Goal: Information Seeking & Learning: Learn about a topic

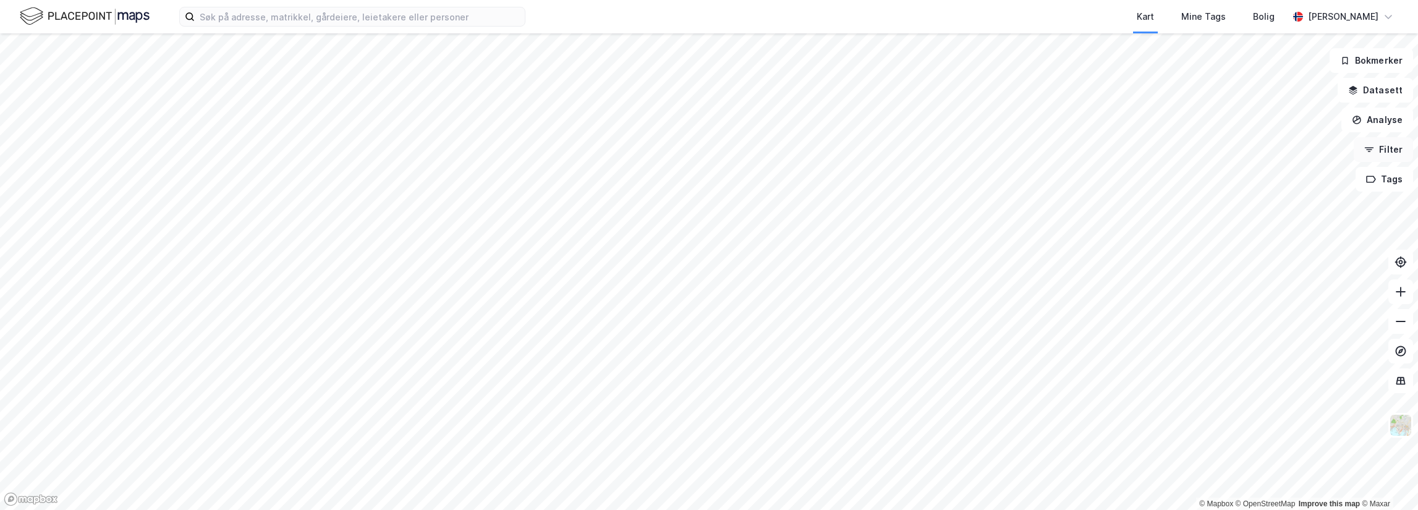
click at [1382, 156] on button "Filter" at bounding box center [1383, 149] width 59 height 25
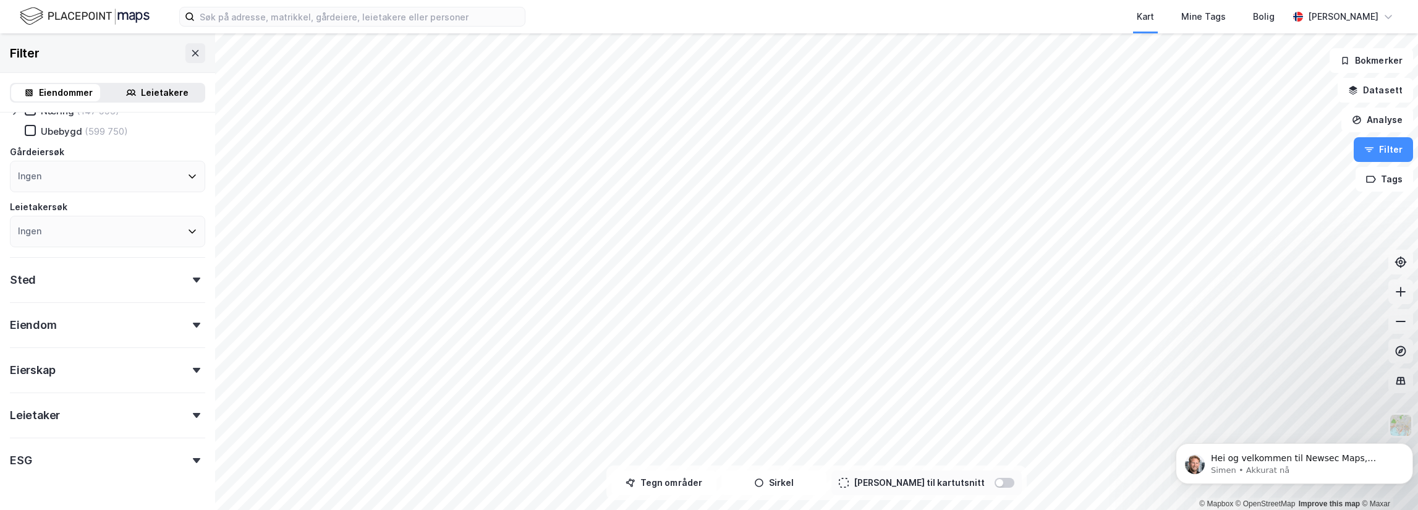
scroll to position [114, 0]
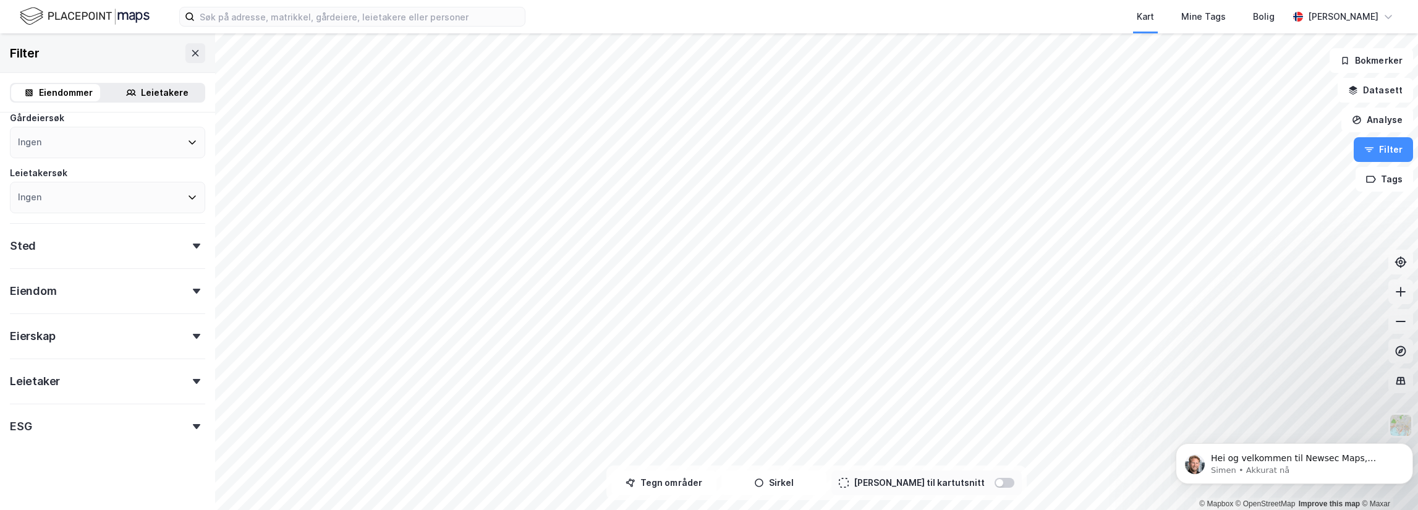
click at [96, 234] on div "Sted" at bounding box center [107, 240] width 195 height 35
click at [164, 239] on div "Sted" at bounding box center [107, 240] width 195 height 35
click at [135, 301] on div "Eiendom" at bounding box center [107, 285] width 195 height 35
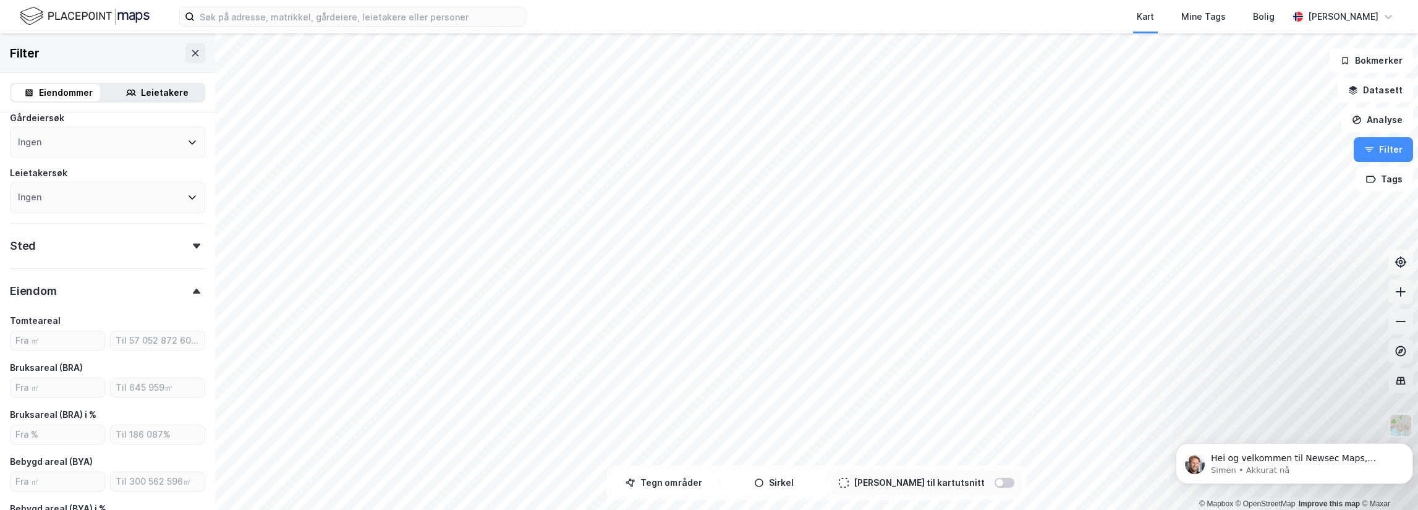
click at [124, 289] on div "Eiendom" at bounding box center [107, 285] width 195 height 35
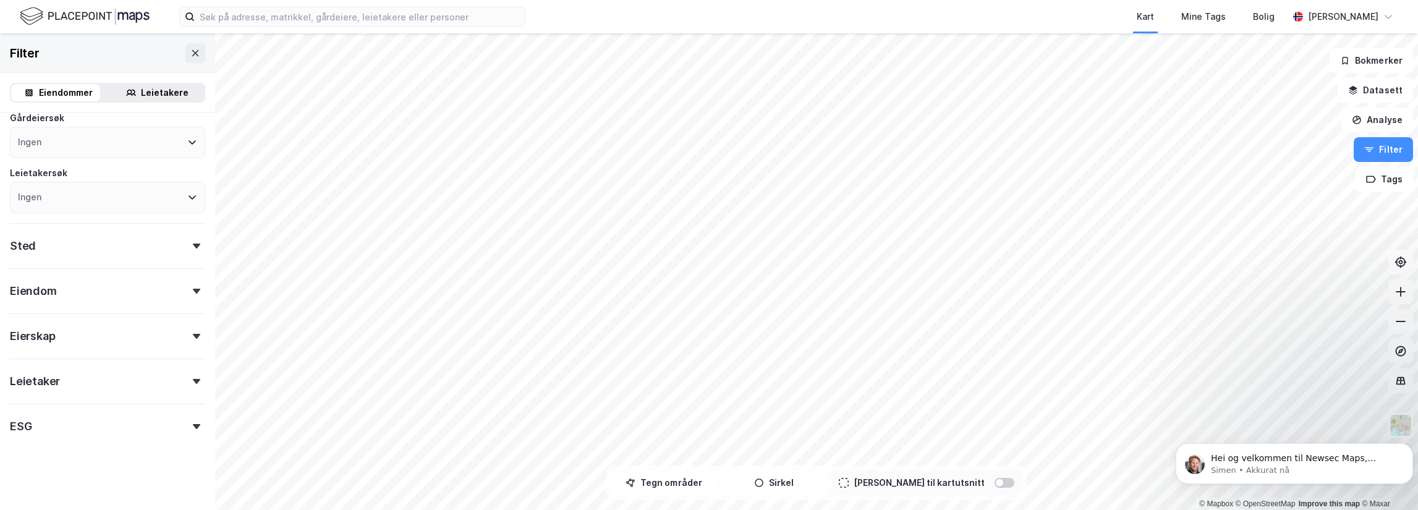
click at [138, 378] on div "Leietaker" at bounding box center [107, 376] width 195 height 35
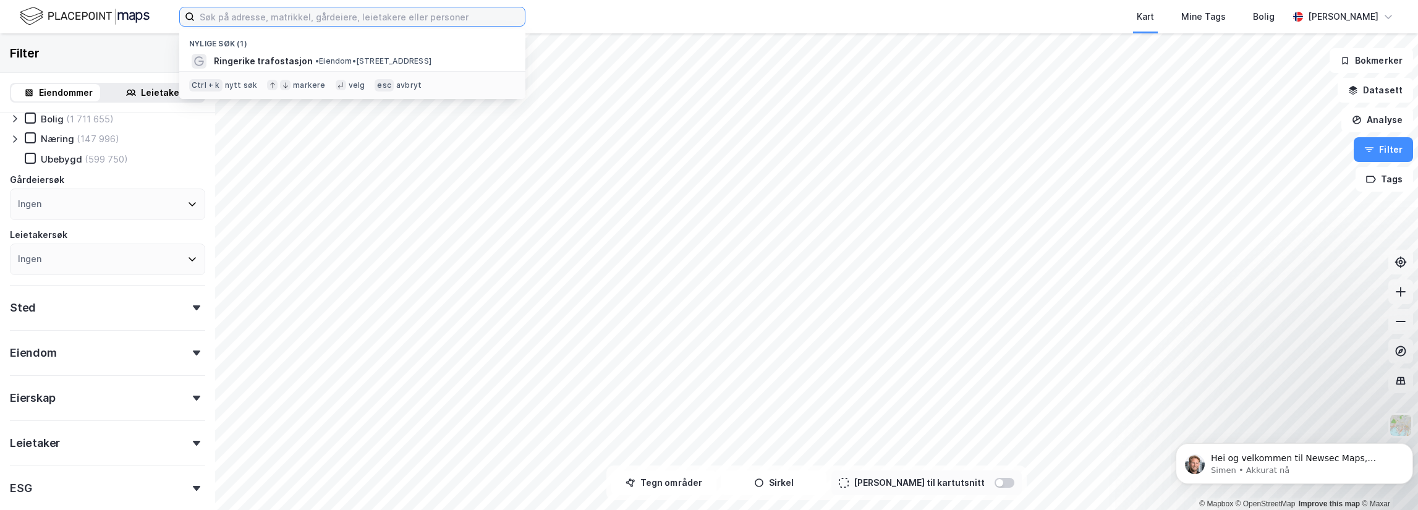
click at [326, 25] on label at bounding box center [352, 17] width 346 height 20
click at [326, 25] on input at bounding box center [360, 16] width 330 height 19
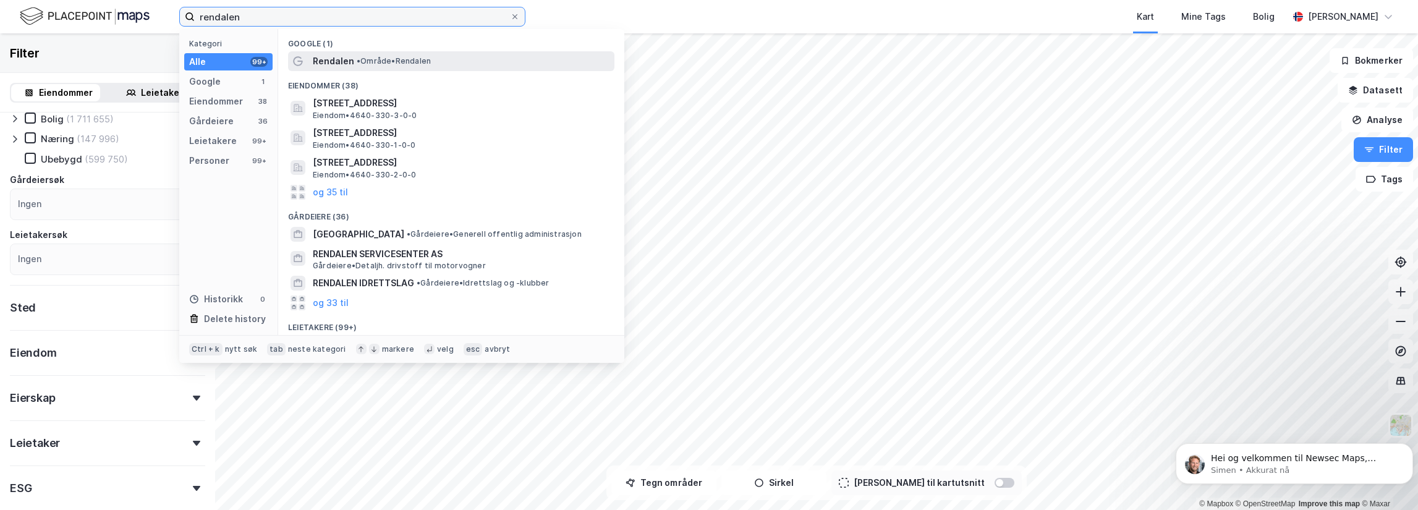
type input "rendalen"
click at [431, 61] on span "• Område • [GEOGRAPHIC_DATA]" at bounding box center [394, 61] width 74 height 10
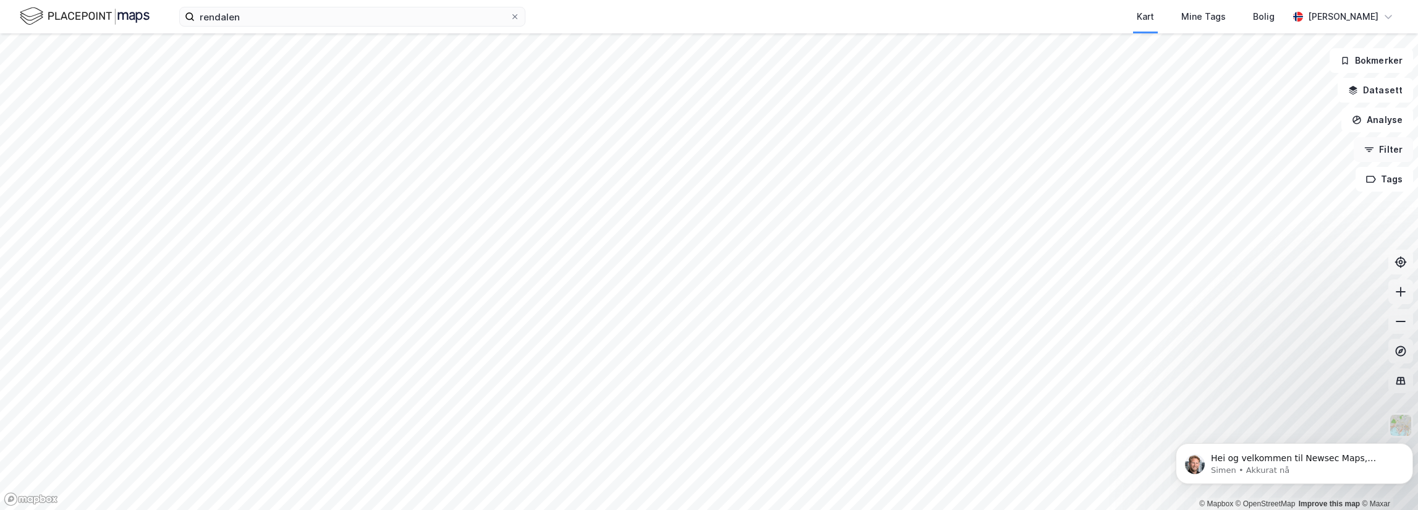
click at [1391, 142] on button "Filter" at bounding box center [1383, 149] width 59 height 25
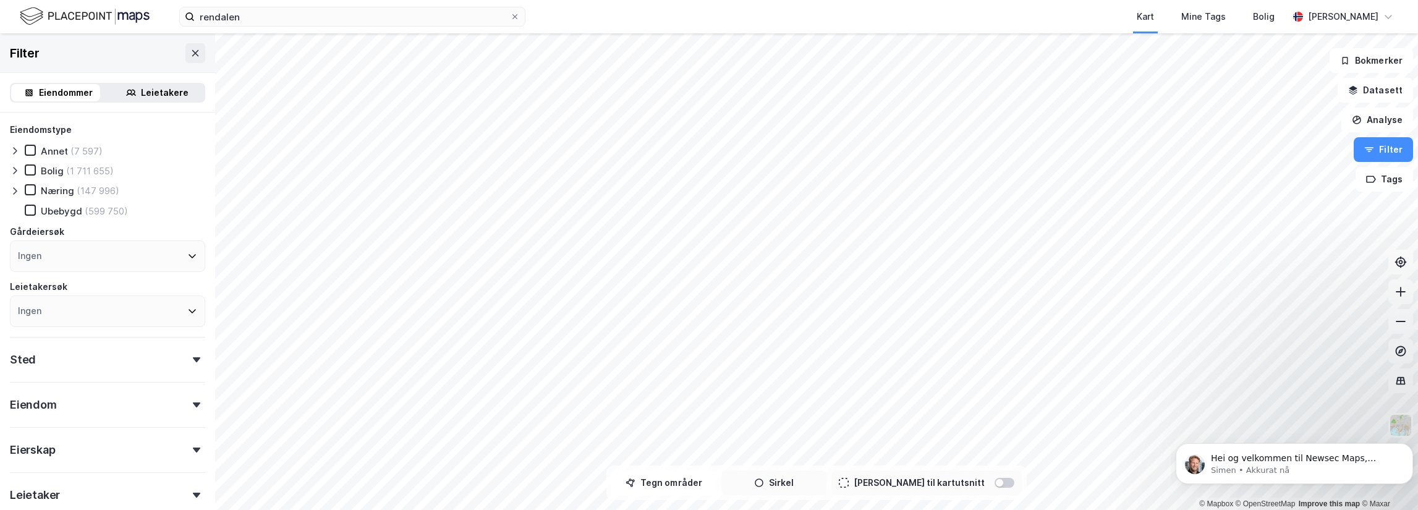
click at [813, 490] on button "Sirkel" at bounding box center [773, 482] width 105 height 25
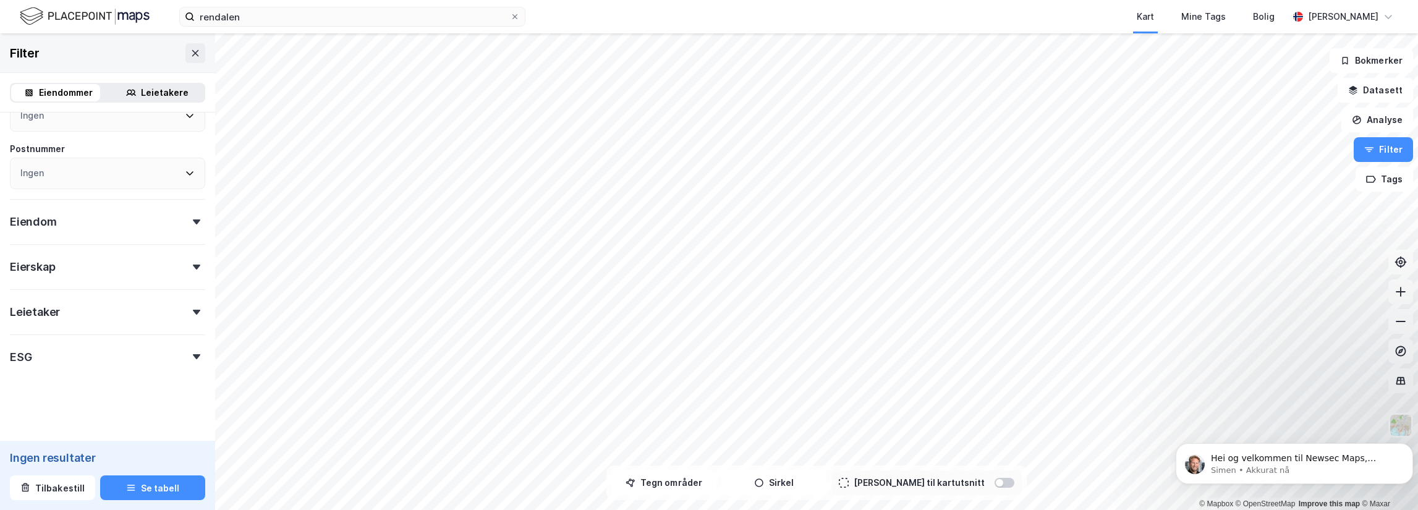
scroll to position [100, 0]
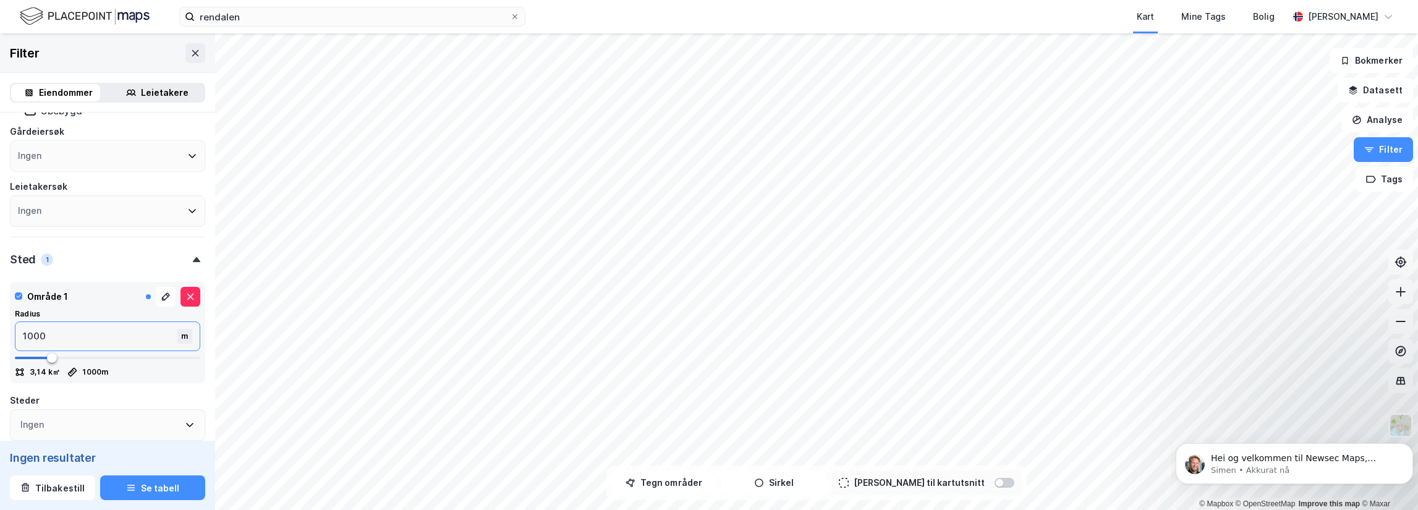
drag, startPoint x: 25, startPoint y: 334, endPoint x: -2, endPoint y: 332, distance: 26.7
click at [0, 332] on html "rendalen Kart Mine Tags Bolig [PERSON_NAME] © Mapbox © OpenStreetMap Improve th…" at bounding box center [709, 255] width 1418 height 510
type input "2"
type input "258"
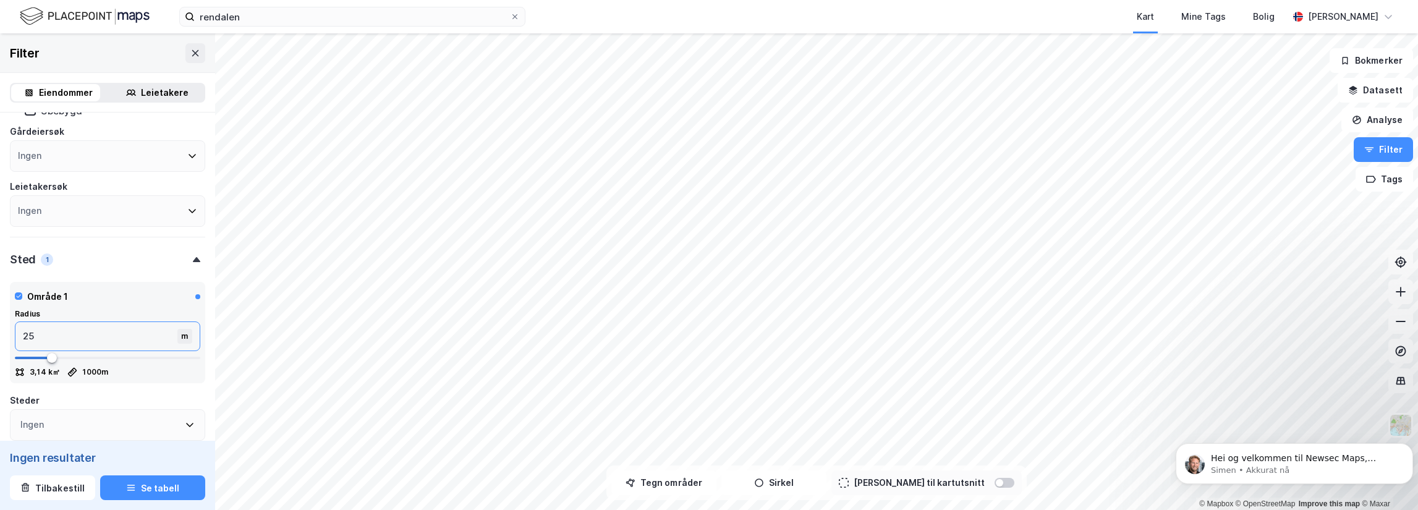
type input "258"
type input "2580"
type input "25800"
type input "5000"
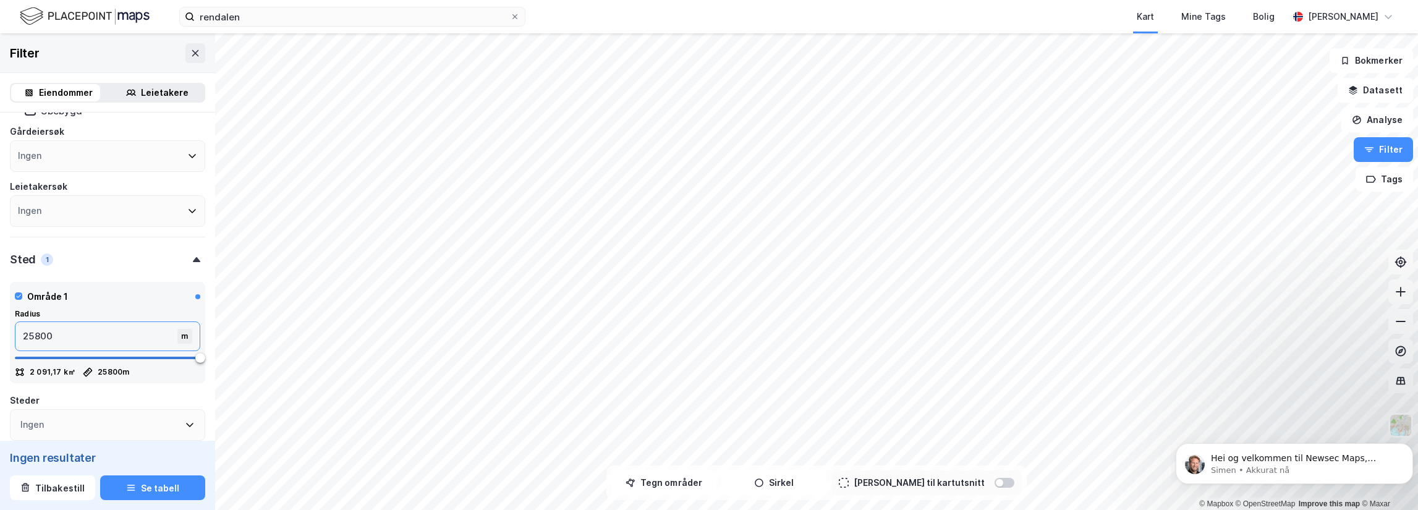
type input "2580"
type input "258"
type input "25"
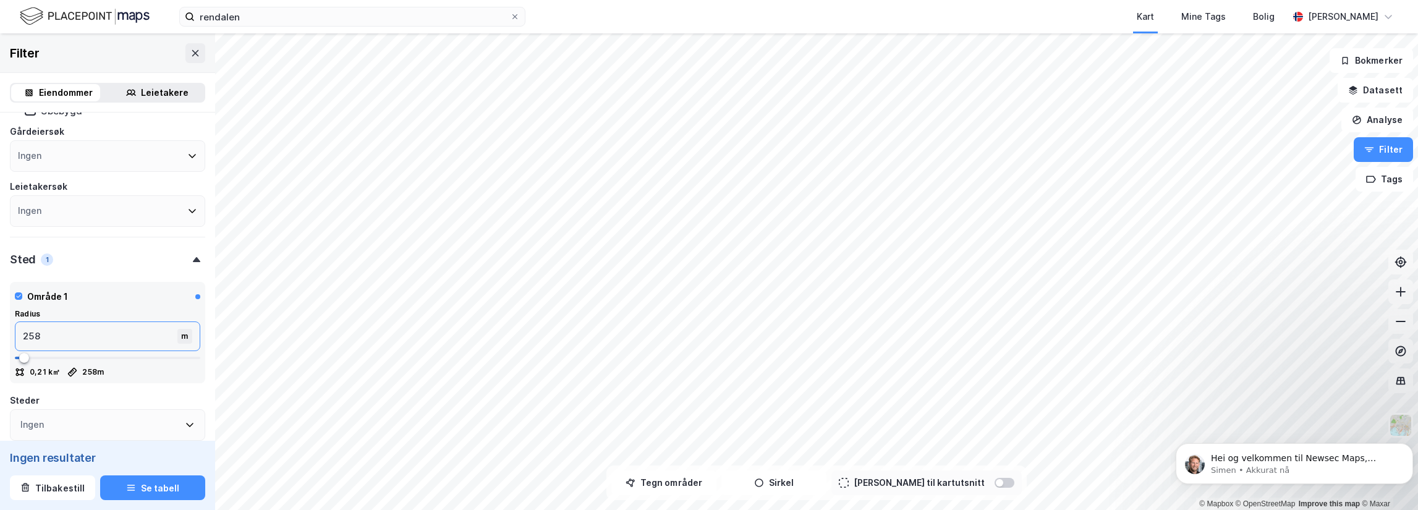
type input "25"
type input "250"
type input "2500"
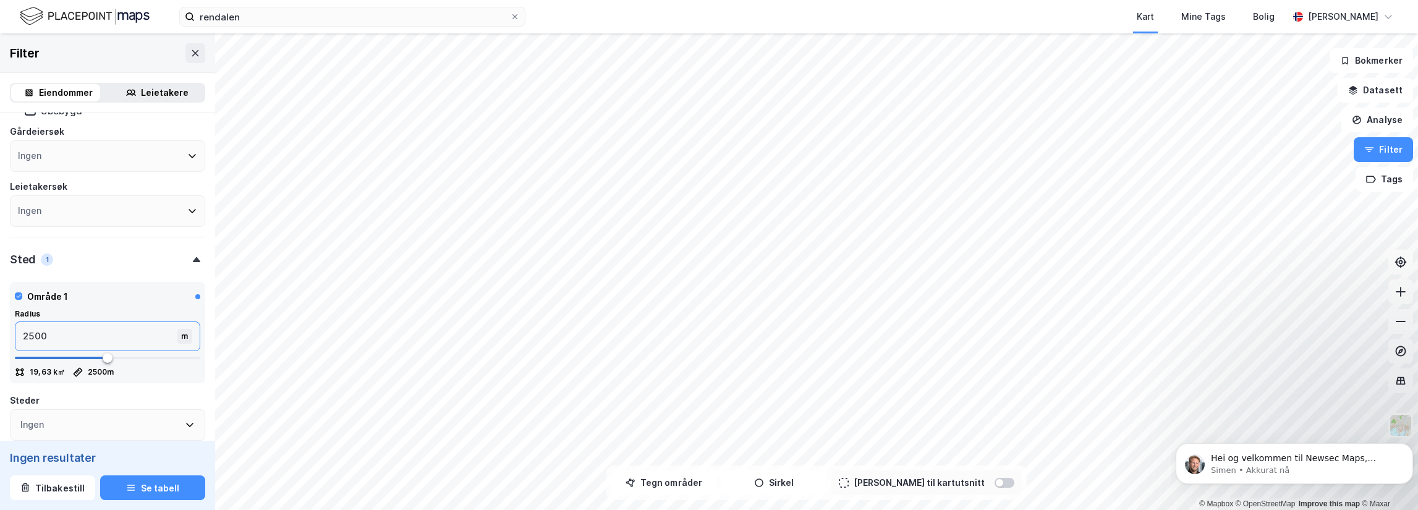
type input "25000"
type input "5000"
type input "25000"
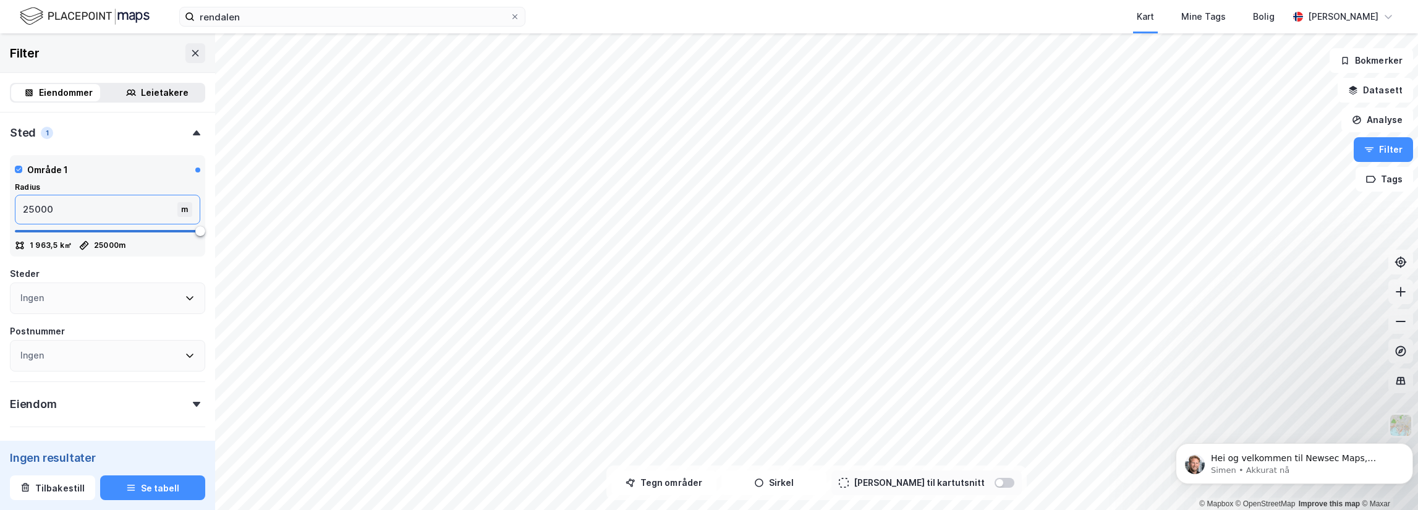
scroll to position [286, 0]
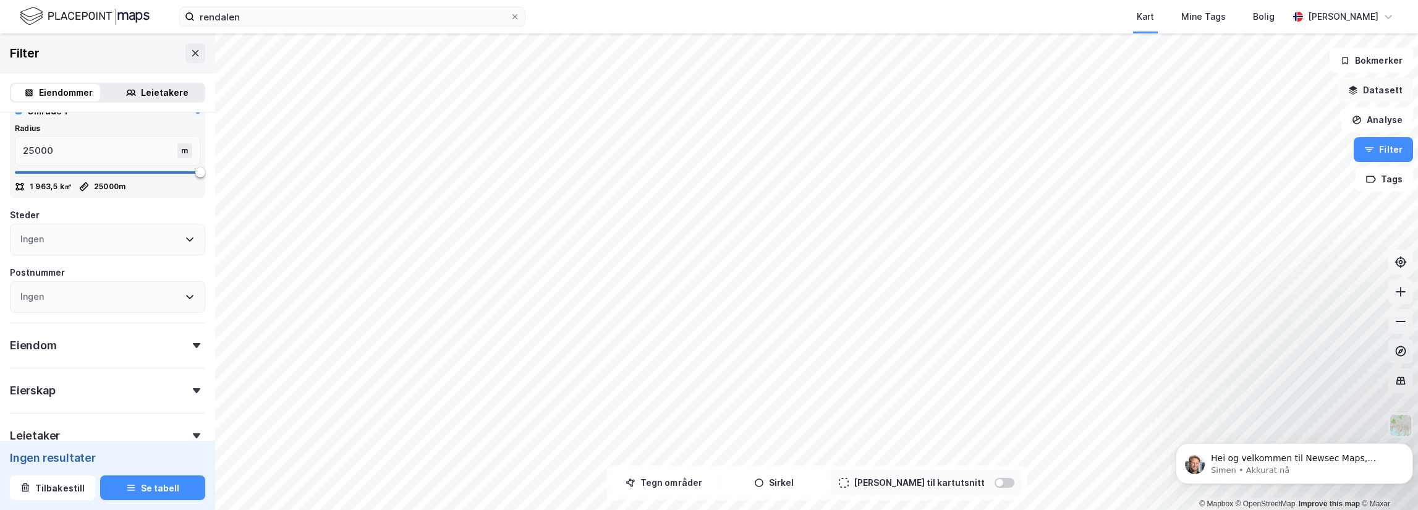
click at [1398, 102] on button "Datasett" at bounding box center [1375, 90] width 75 height 25
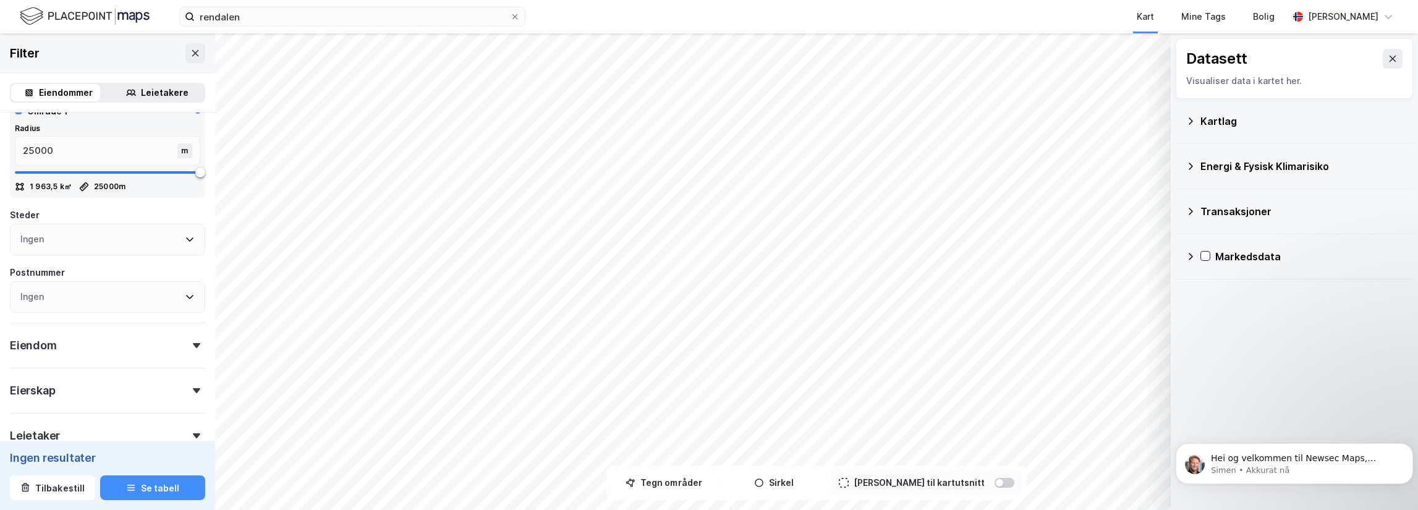
click at [1192, 116] on icon at bounding box center [1191, 121] width 10 height 10
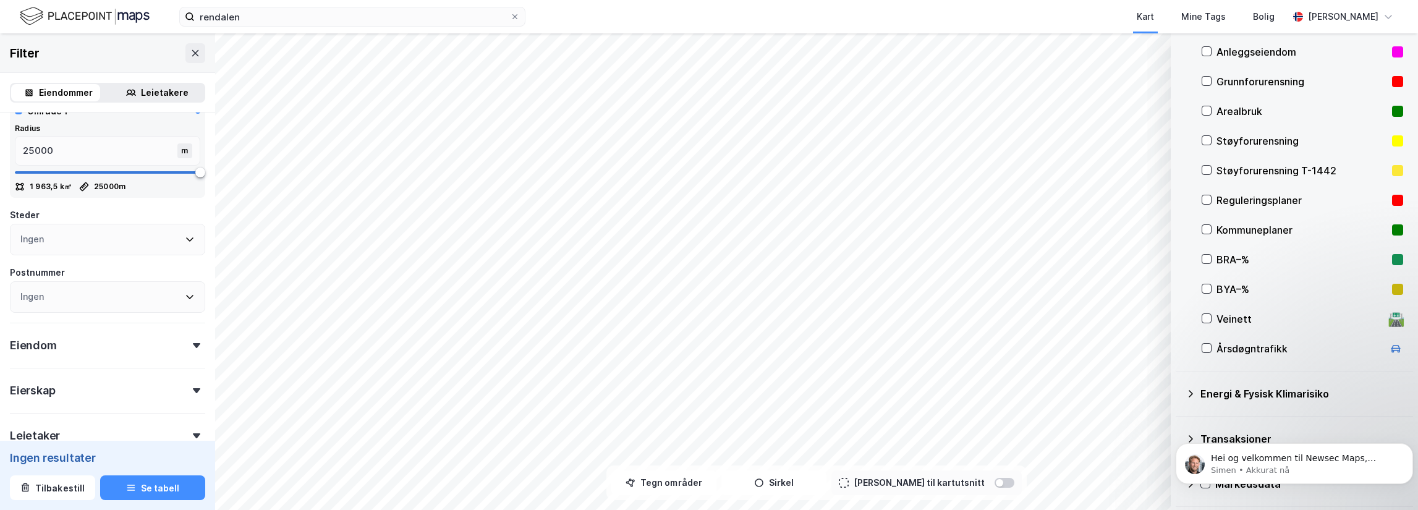
scroll to position [0, 0]
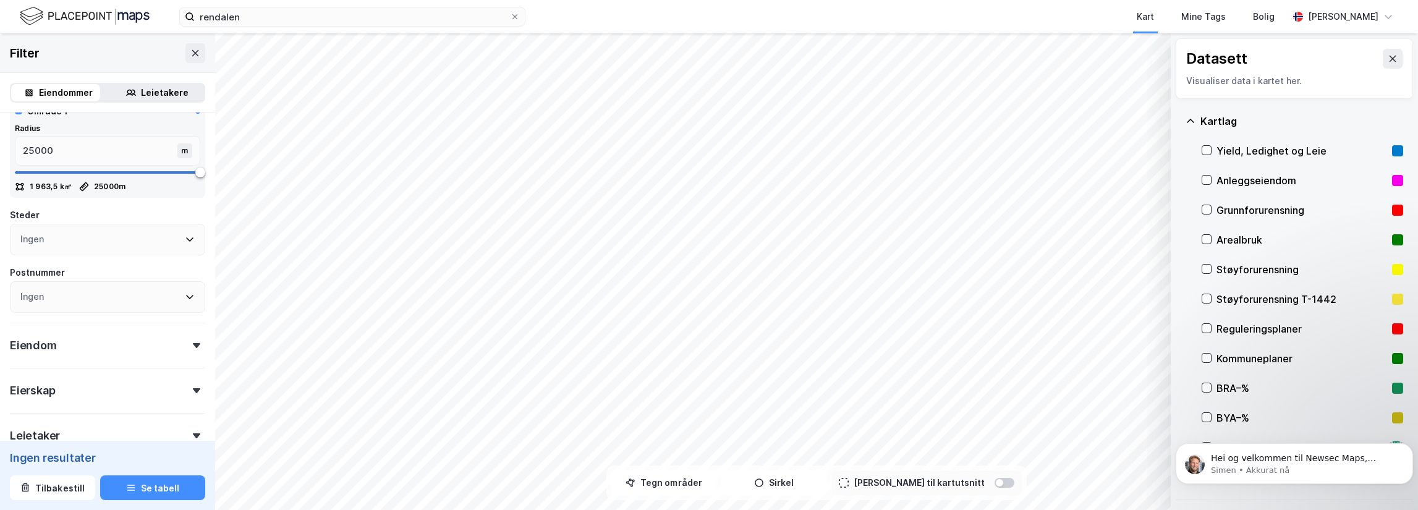
click at [1192, 117] on icon at bounding box center [1191, 121] width 10 height 10
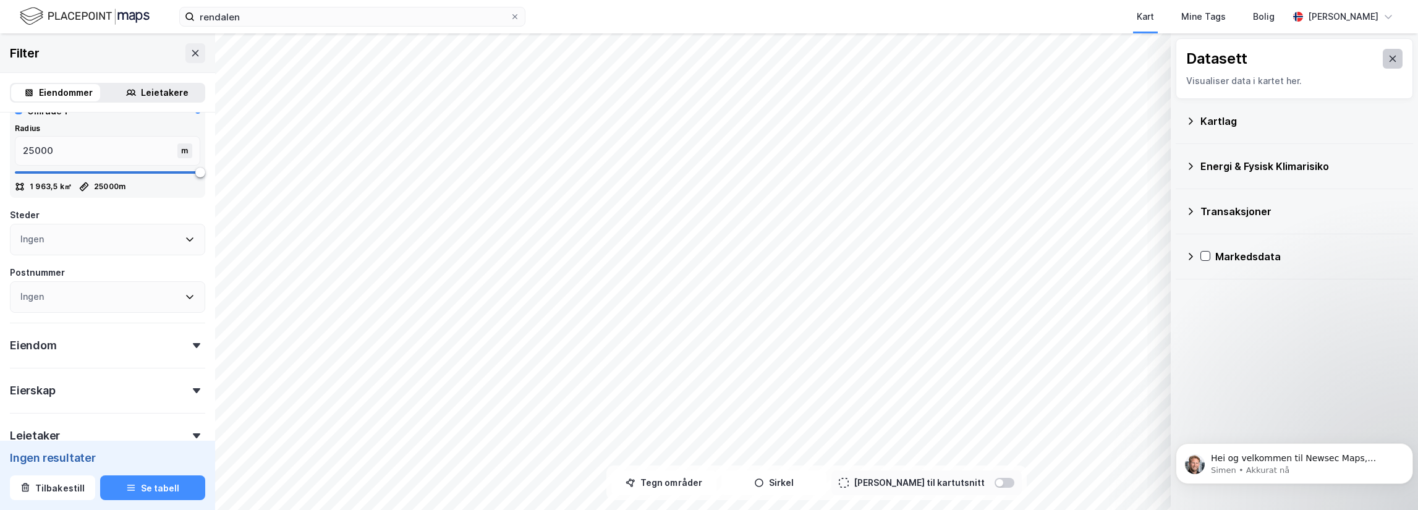
click at [1388, 61] on icon at bounding box center [1393, 59] width 10 height 10
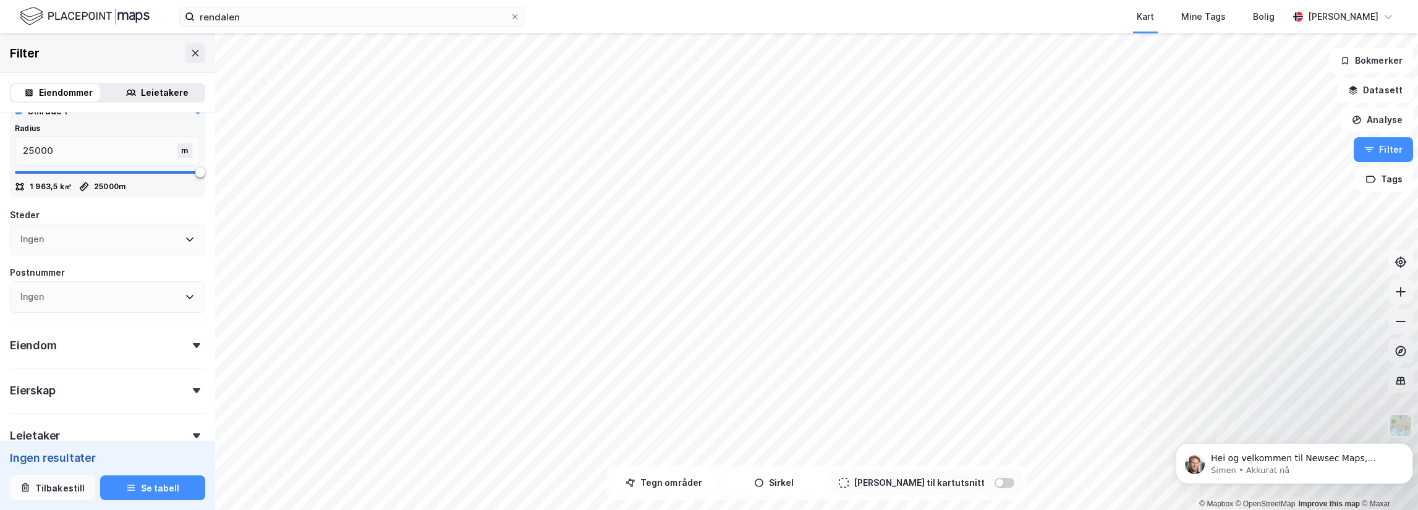
click at [62, 485] on button "Tilbakestill" at bounding box center [52, 487] width 85 height 25
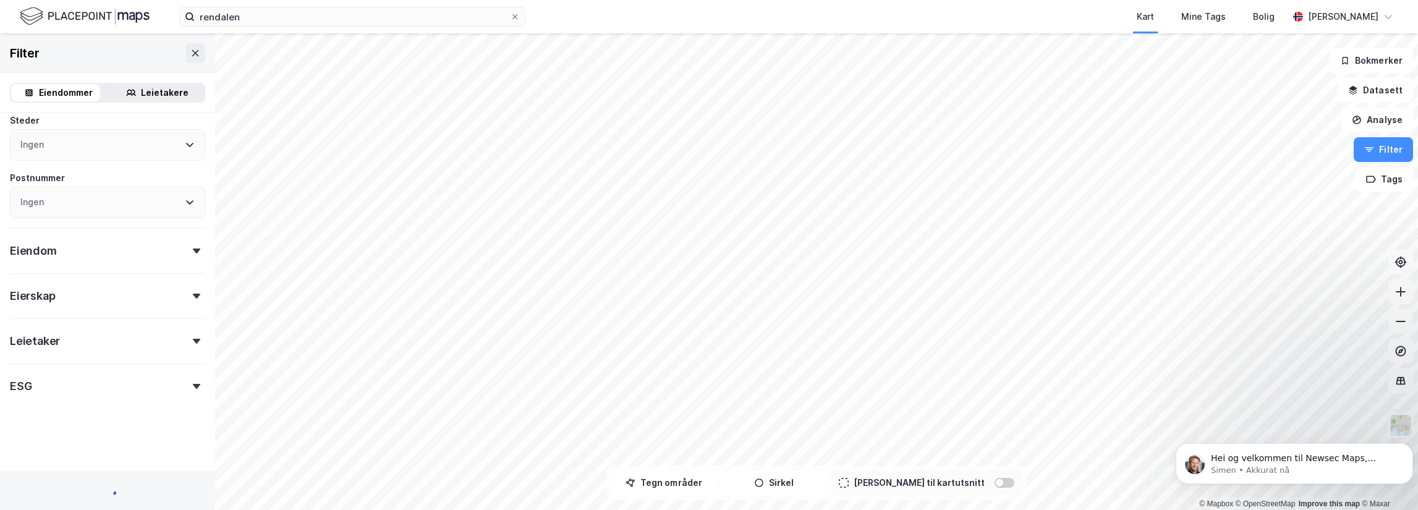
scroll to position [229, 0]
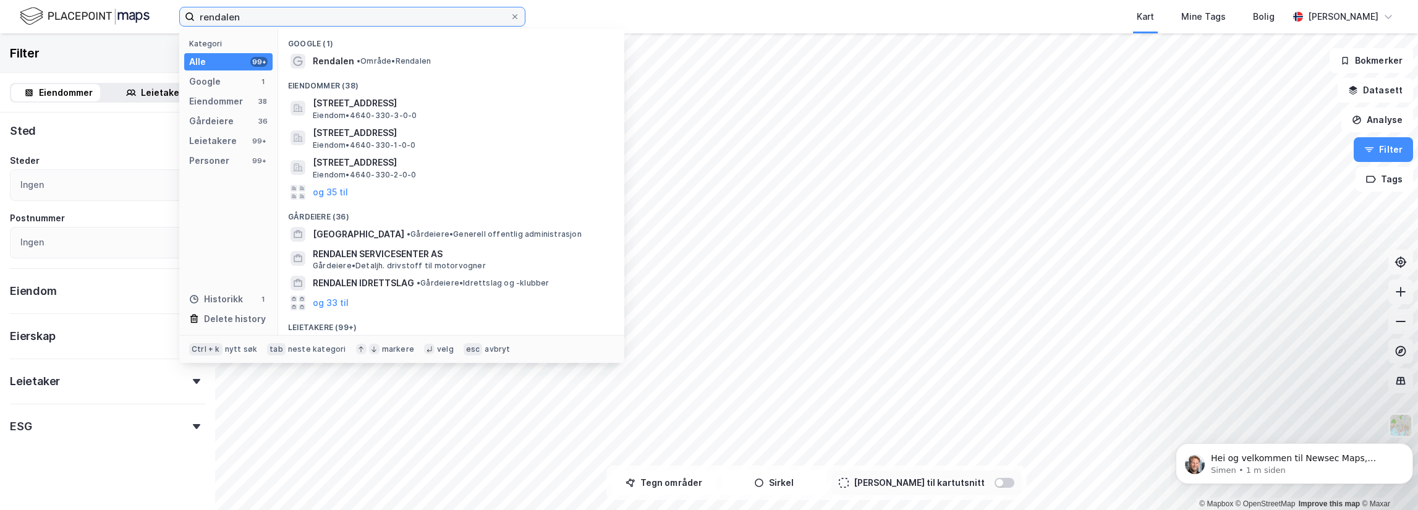
drag, startPoint x: 291, startPoint y: 19, endPoint x: 183, endPoint y: 15, distance: 108.2
click at [183, 15] on label "rendalen" at bounding box center [352, 17] width 346 height 20
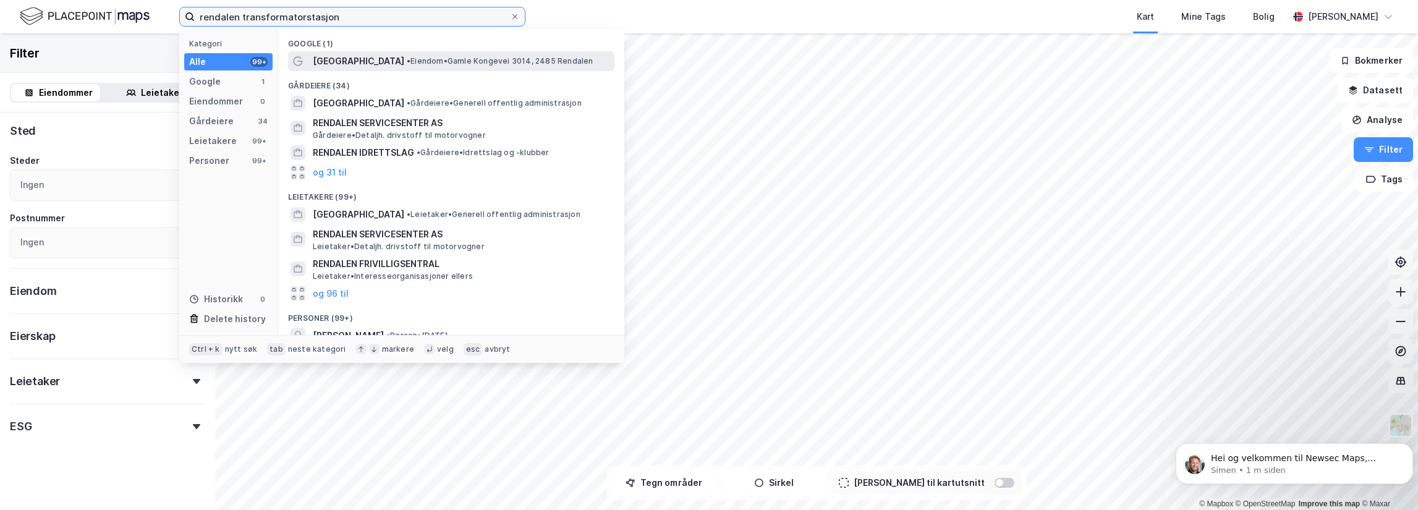
type input "rendalen transformatorstasjon"
click at [487, 56] on span "• Eiendom • [STREET_ADDRESS]" at bounding box center [500, 61] width 187 height 10
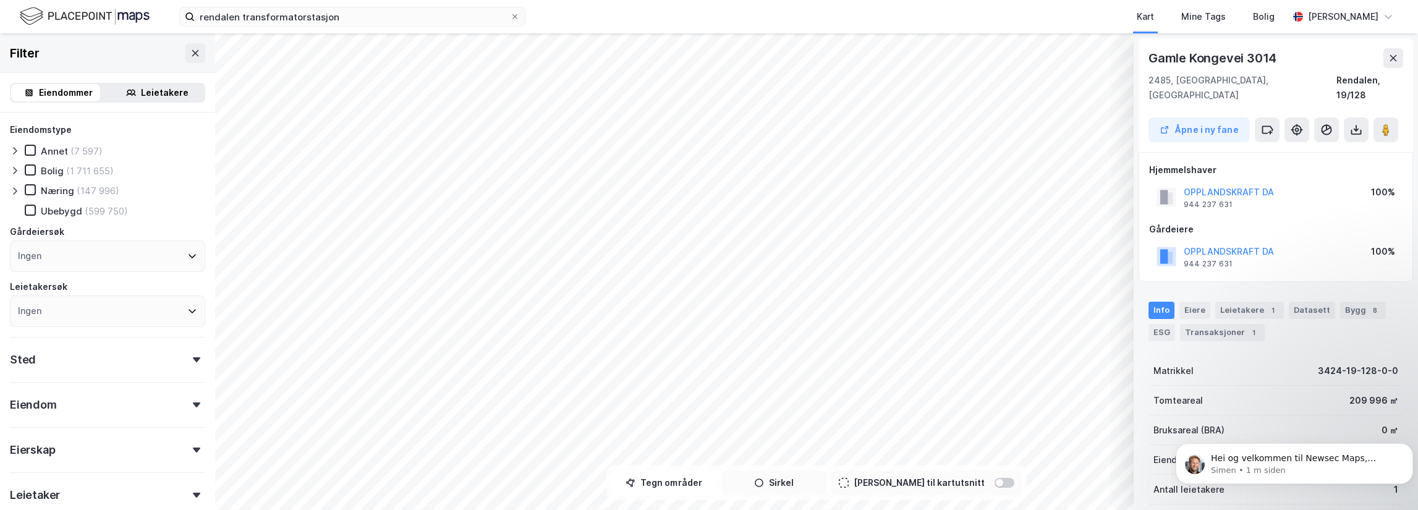
click at [784, 484] on button "Sirkel" at bounding box center [773, 482] width 105 height 25
click at [1396, 64] on button at bounding box center [1393, 58] width 20 height 20
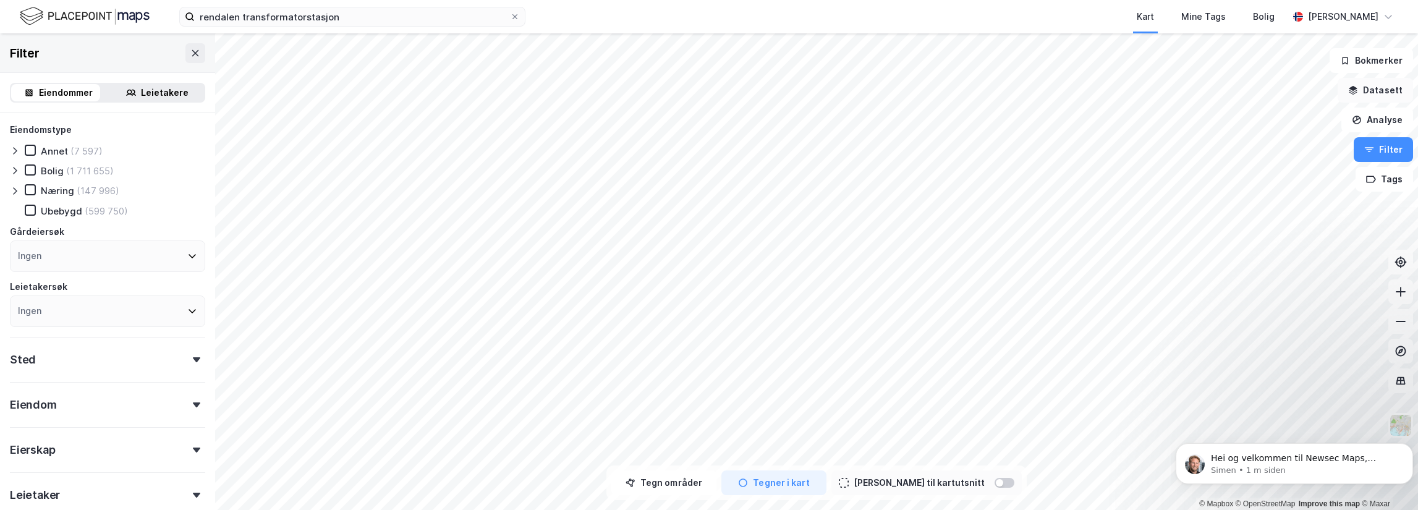
click at [1394, 87] on button "Datasett" at bounding box center [1375, 90] width 75 height 25
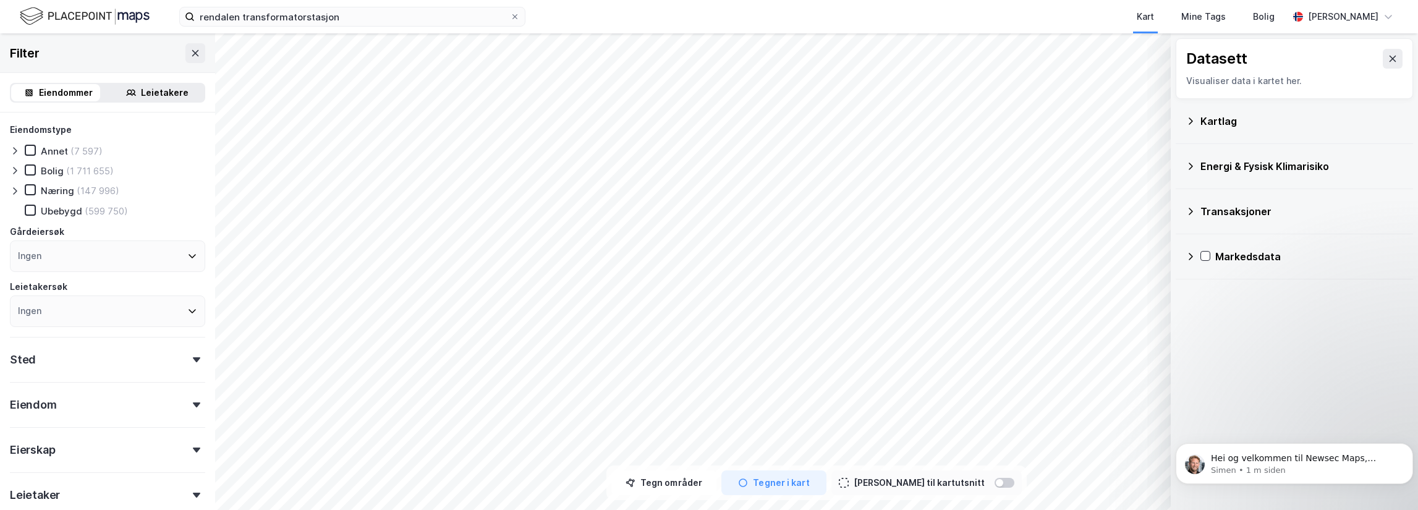
click at [1189, 121] on icon at bounding box center [1191, 121] width 10 height 10
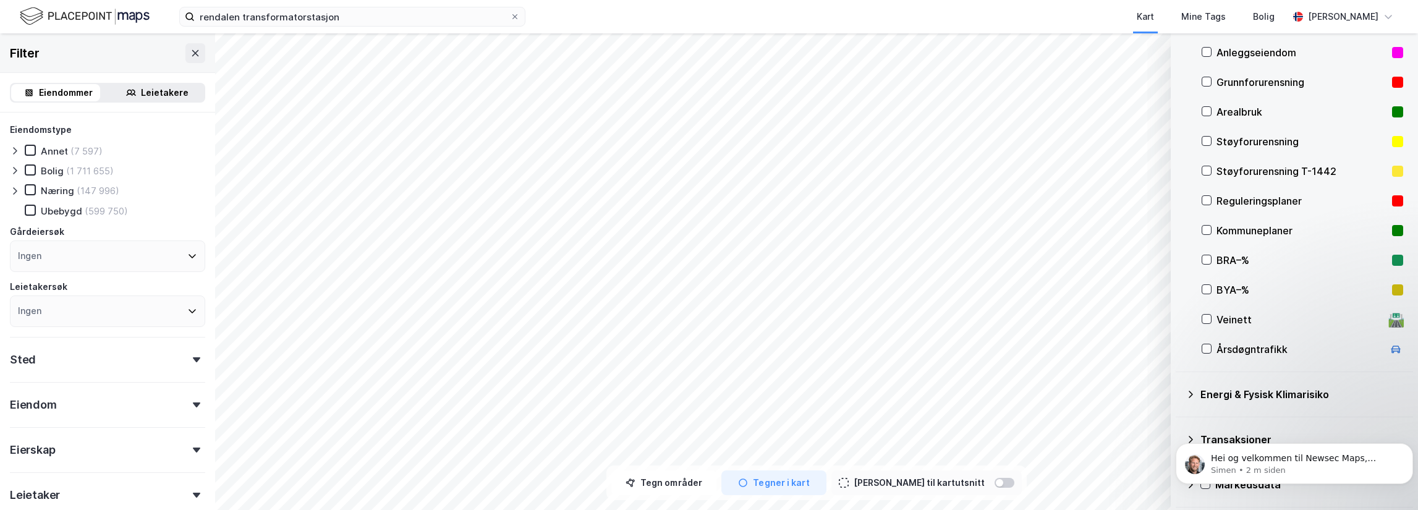
scroll to position [129, 0]
click at [1190, 396] on icon at bounding box center [1191, 394] width 10 height 10
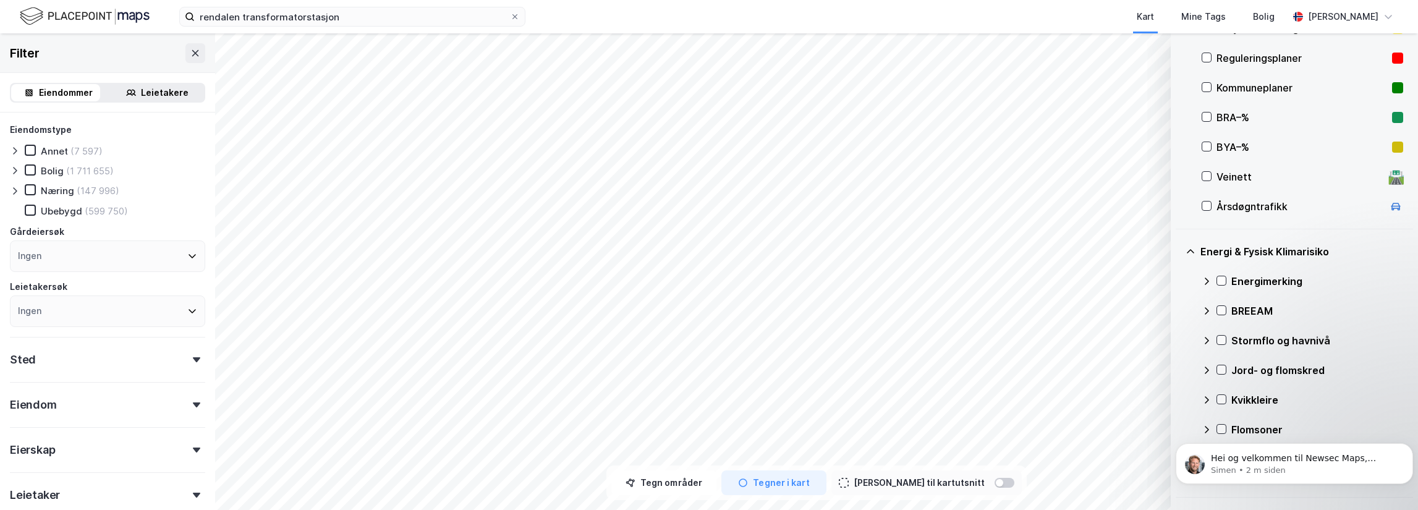
scroll to position [307, 0]
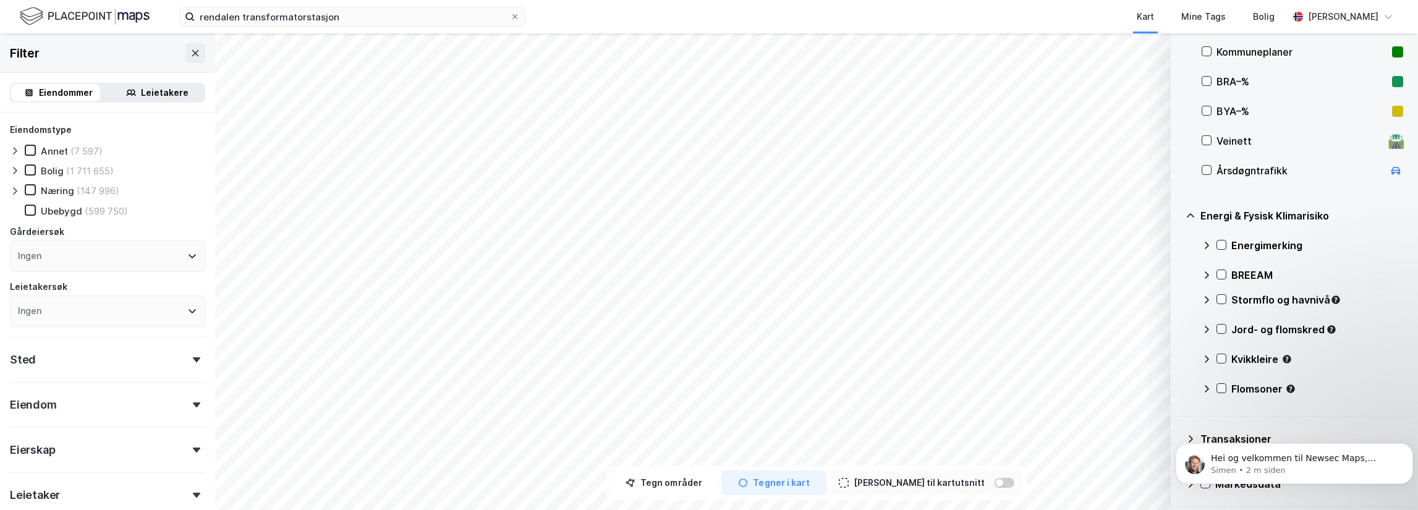
click at [1189, 211] on icon at bounding box center [1191, 216] width 10 height 10
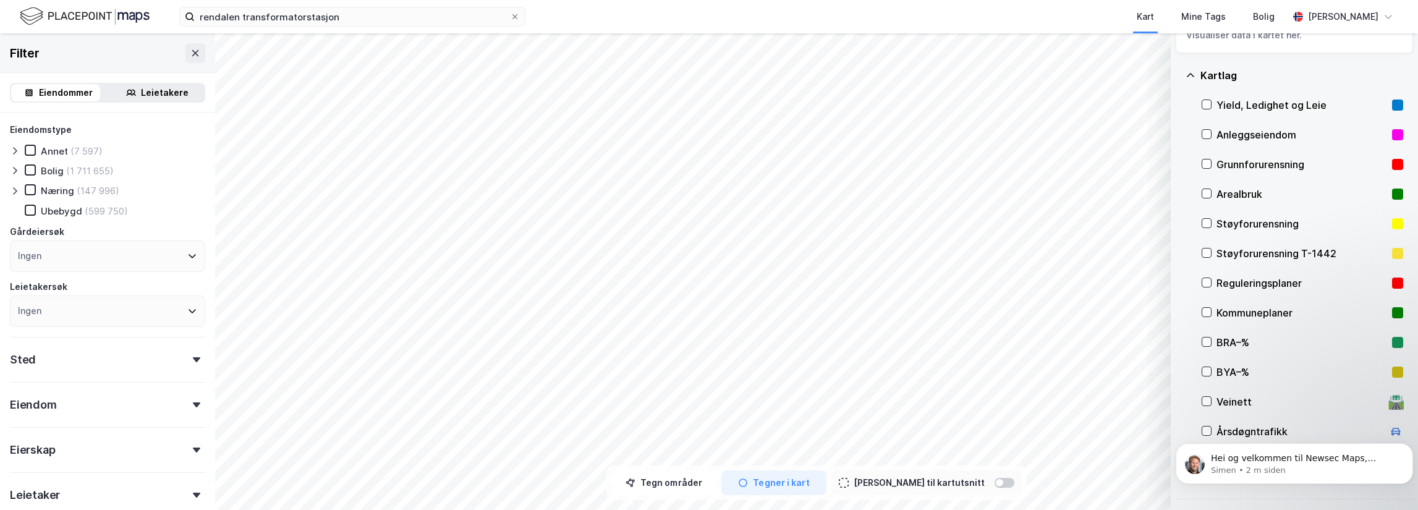
scroll to position [0, 0]
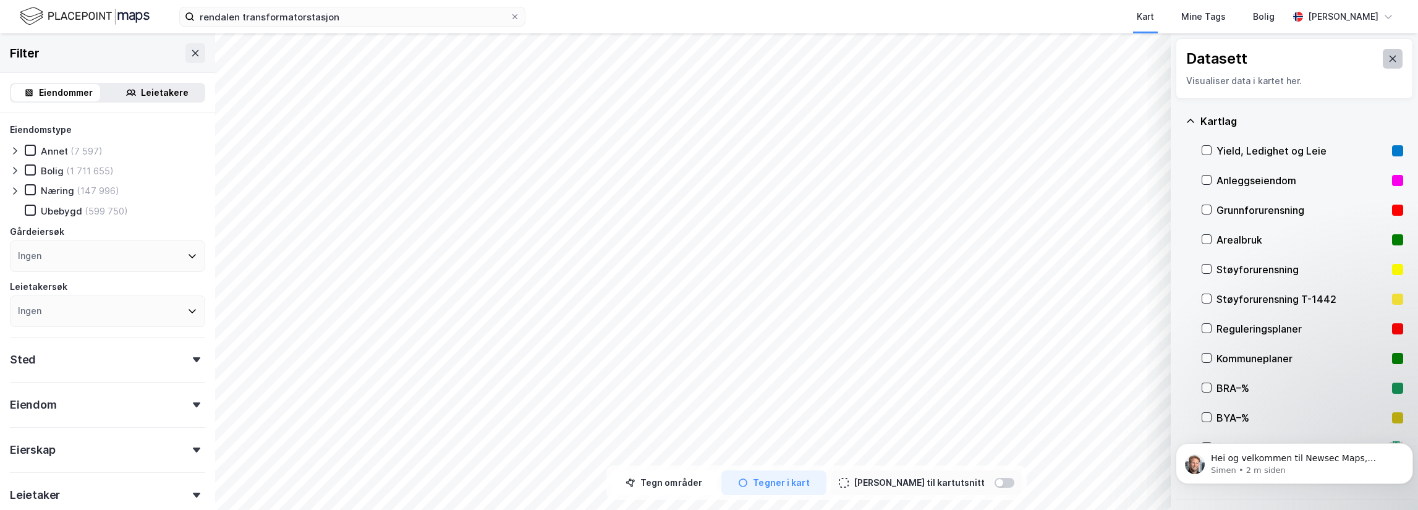
click at [1391, 57] on button at bounding box center [1393, 59] width 20 height 20
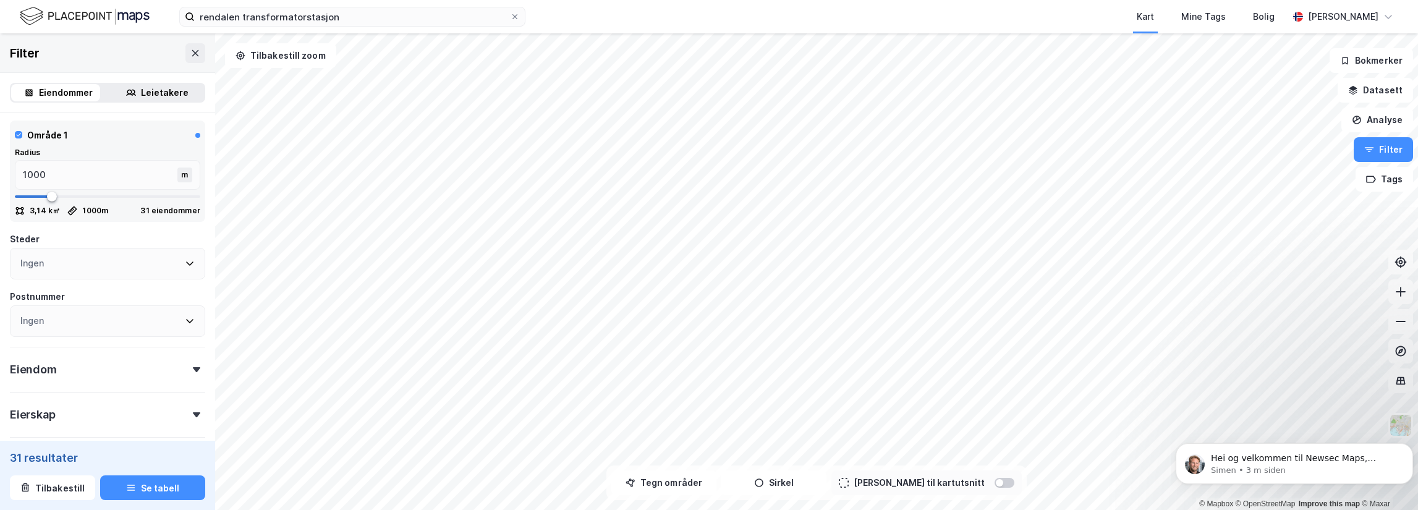
scroll to position [263, 0]
drag, startPoint x: 30, startPoint y: 173, endPoint x: 0, endPoint y: 176, distance: 30.4
click at [4, 176] on div "Eiendomstype [PERSON_NAME] (9) Næring (4) [GEOGRAPHIC_DATA] (17) Gårdeiersøk In…" at bounding box center [107, 217] width 215 height 737
type input "2"
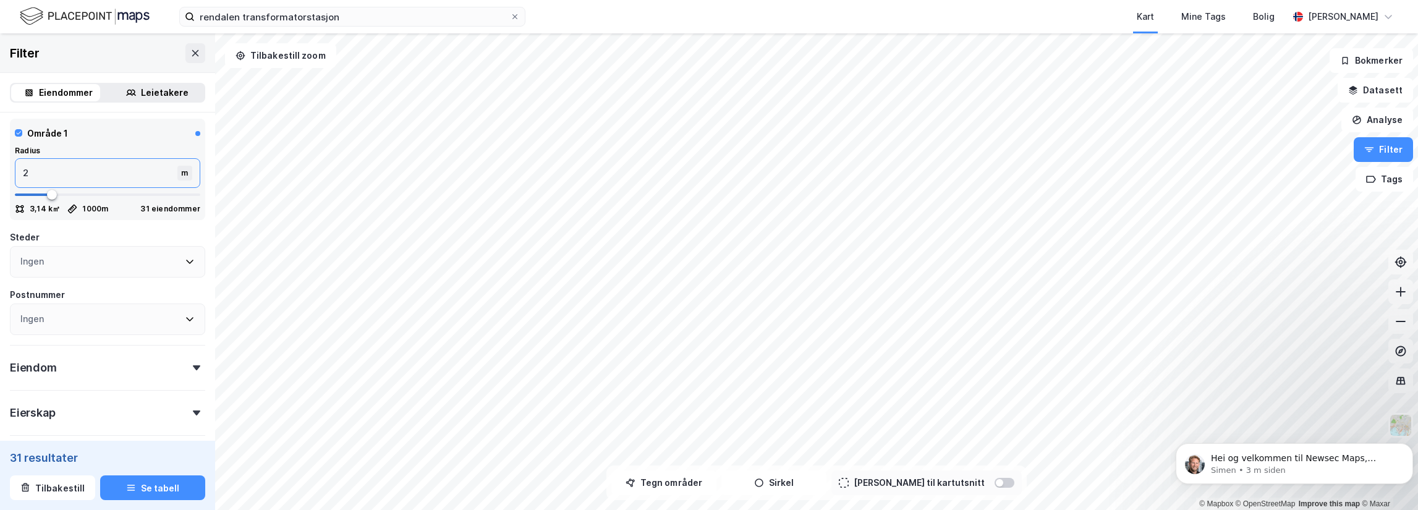
type input "25"
type input "2520"
type input "25200"
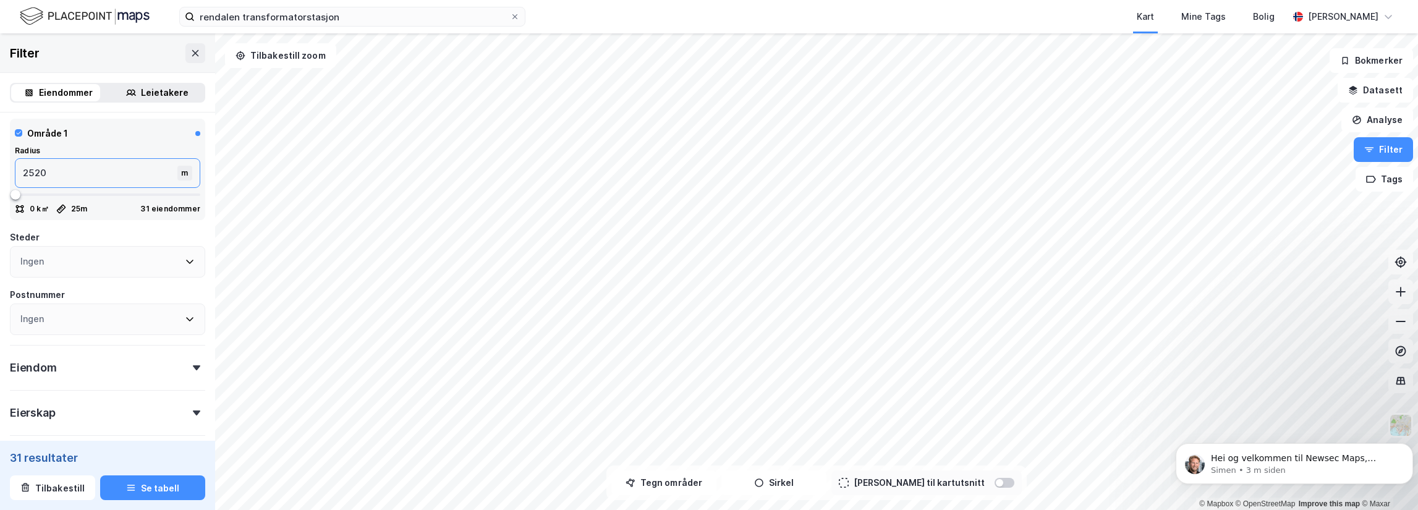
type input "5000"
type input "2520"
type input "252"
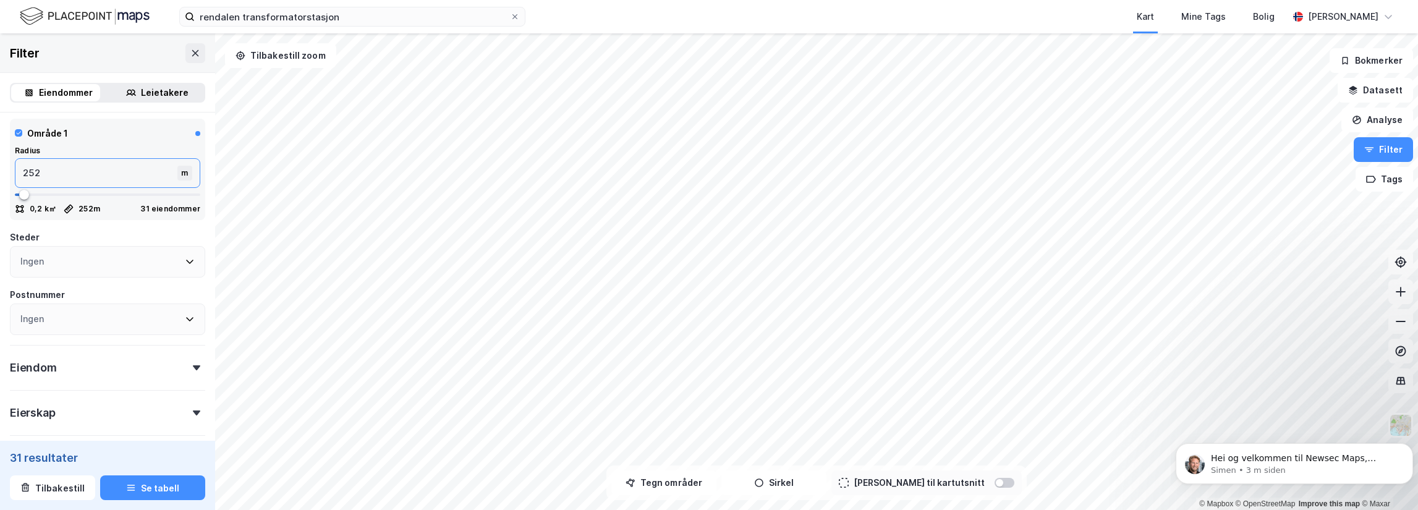
type input "25"
type input "250"
type input "2500"
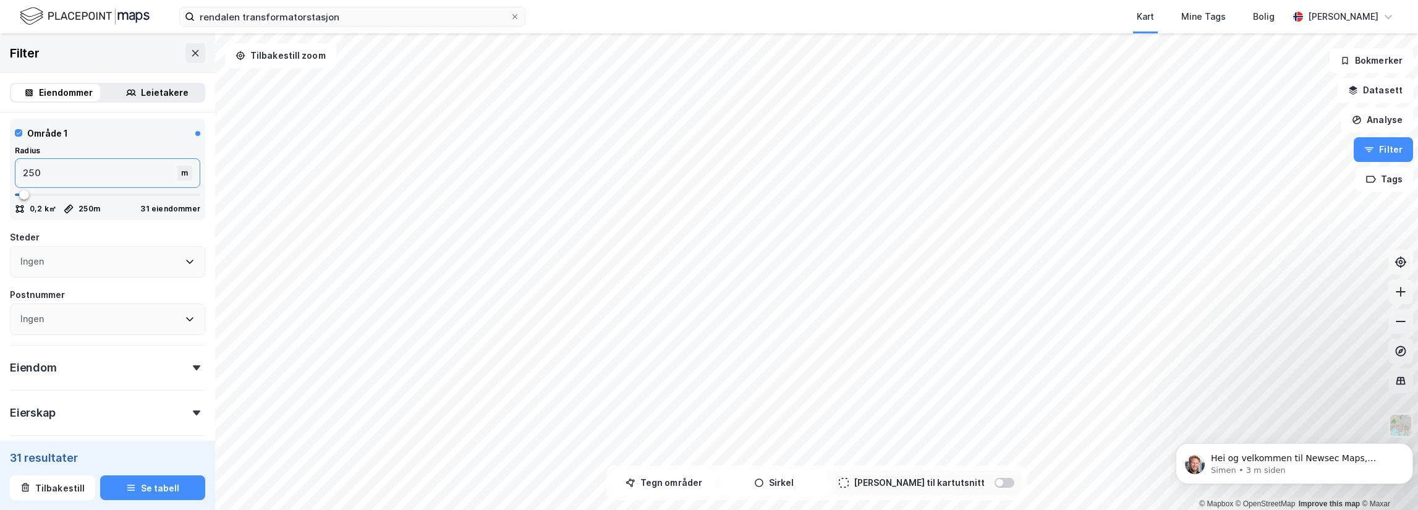
type input "2500"
type input "25000"
type input "5000"
type input "25000"
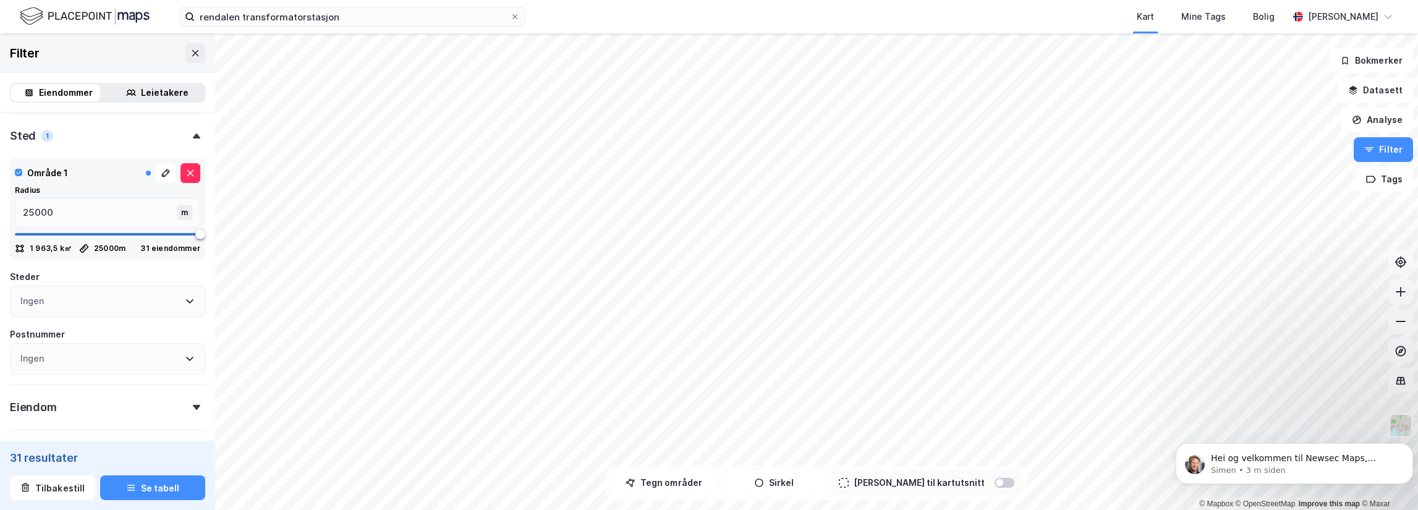
scroll to position [0, 0]
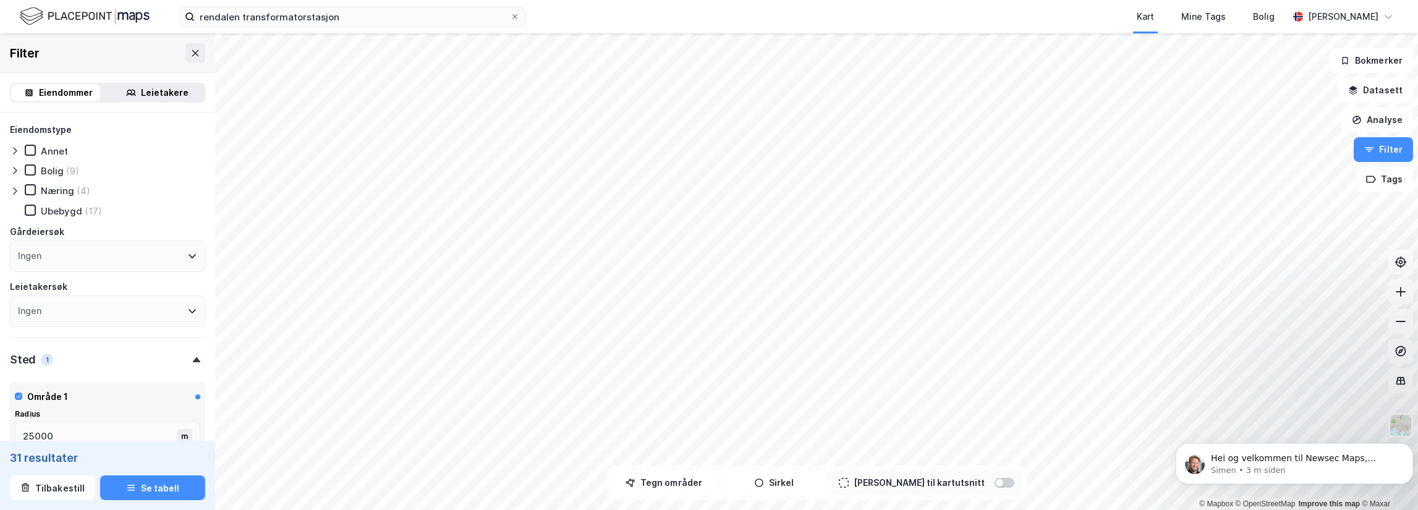
click at [161, 358] on div "Sted 1" at bounding box center [107, 354] width 195 height 35
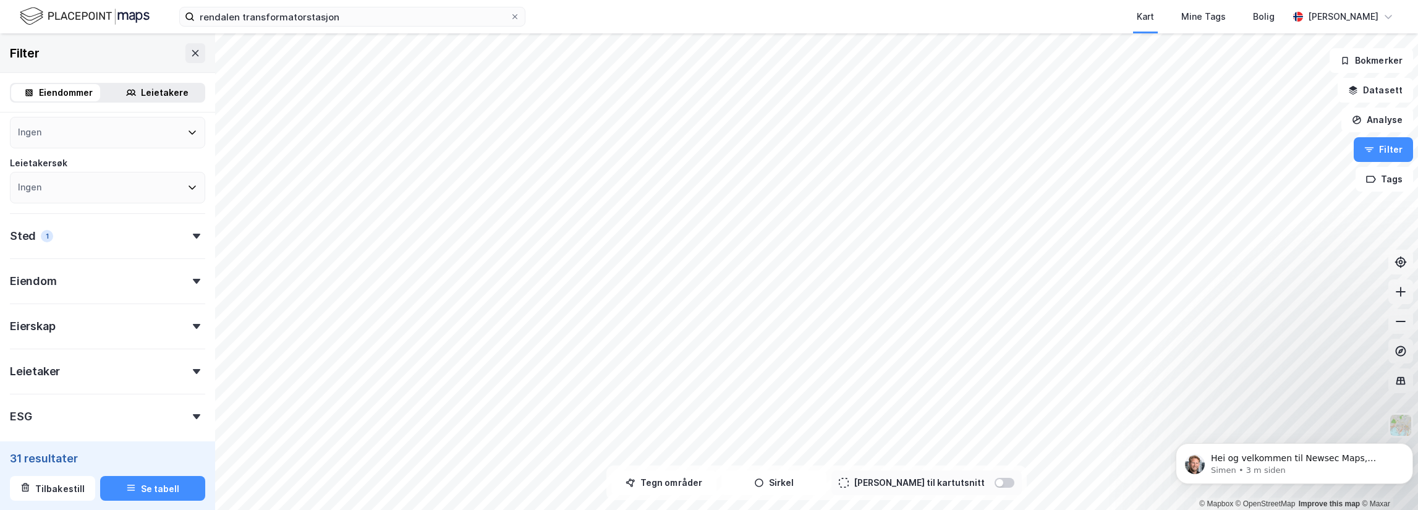
click at [171, 283] on div "Eiendom" at bounding box center [107, 275] width 195 height 35
click at [170, 281] on div "Eiendom" at bounding box center [107, 275] width 195 height 35
click at [45, 235] on div "1" at bounding box center [47, 236] width 12 height 12
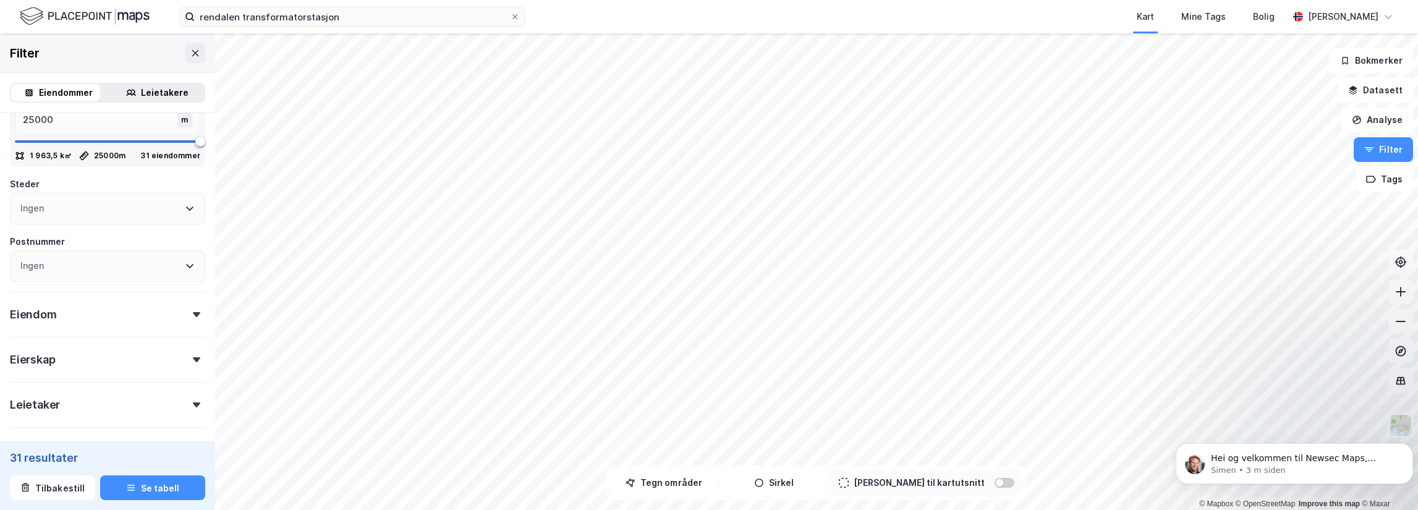
scroll to position [371, 0]
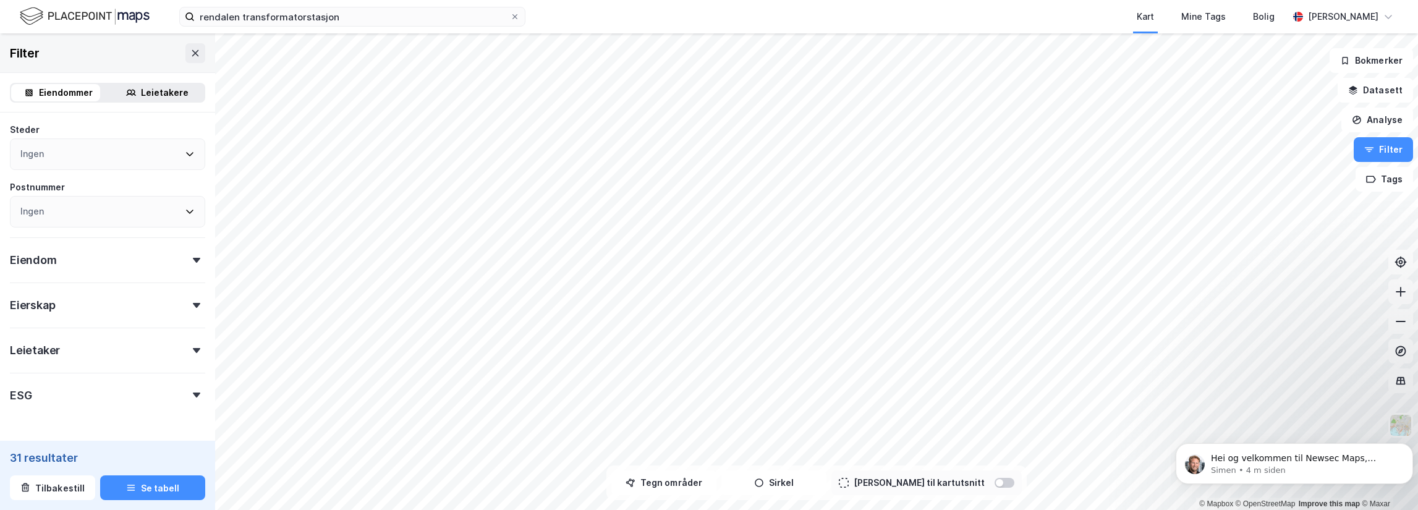
click at [117, 266] on div "Eiendom" at bounding box center [107, 254] width 195 height 35
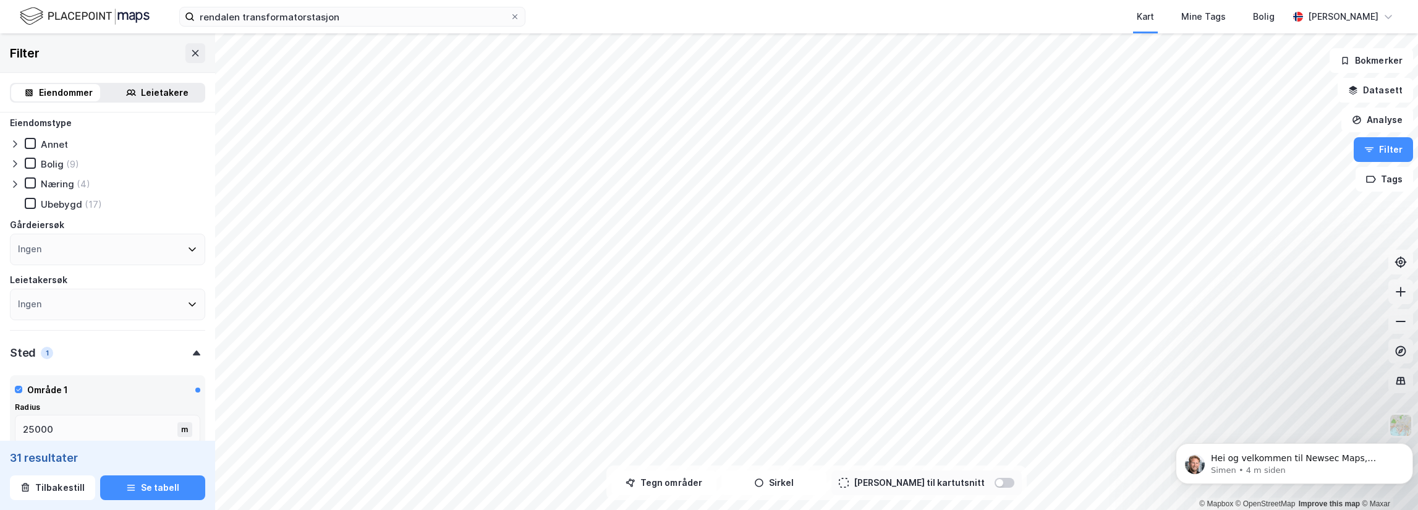
scroll to position [0, 0]
click at [20, 190] on div at bounding box center [17, 190] width 15 height 12
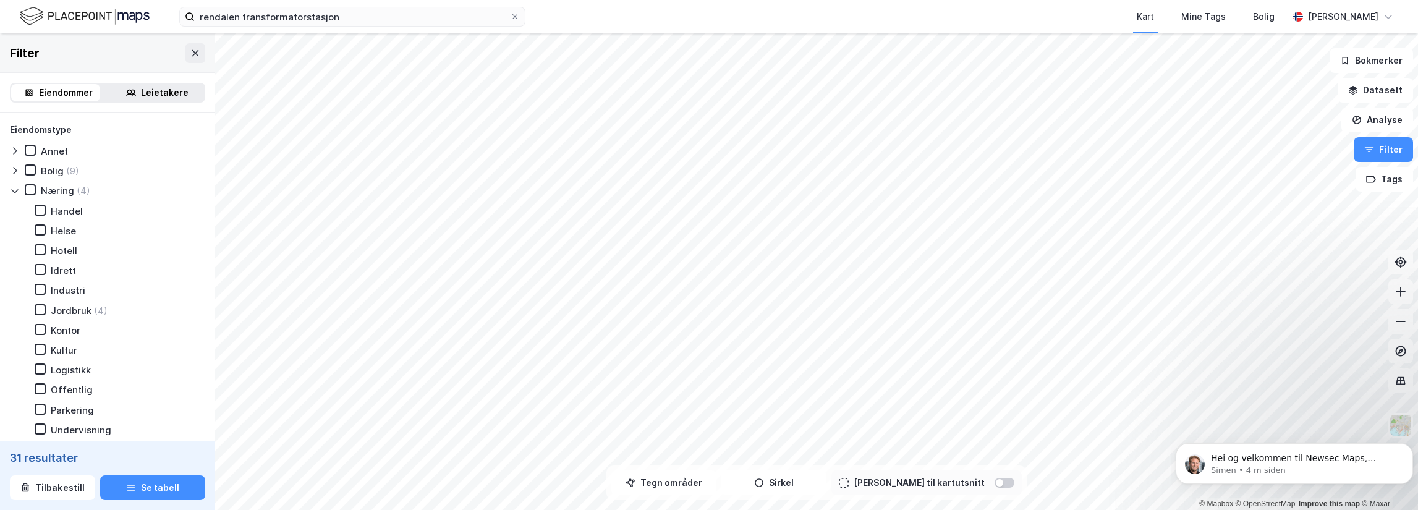
click at [20, 190] on div at bounding box center [17, 190] width 15 height 12
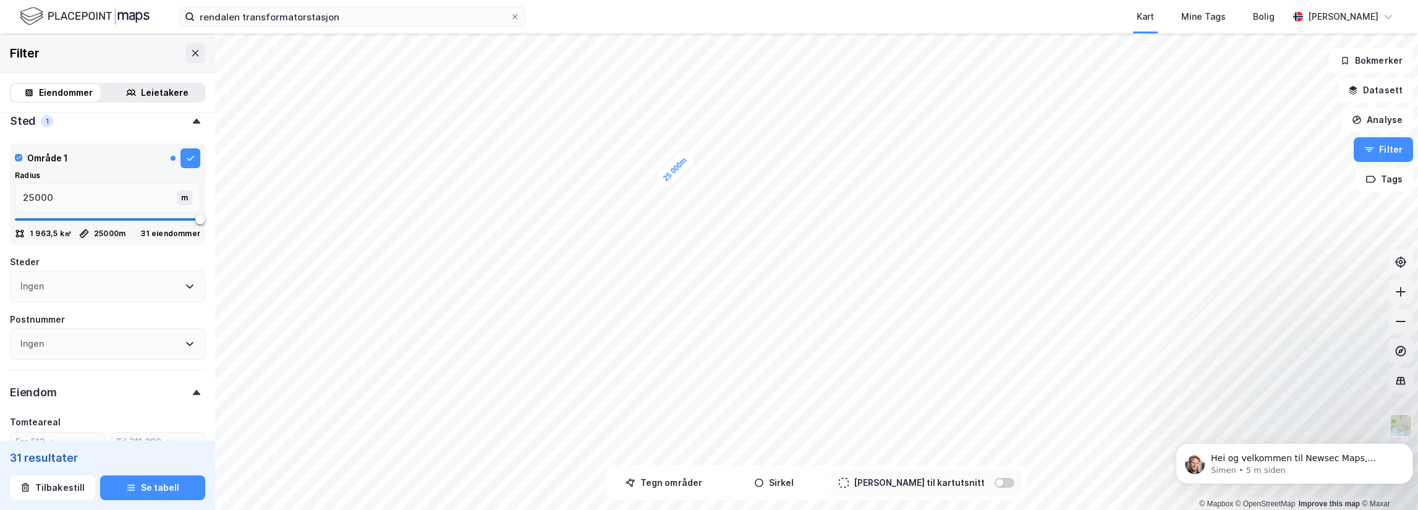
scroll to position [263, 0]
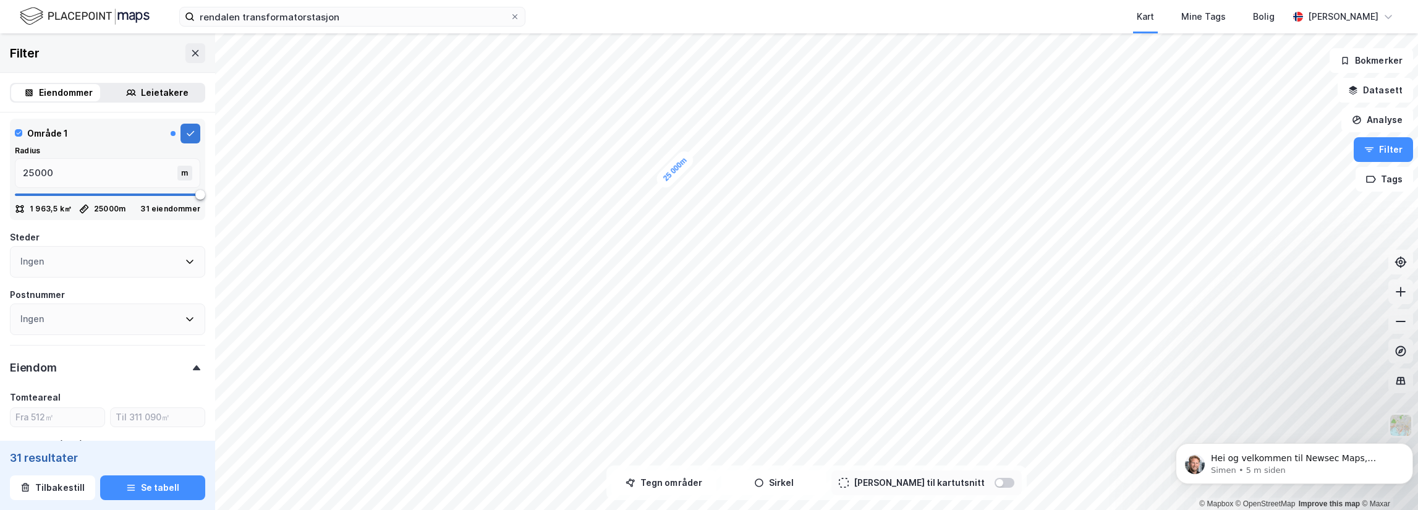
click at [180, 139] on button at bounding box center [190, 134] width 20 height 20
click at [187, 134] on icon at bounding box center [190, 133] width 7 height 6
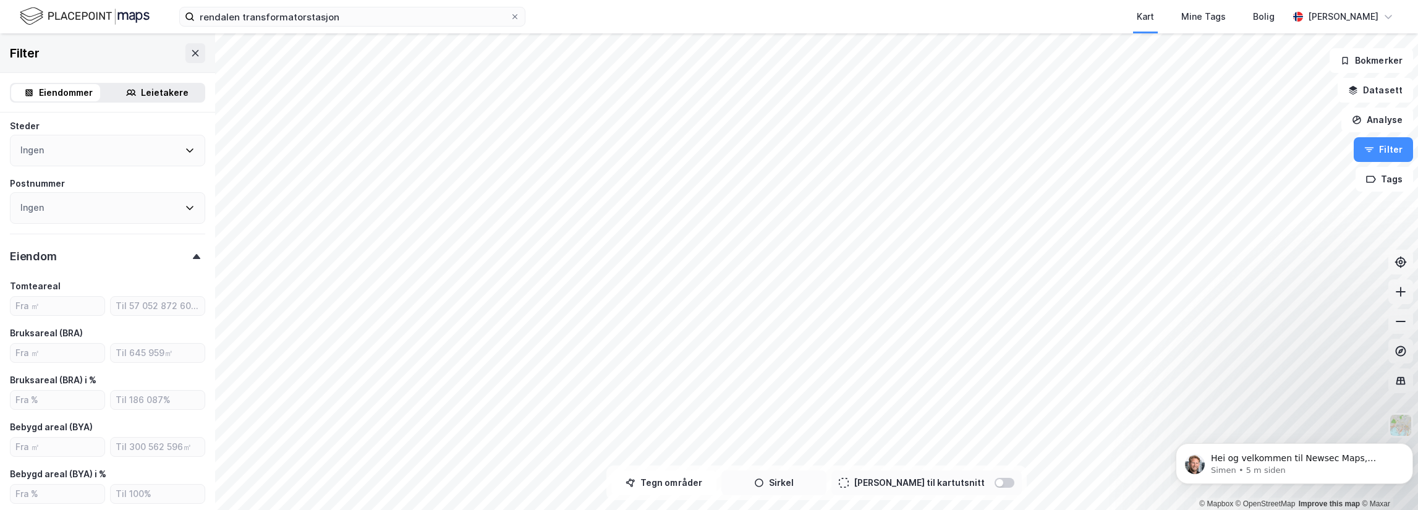
click at [763, 486] on icon "button" at bounding box center [759, 482] width 9 height 9
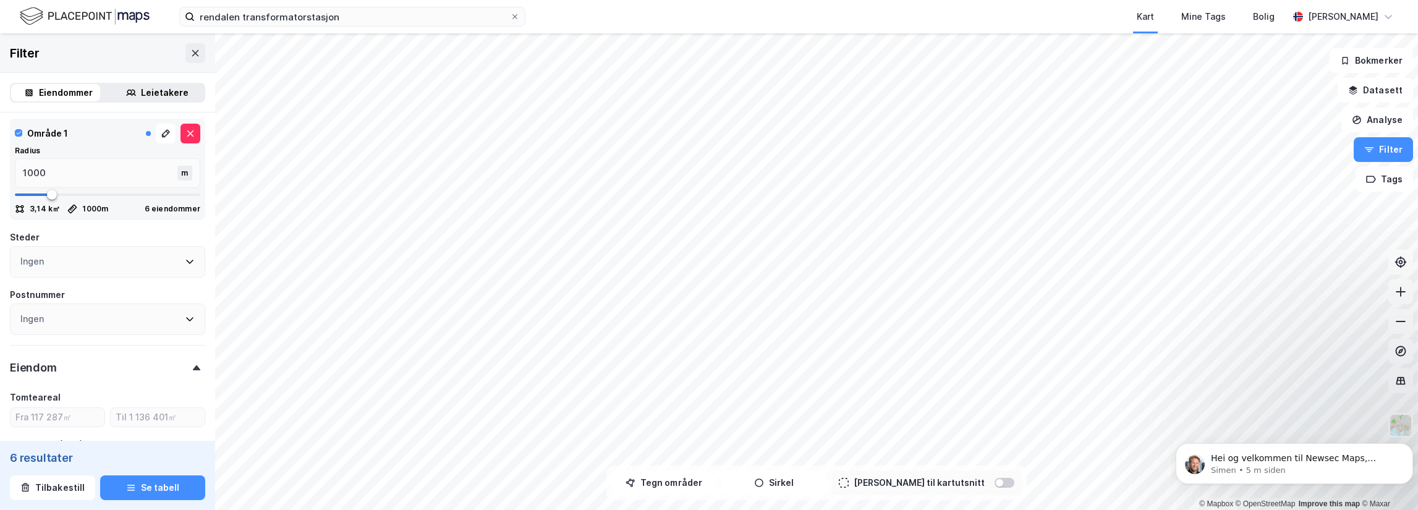
type input "Inkluder (6)"
drag, startPoint x: 74, startPoint y: 165, endPoint x: -28, endPoint y: 164, distance: 102.0
click at [0, 164] on html "rendalen transformatorstasjon Kart Mine Tags Bolig [PERSON_NAME] © Mapbox © Ope…" at bounding box center [709, 255] width 1418 height 510
type input "2"
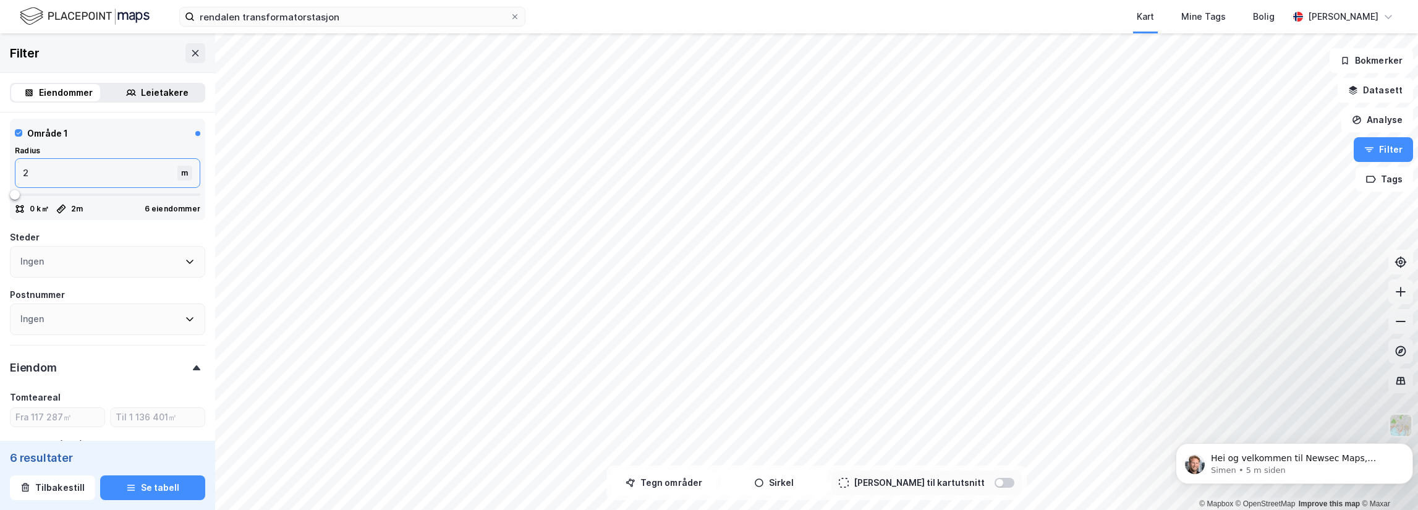
type input "25"
type input "250"
type input "2500"
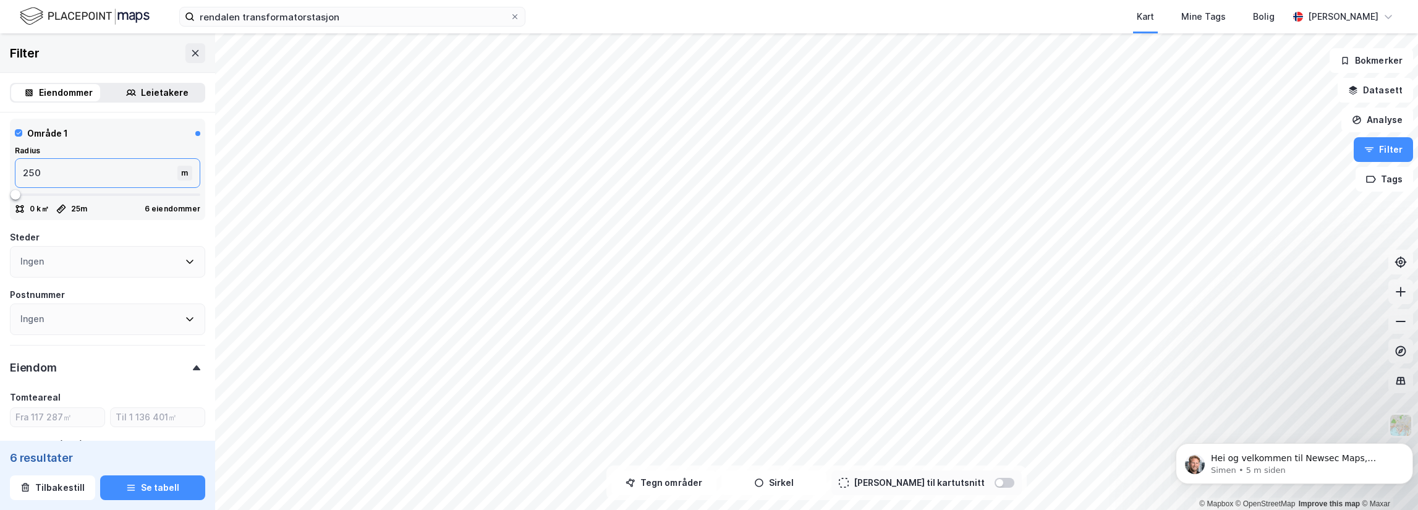
type input "2500"
type input "25000"
type input "5000"
type input "25000"
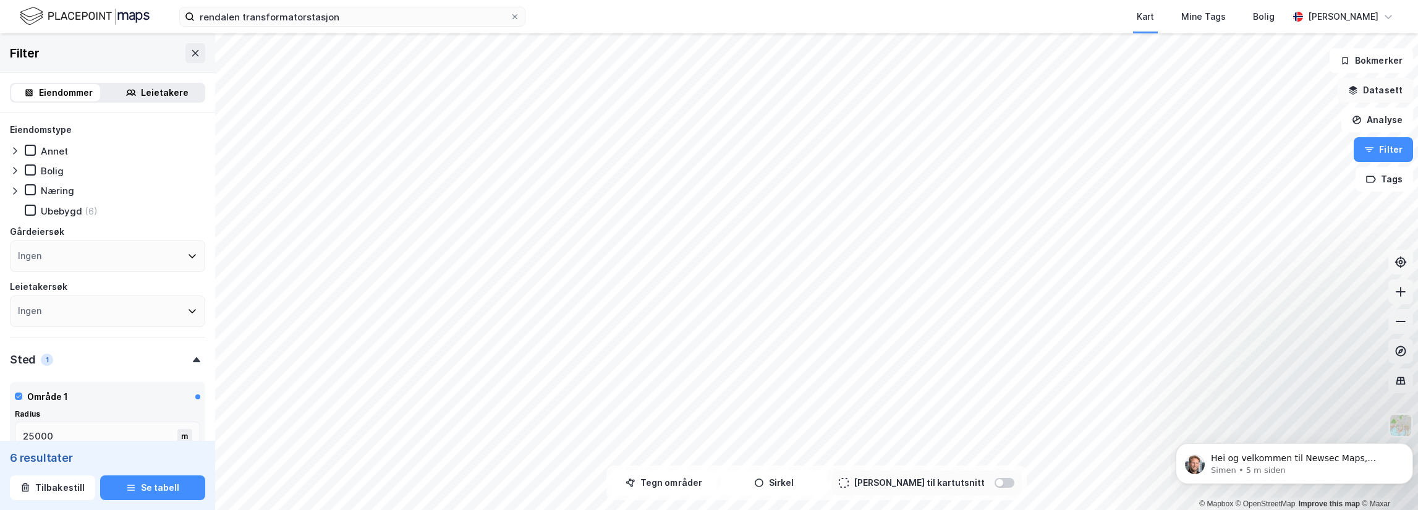
click at [1375, 85] on button "Datasett" at bounding box center [1375, 90] width 75 height 25
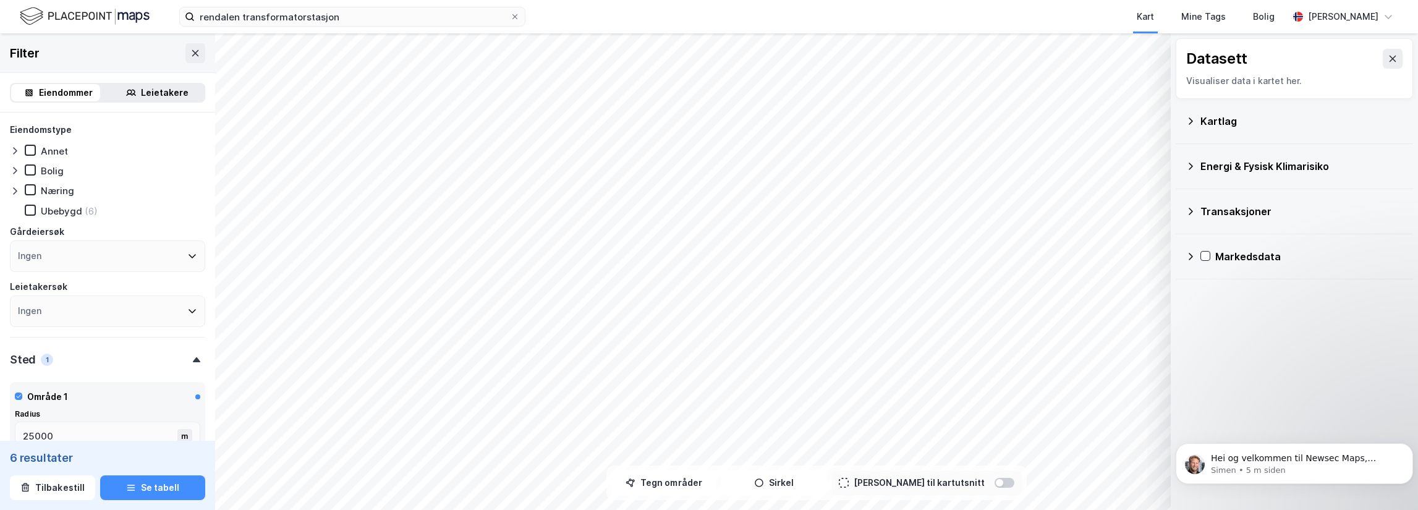
click at [1267, 117] on div "Kartlag" at bounding box center [1301, 121] width 203 height 15
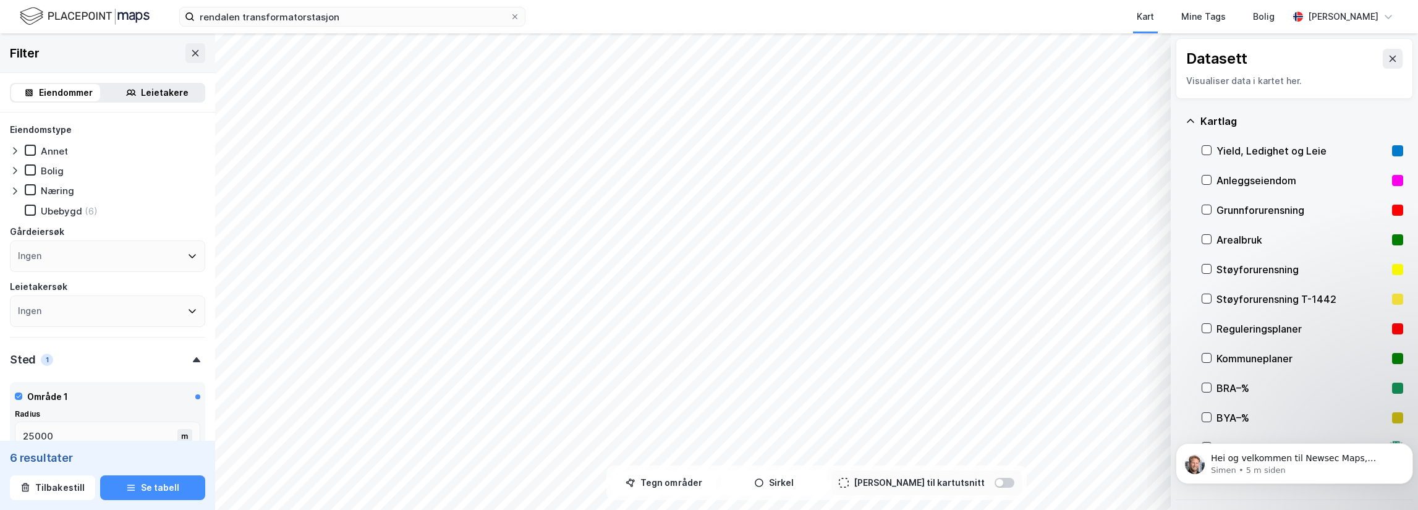
click at [1197, 116] on div "Kartlag" at bounding box center [1295, 121] width 218 height 30
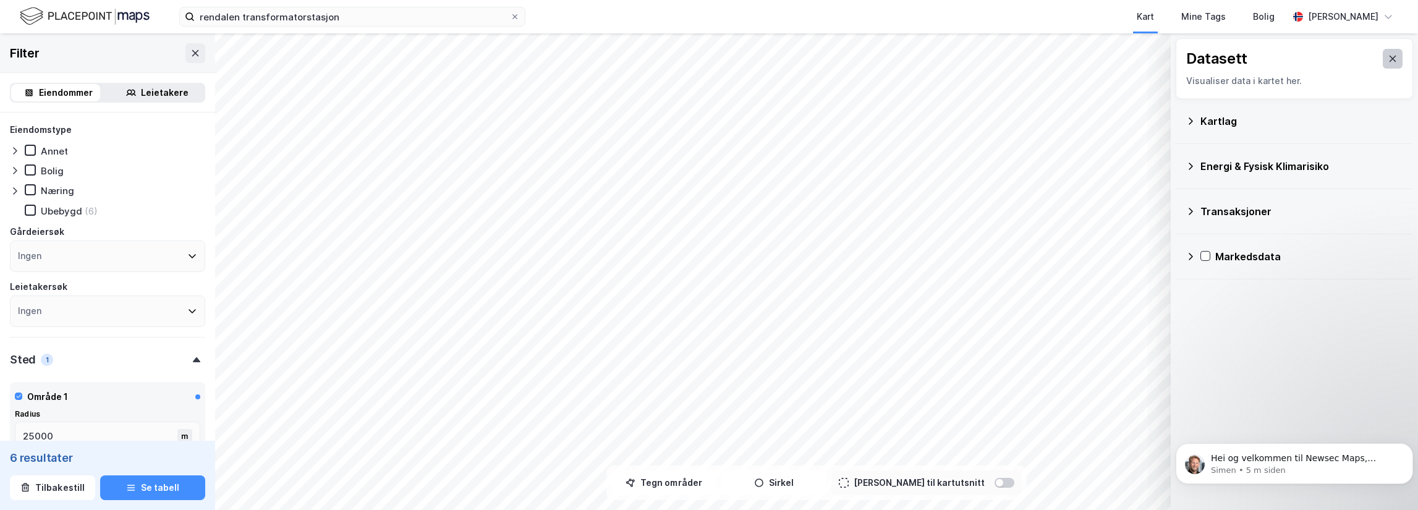
click at [1392, 56] on button at bounding box center [1393, 59] width 20 height 20
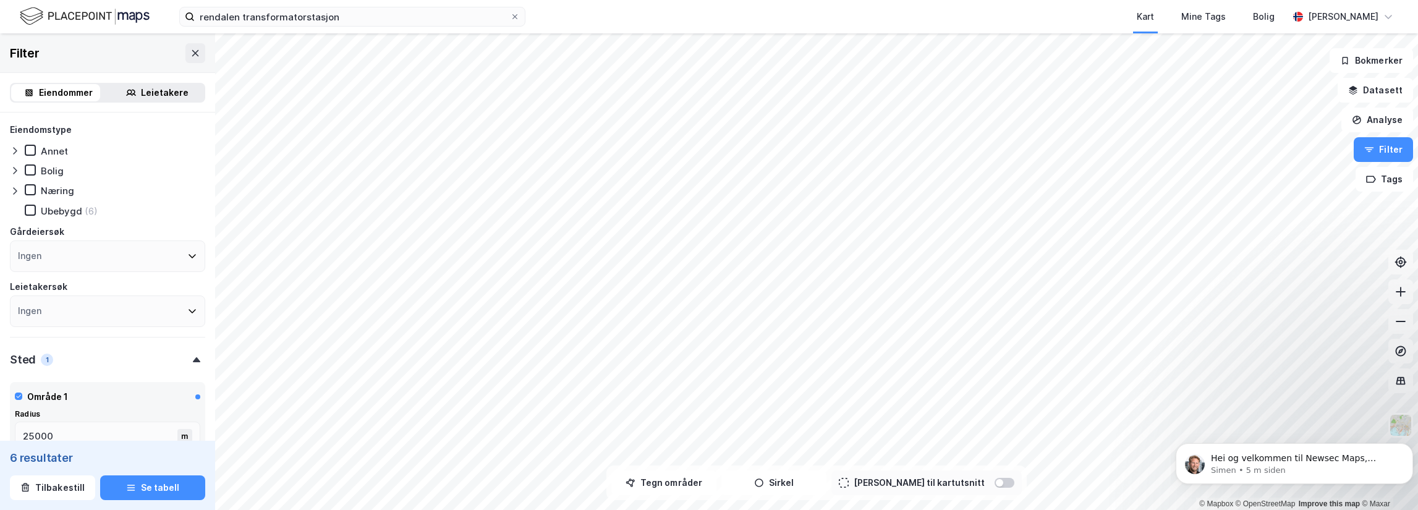
click at [11, 191] on icon at bounding box center [15, 191] width 10 height 10
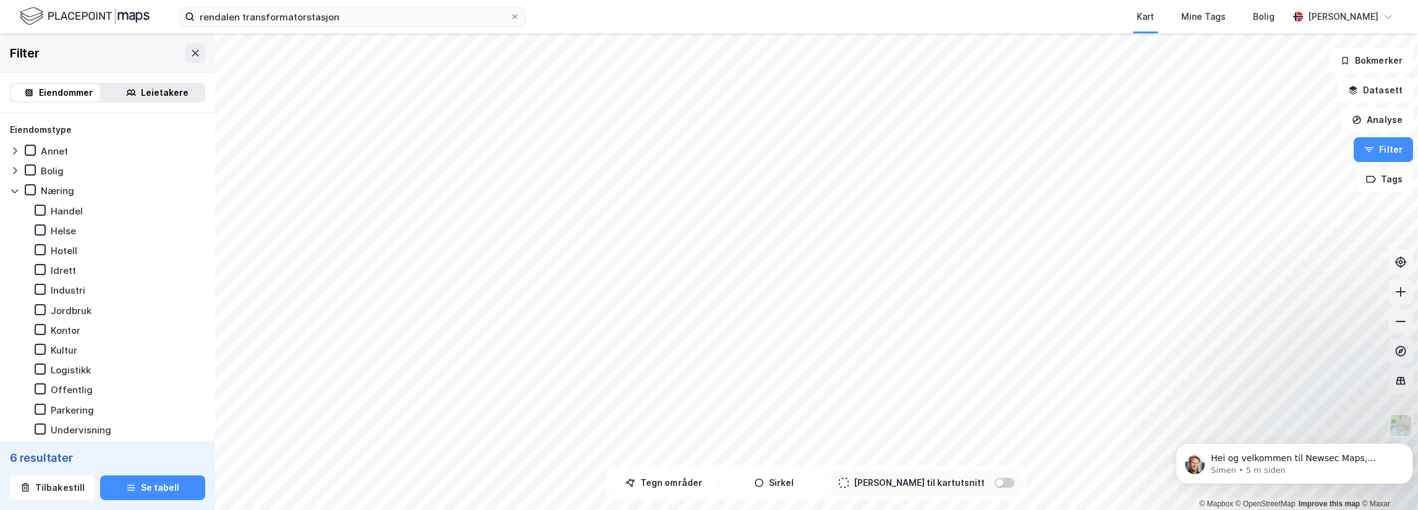
click at [11, 191] on icon at bounding box center [15, 191] width 10 height 10
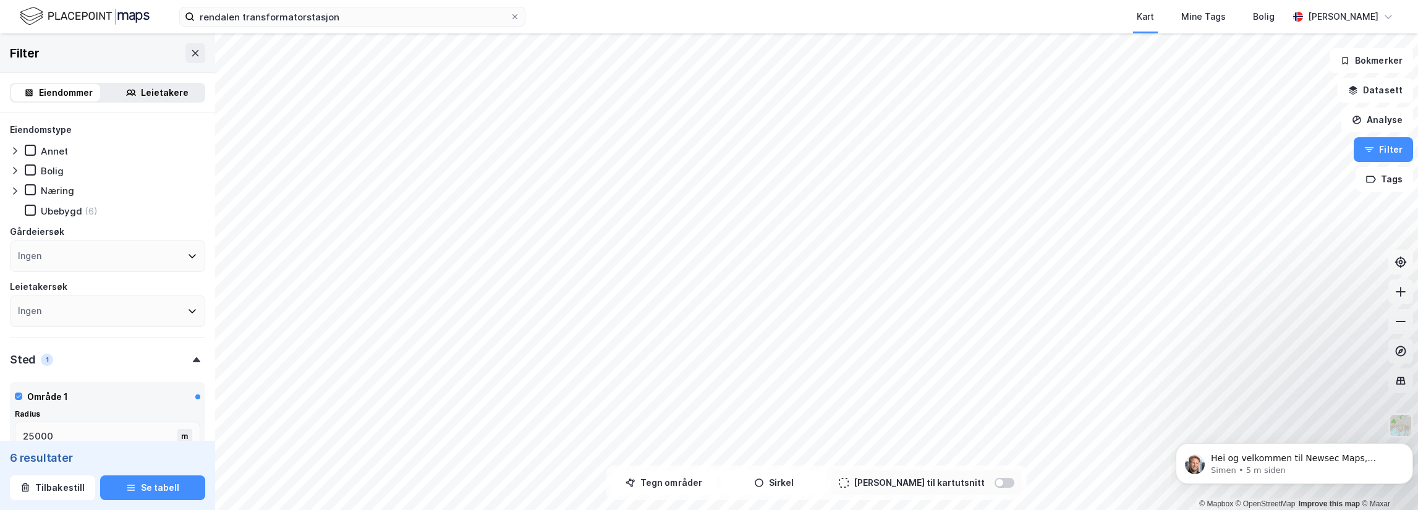
click at [37, 145] on div "Annet" at bounding box center [46, 151] width 43 height 12
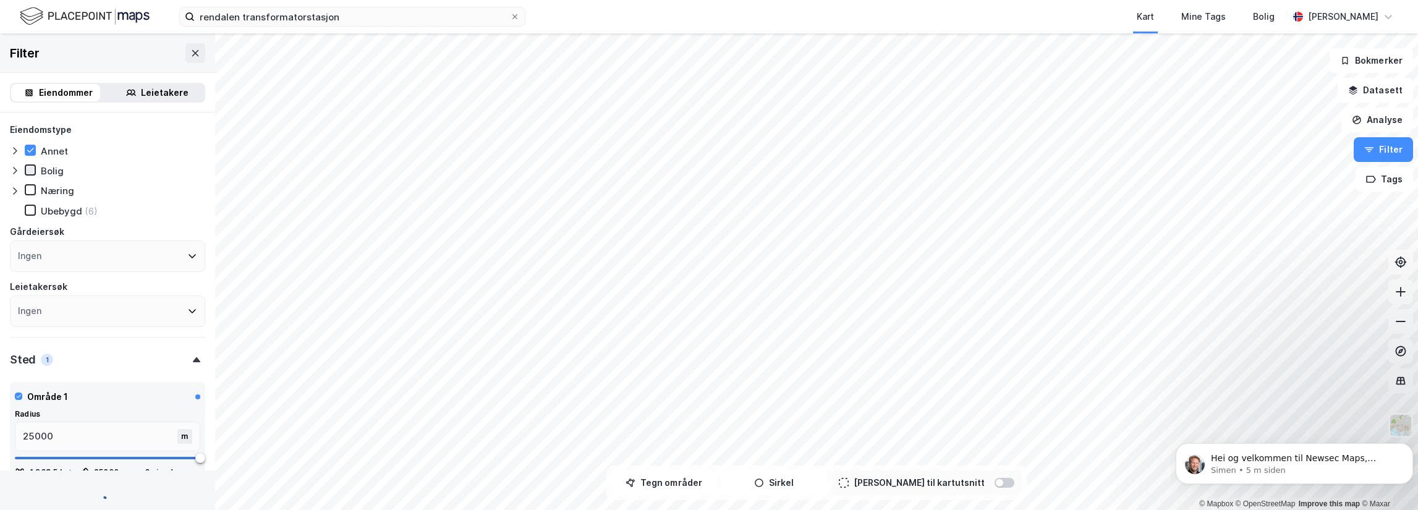
click at [32, 169] on icon at bounding box center [30, 170] width 9 height 9
click at [30, 186] on icon at bounding box center [30, 189] width 9 height 9
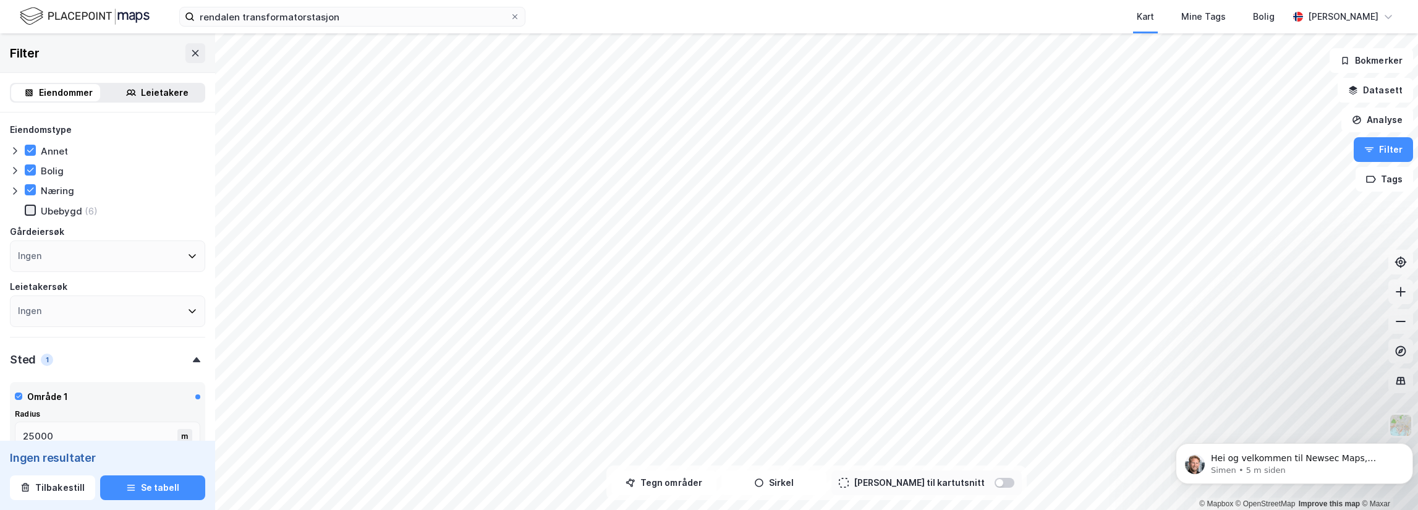
click at [31, 213] on icon at bounding box center [30, 210] width 9 height 9
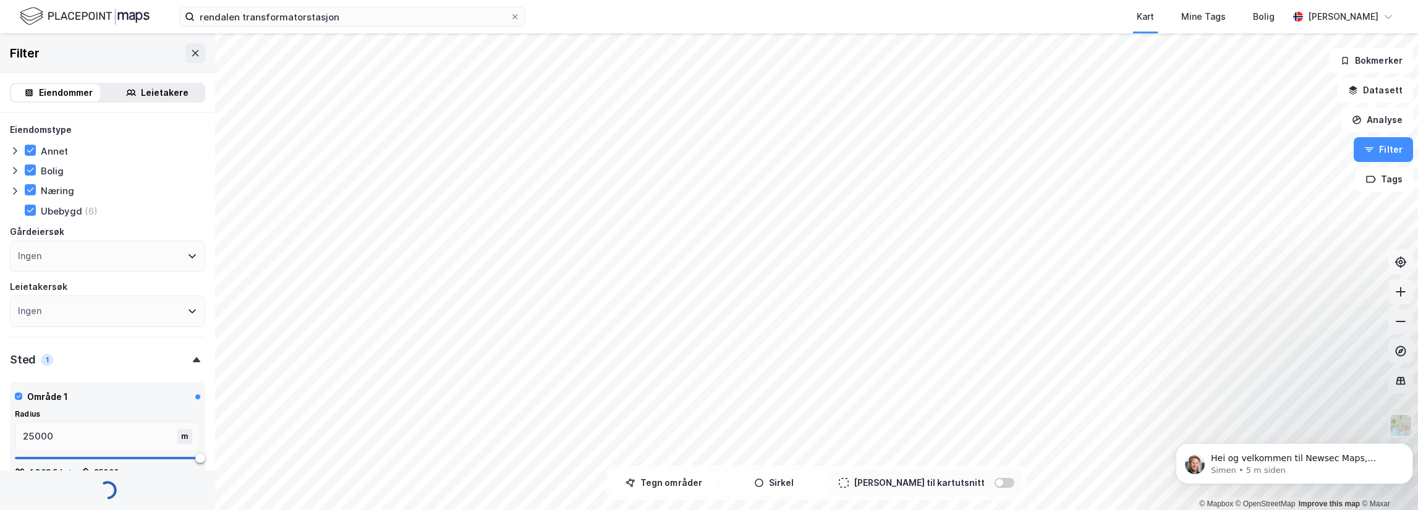
type input "Inkluder (6)"
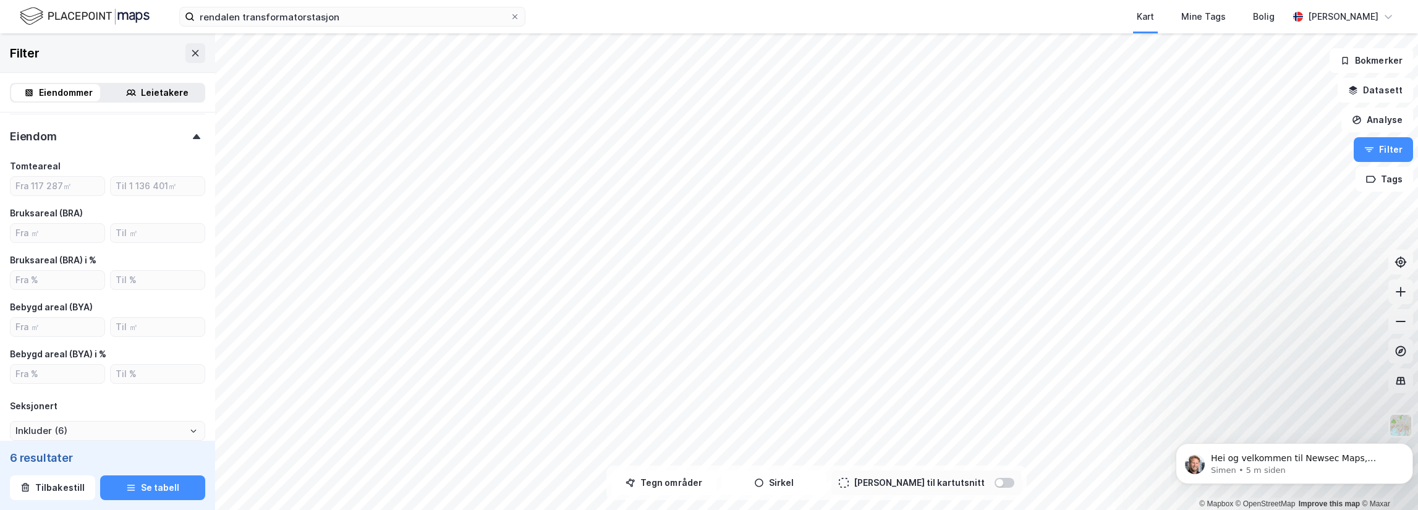
click at [193, 135] on icon at bounding box center [196, 136] width 7 height 5
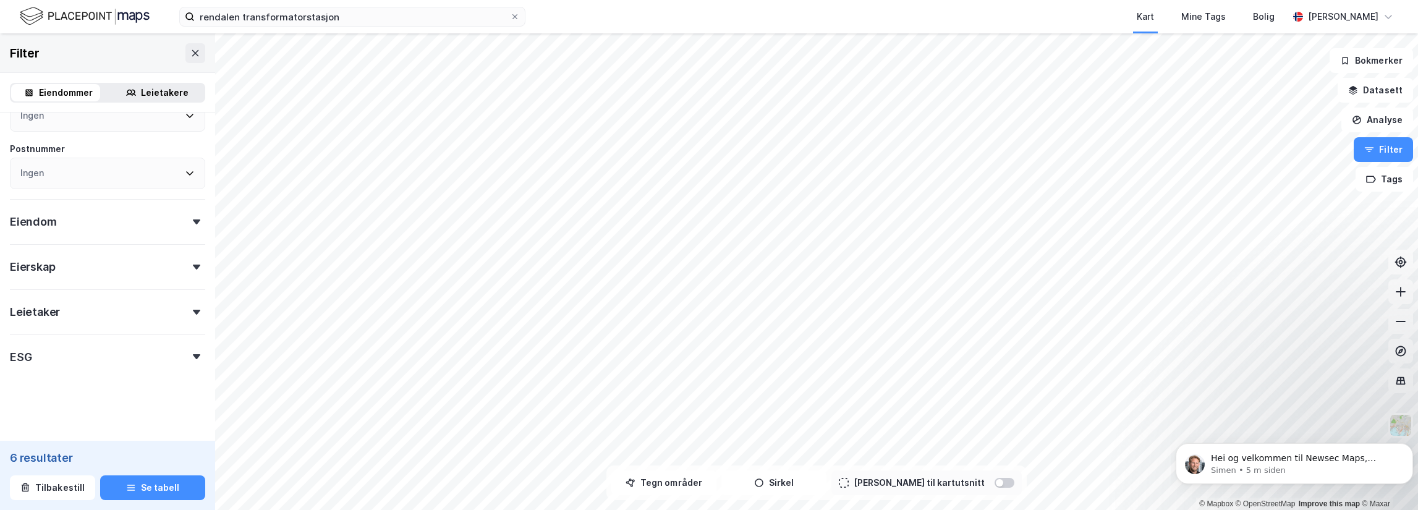
scroll to position [409, 0]
click at [143, 483] on button "Se tabell" at bounding box center [152, 487] width 105 height 25
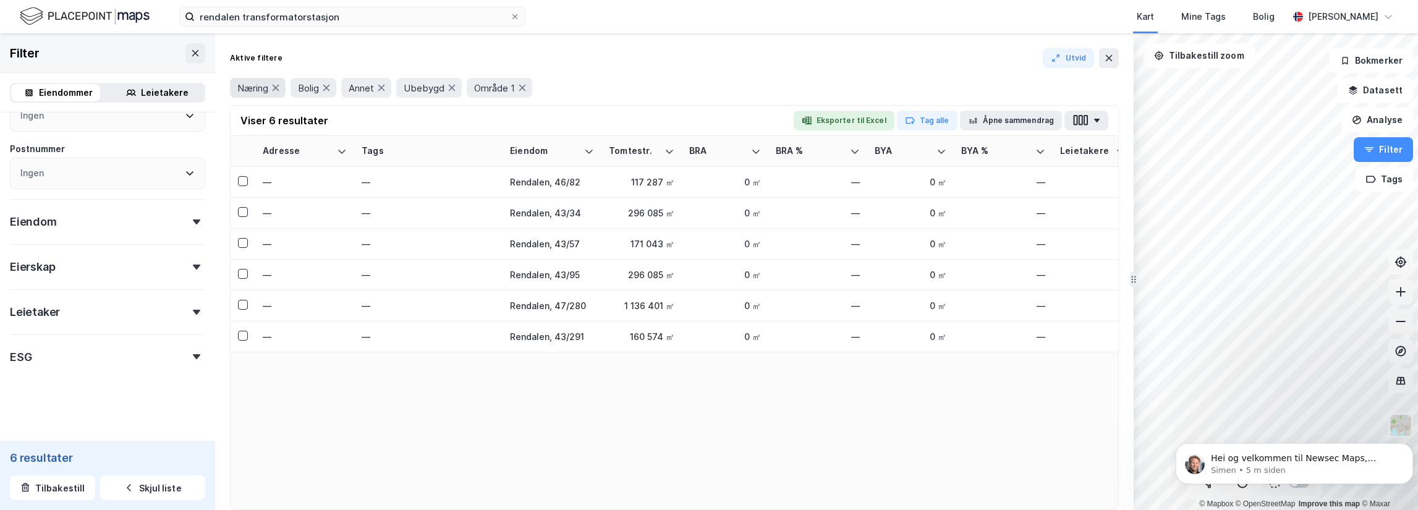
click at [279, 93] on div "Næring" at bounding box center [258, 88] width 56 height 20
click at [274, 88] on icon at bounding box center [276, 88] width 10 height 10
click at [274, 88] on div "Bolig" at bounding box center [253, 88] width 46 height 20
click at [271, 88] on icon at bounding box center [266, 88] width 10 height 10
click at [271, 87] on icon at bounding box center [270, 88] width 7 height 6
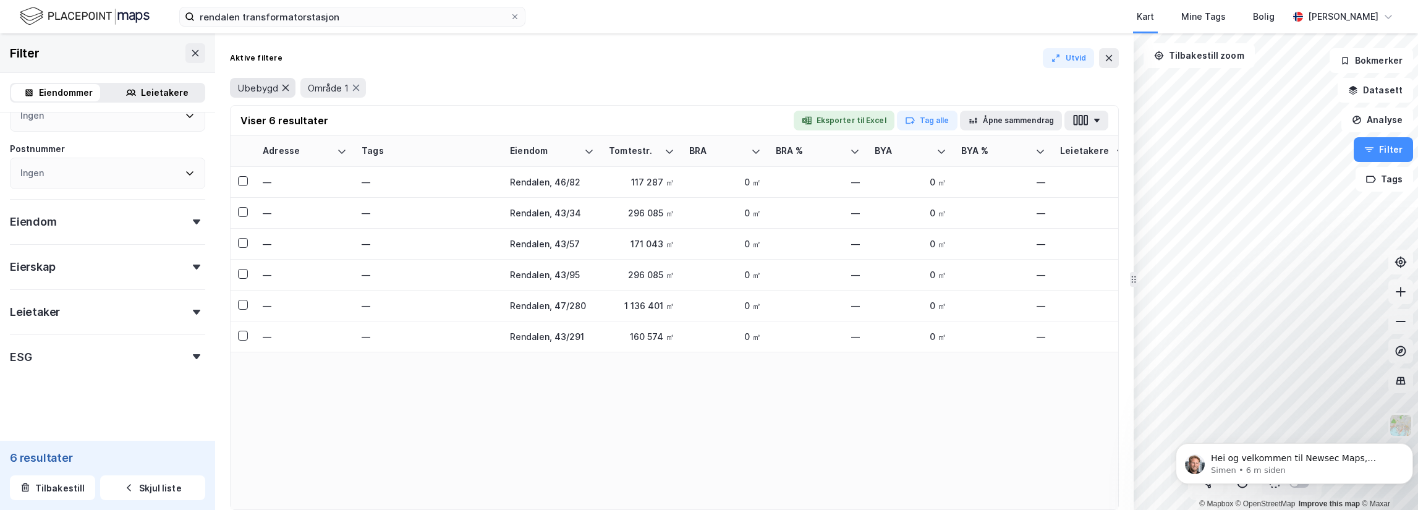
click at [271, 87] on span "Ubebygd" at bounding box center [257, 88] width 41 height 12
click at [275, 87] on span "Ubebygd" at bounding box center [257, 88] width 41 height 12
click at [284, 87] on icon at bounding box center [285, 88] width 7 height 6
click at [286, 83] on icon at bounding box center [286, 88] width 10 height 10
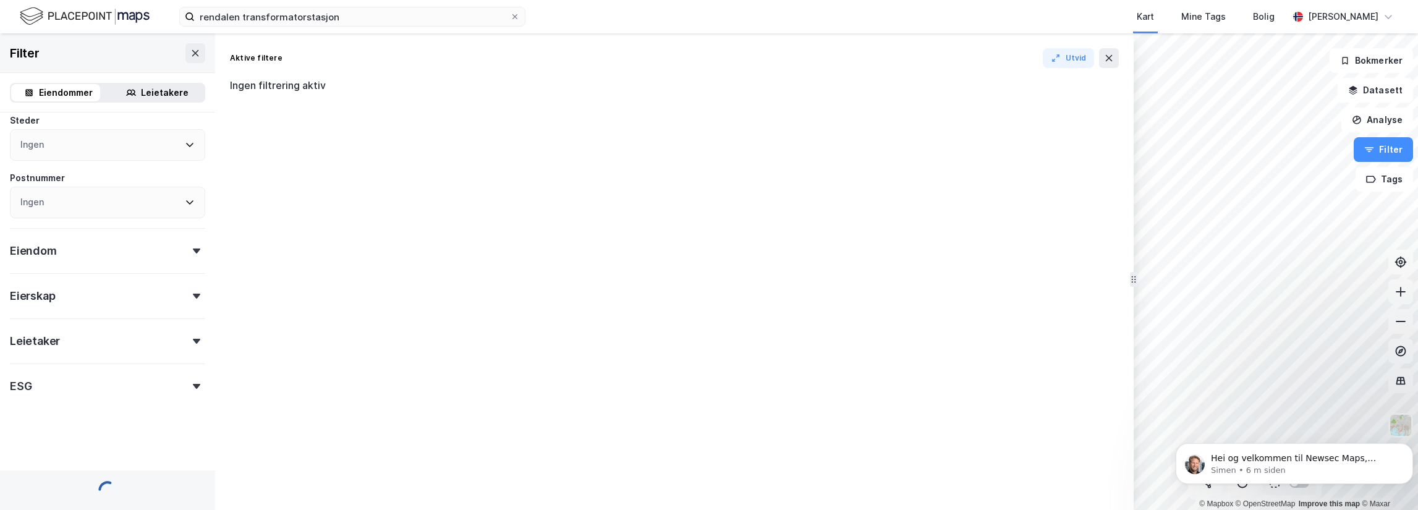
scroll to position [229, 0]
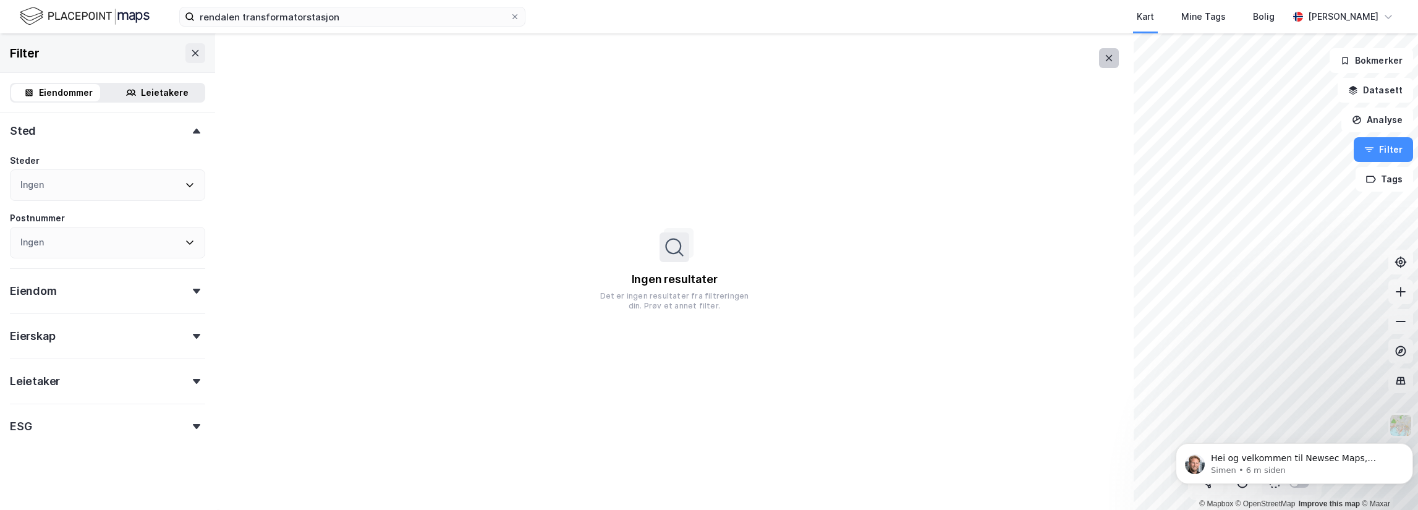
click at [1118, 60] on button at bounding box center [1109, 58] width 20 height 20
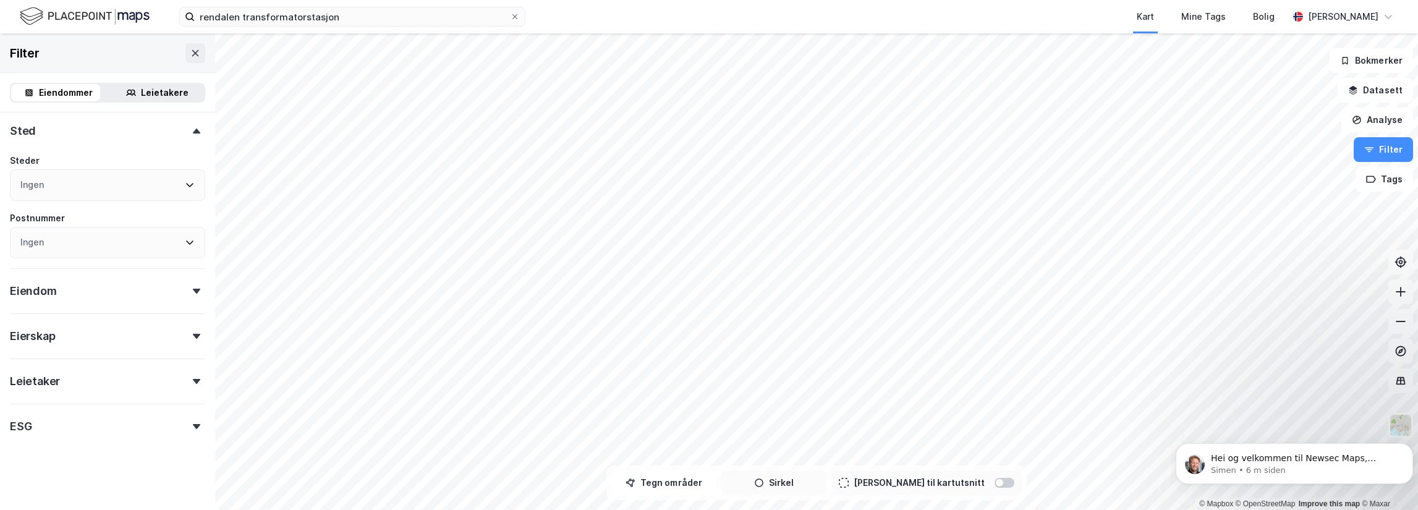
click at [774, 481] on button "Sirkel" at bounding box center [773, 482] width 105 height 25
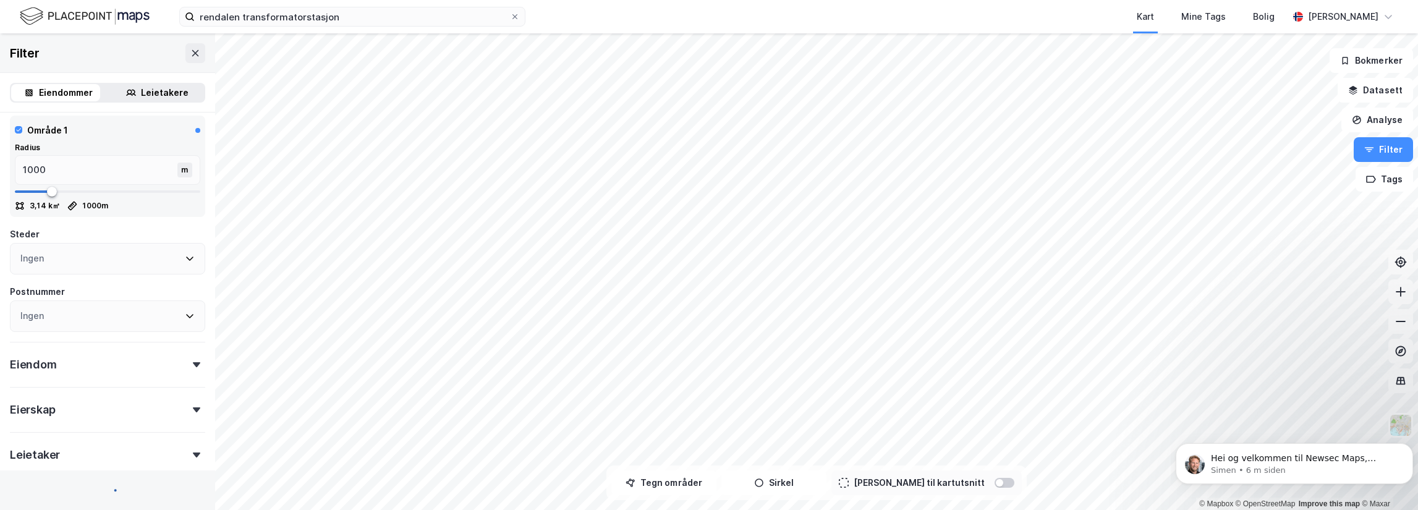
scroll to position [263, 0]
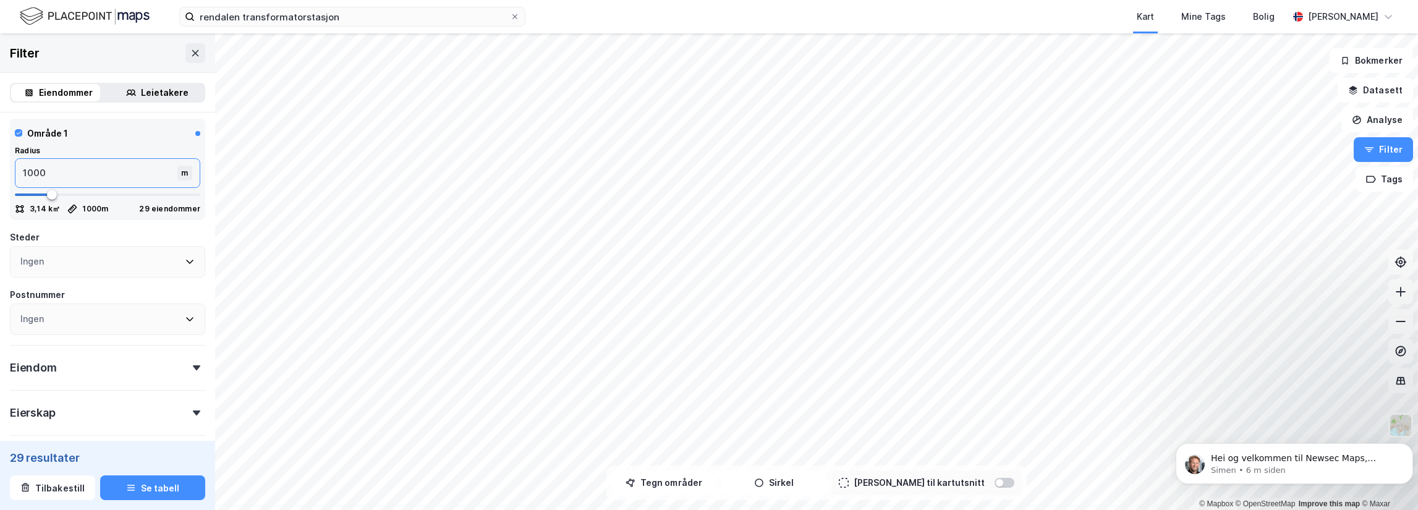
drag, startPoint x: 51, startPoint y: 175, endPoint x: -69, endPoint y: 175, distance: 120.5
click at [0, 175] on html "rendalen transformatorstasjon Kart Mine Tags Bolig [PERSON_NAME] © Mapbox © Ope…" at bounding box center [709, 255] width 1418 height 510
type input "2"
type input "25"
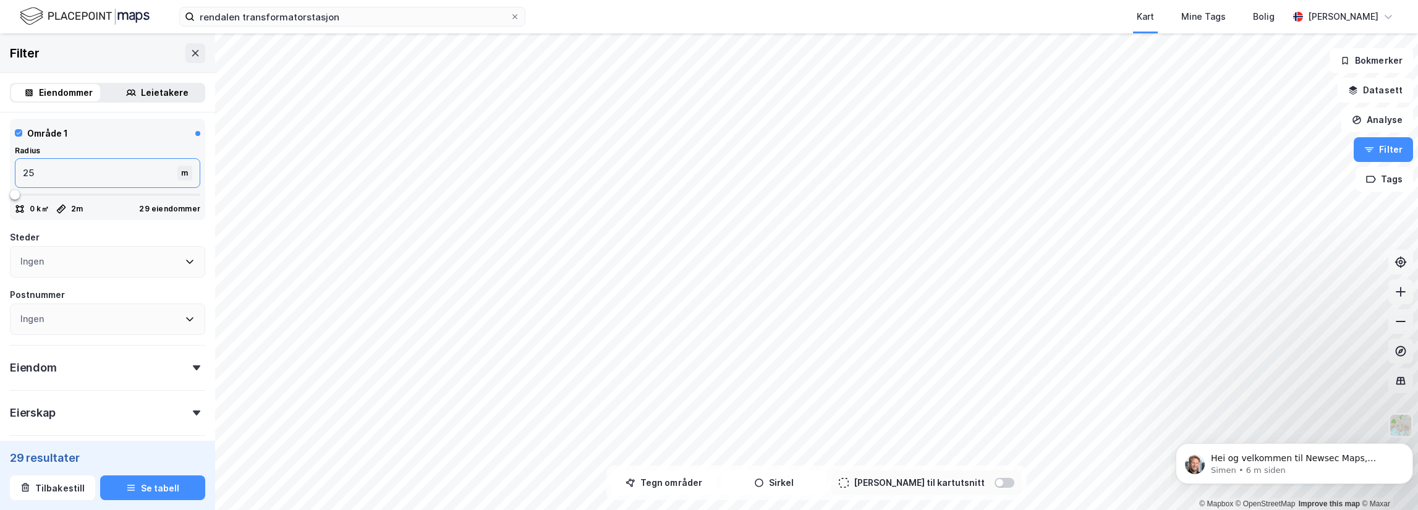
type input "25"
type input "250"
type input "2500"
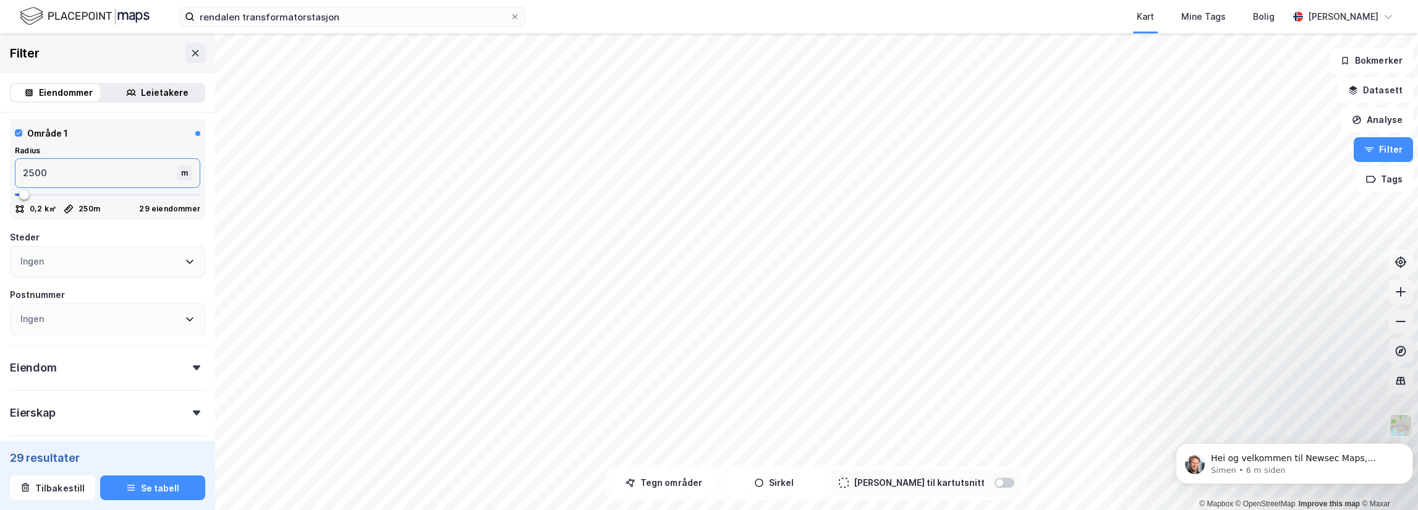
type input "25000"
type input "5000"
type input "25000"
drag, startPoint x: 43, startPoint y: 489, endPoint x: 54, endPoint y: 473, distance: 19.9
click at [43, 489] on button "Tilbakestill" at bounding box center [52, 487] width 85 height 25
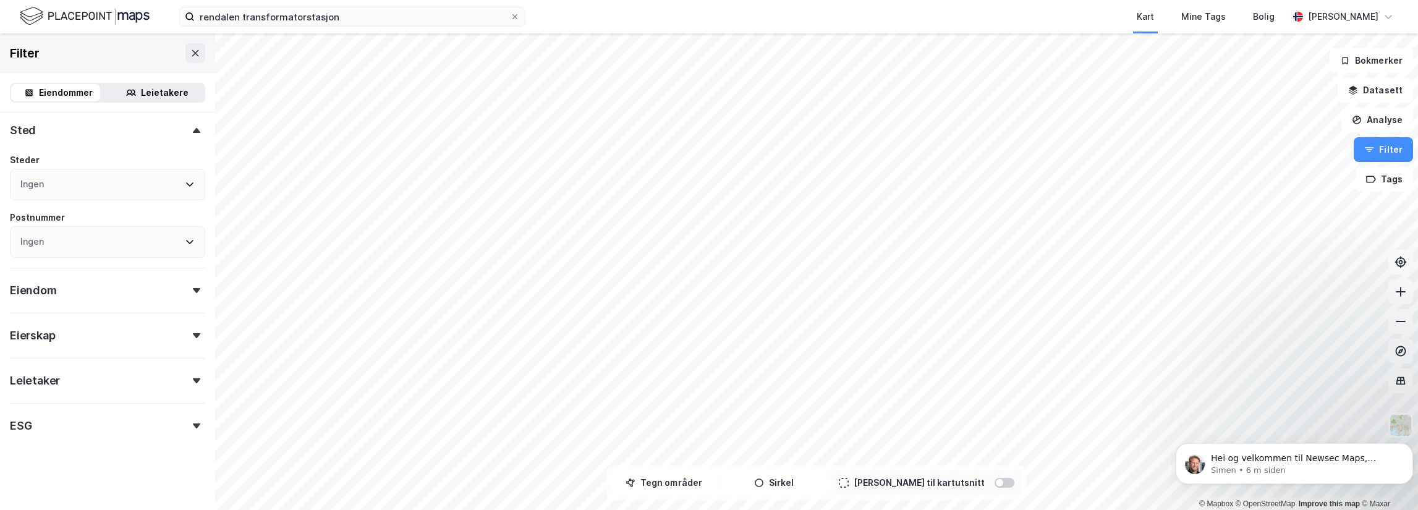
scroll to position [229, 0]
click at [826, 484] on button "Sirkel" at bounding box center [773, 482] width 105 height 25
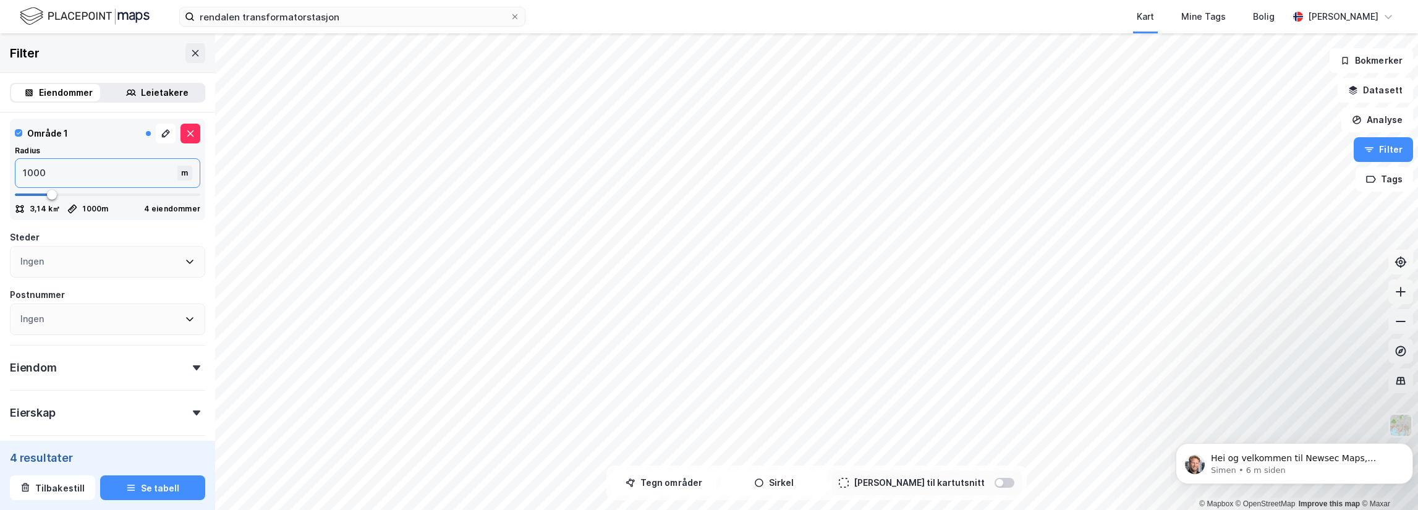
drag, startPoint x: 64, startPoint y: 171, endPoint x: -8, endPoint y: 165, distance: 72.0
click at [0, 165] on html "rendalen transformatorstasjon Kart Mine Tags Bolig [PERSON_NAME] © Mapbox © Ope…" at bounding box center [709, 255] width 1418 height 510
type input "2"
type input "25"
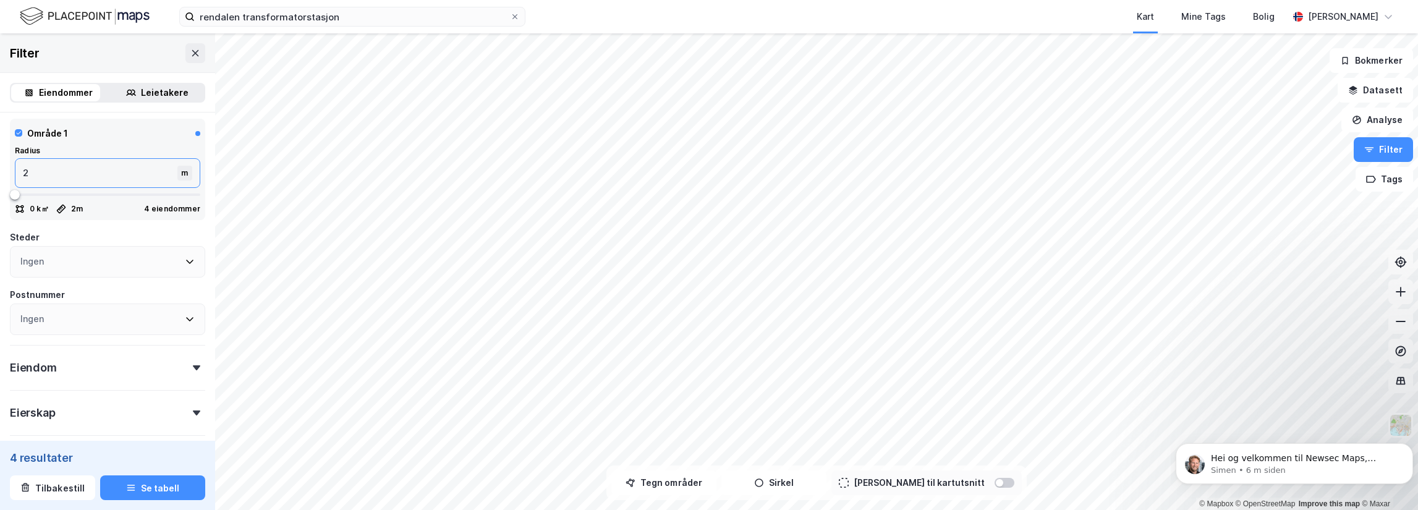
type input "25"
type input "250"
type input "2500"
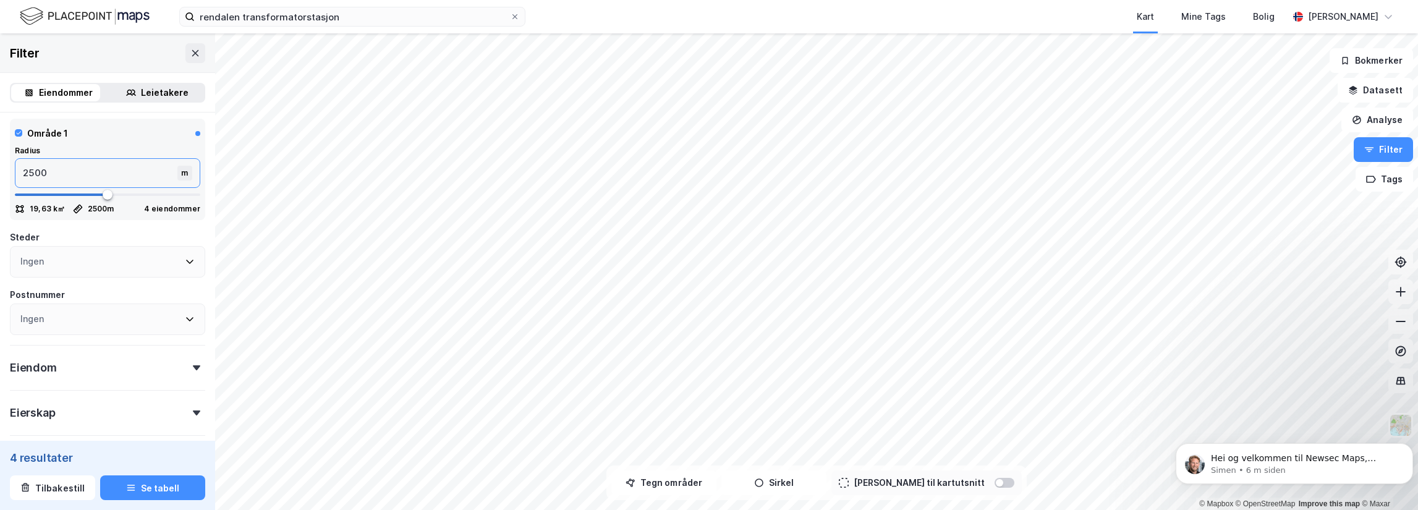
type input "25000"
type input "5000"
type input "25000"
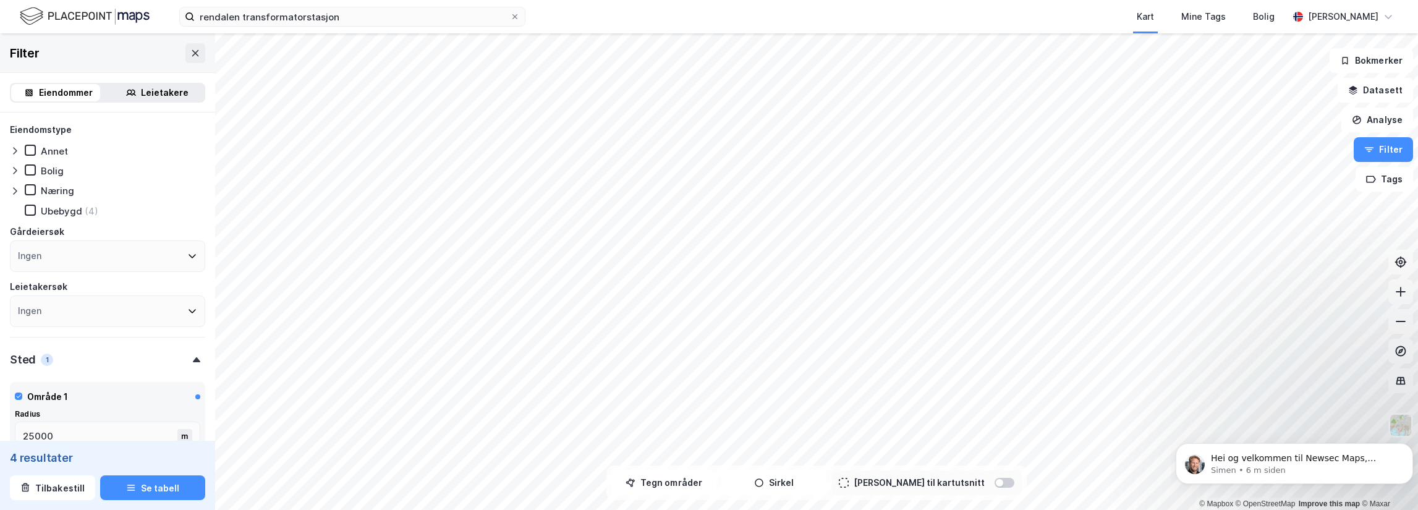
click at [143, 101] on div "Eiendommer Leietakere" at bounding box center [107, 93] width 195 height 20
click at [148, 91] on div "Leietakere" at bounding box center [165, 92] width 48 height 15
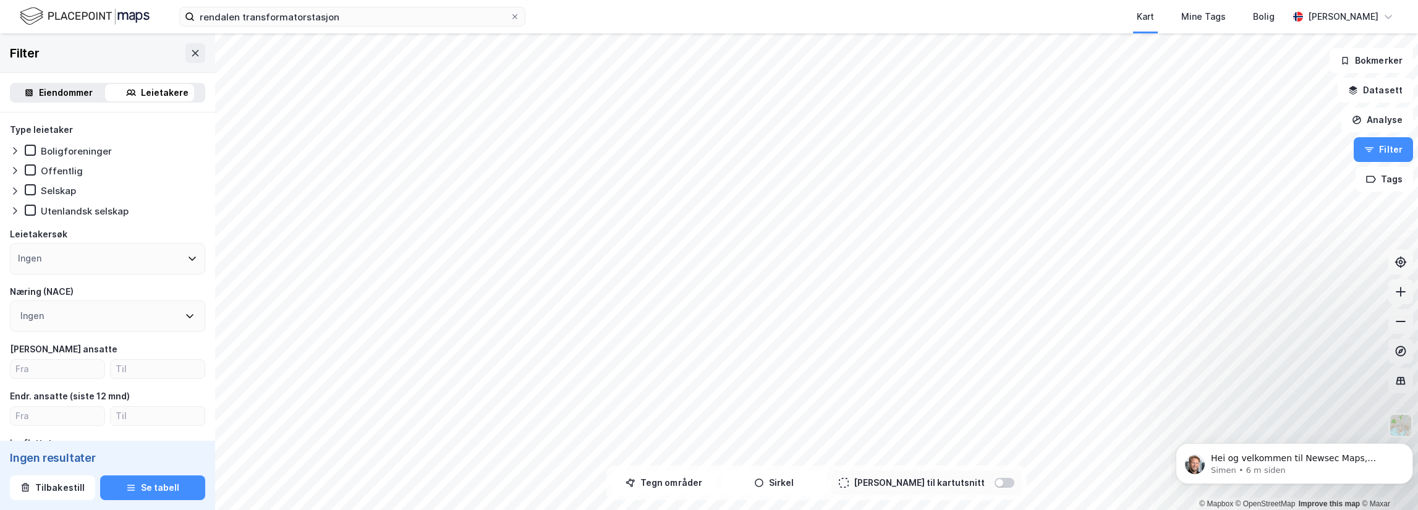
click at [62, 91] on div "Eiendommer" at bounding box center [66, 92] width 54 height 15
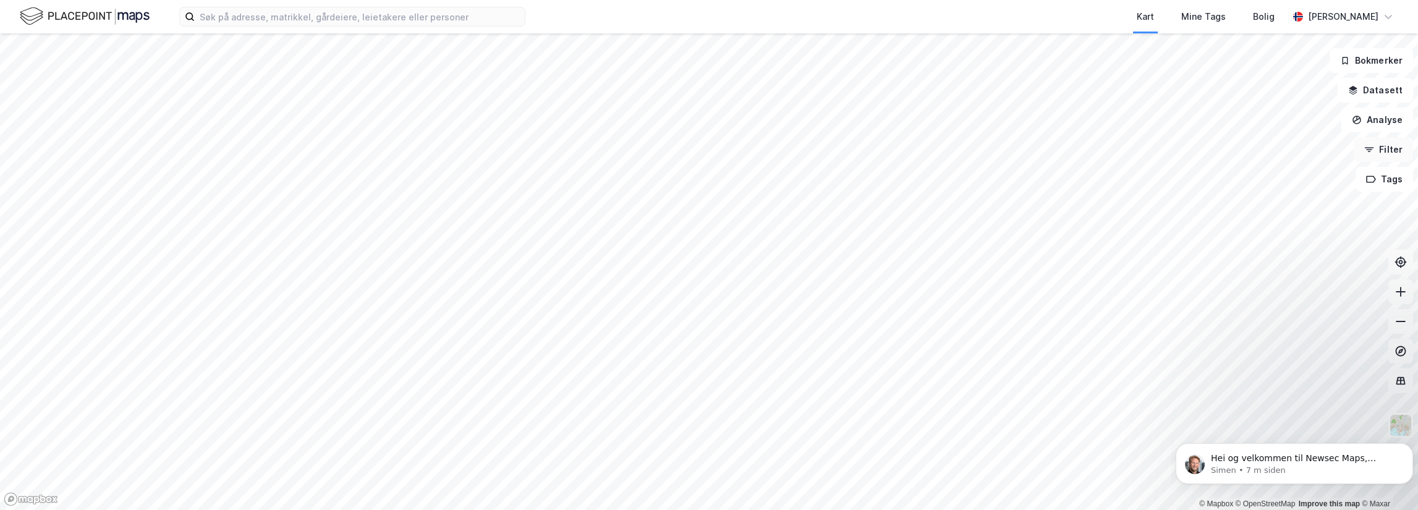
click at [1404, 151] on button "Filter" at bounding box center [1383, 149] width 59 height 25
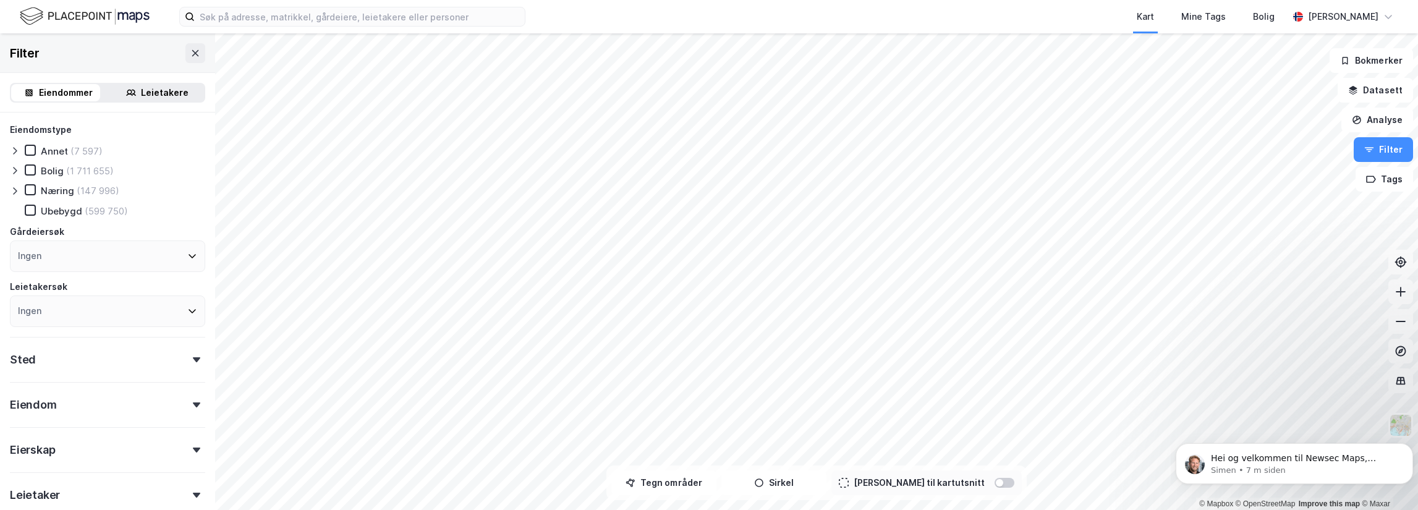
click at [783, 496] on div "Tegn områder Sirkel Begrens til kartutsnitt" at bounding box center [816, 482] width 420 height 35
click at [786, 488] on button "Sirkel" at bounding box center [773, 482] width 105 height 25
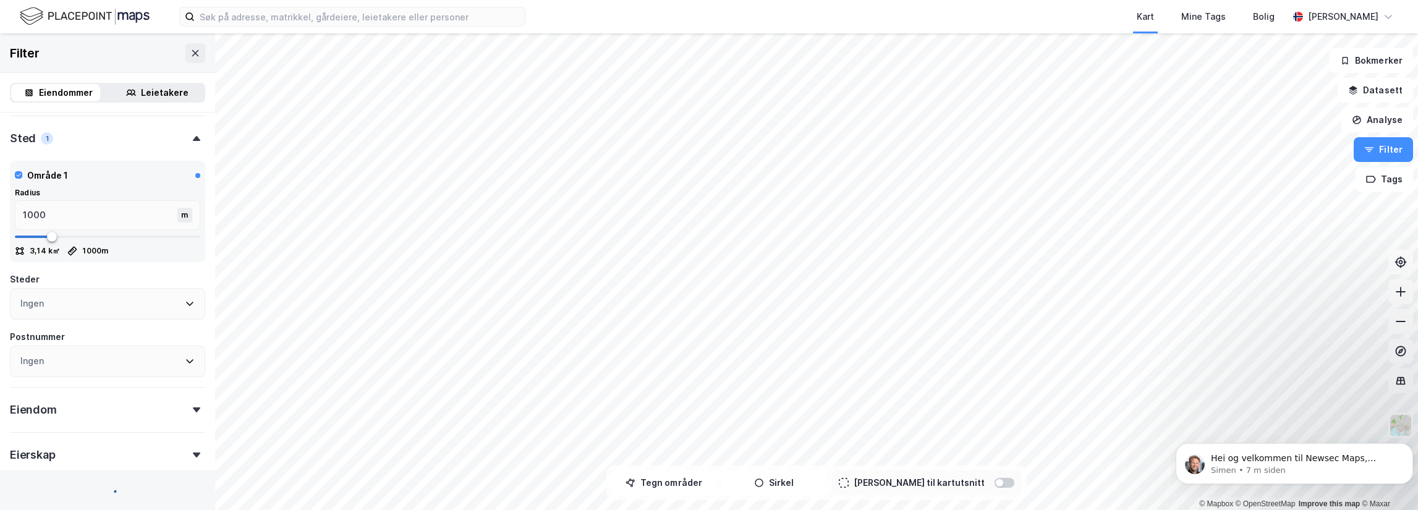
scroll to position [263, 0]
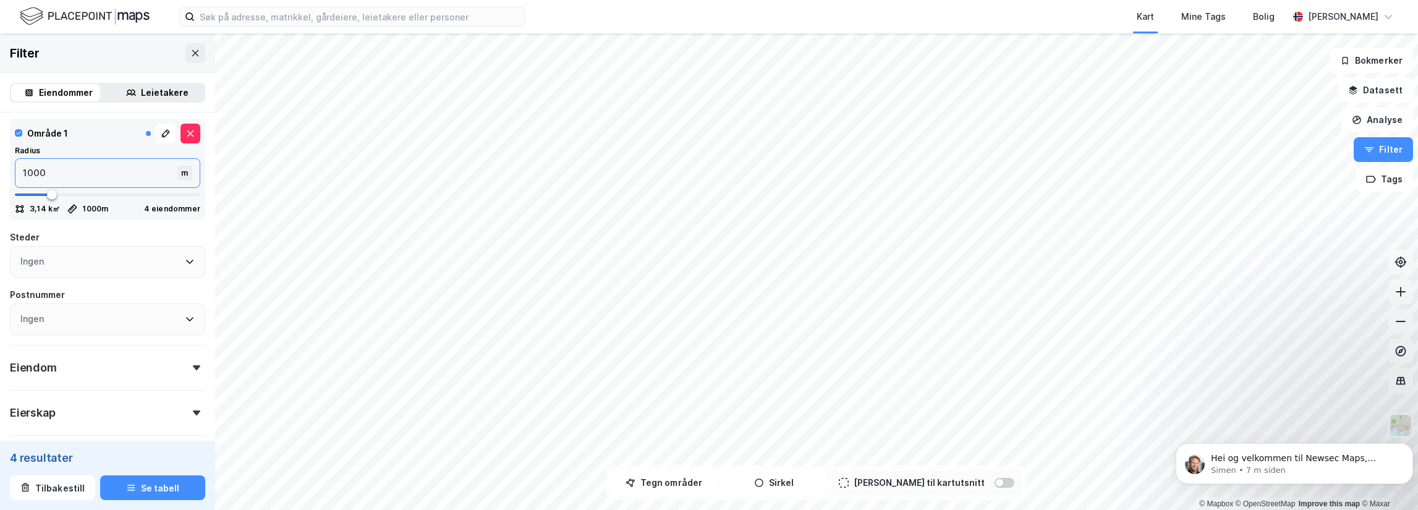
click at [14, 176] on div "Område 1 Radius 1000 m 3,14 k㎡ 1000 m 4 eiendommer" at bounding box center [107, 169] width 195 height 101
type input "2"
type input "25"
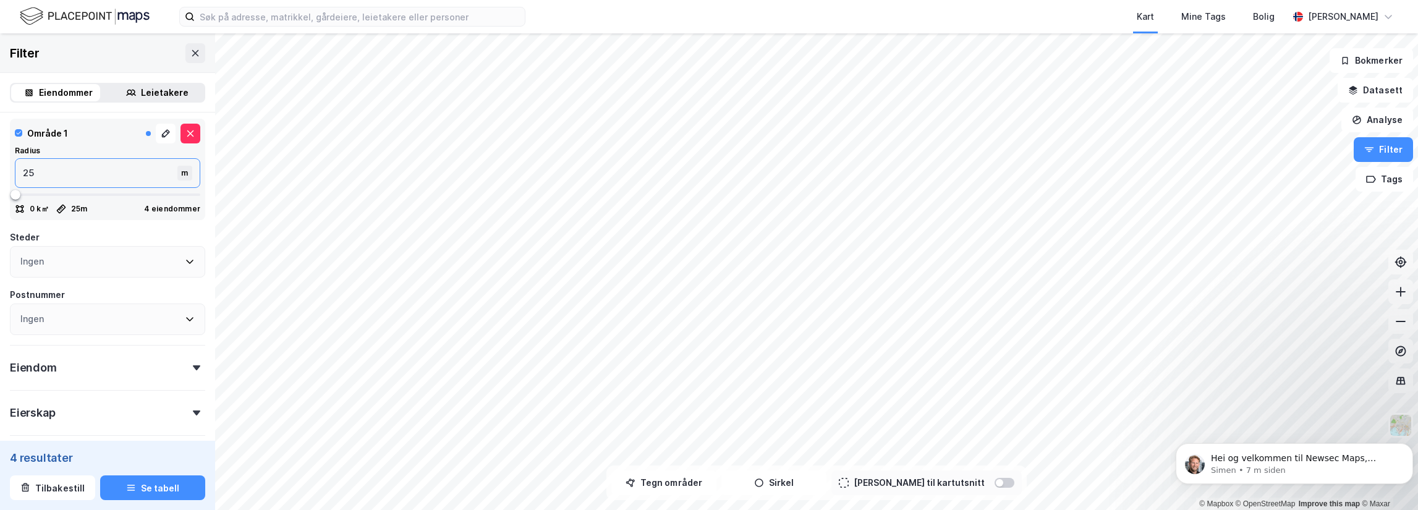
type input "250"
type input "2500"
type input "25000"
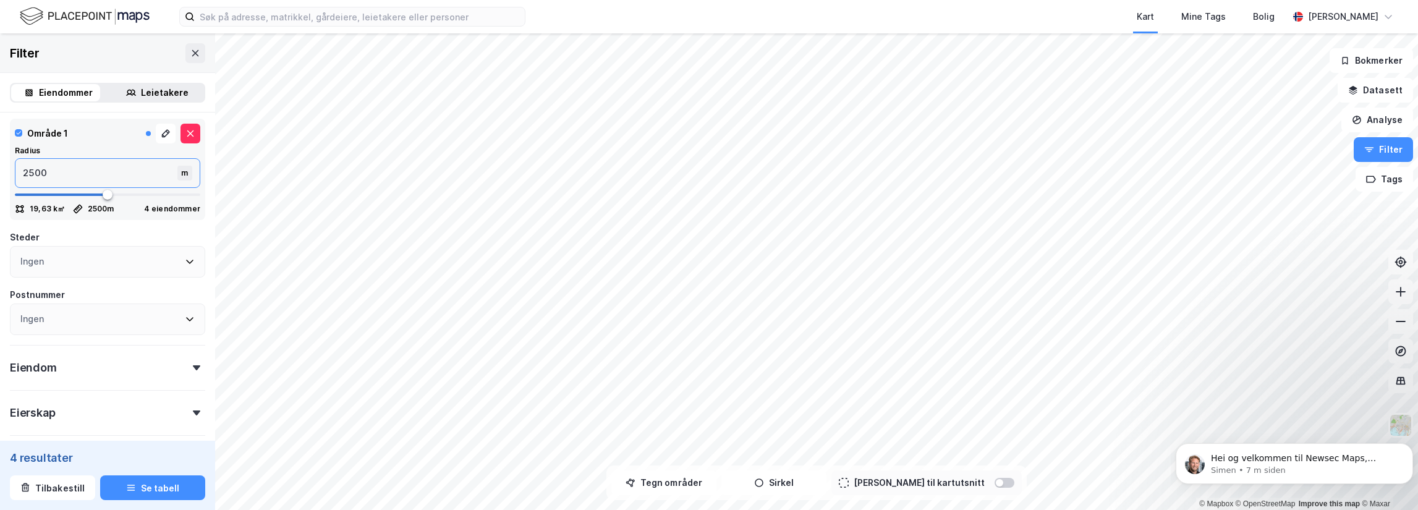
type input "5000"
type input "25000"
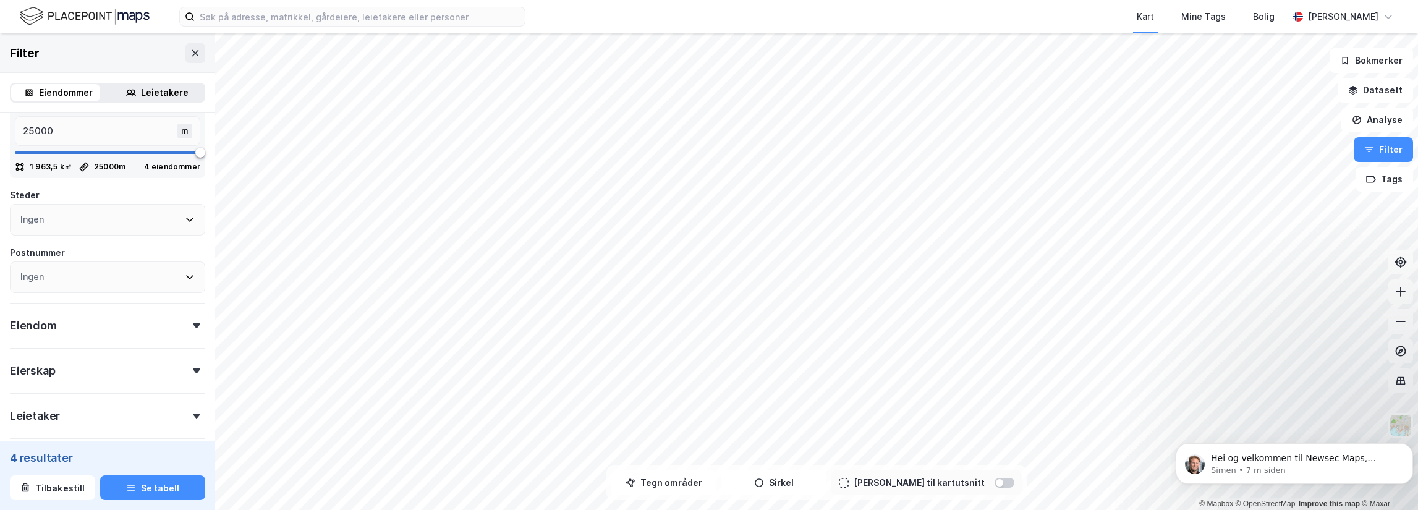
scroll to position [309, 0]
click at [179, 316] on div "Eiendom" at bounding box center [107, 316] width 195 height 35
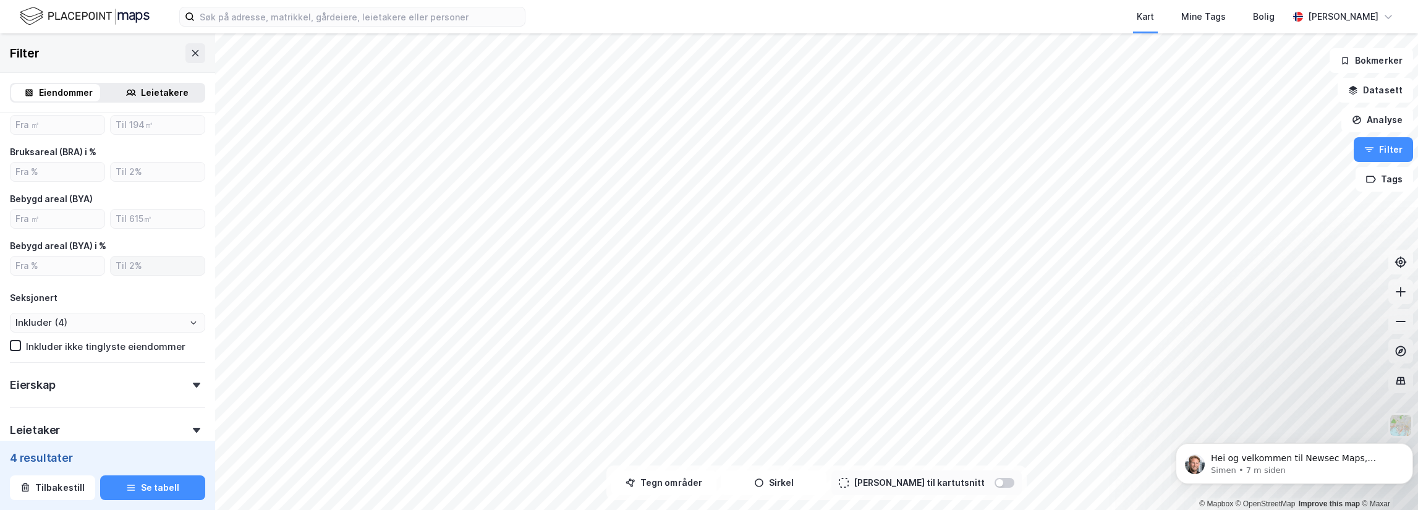
scroll to position [618, 0]
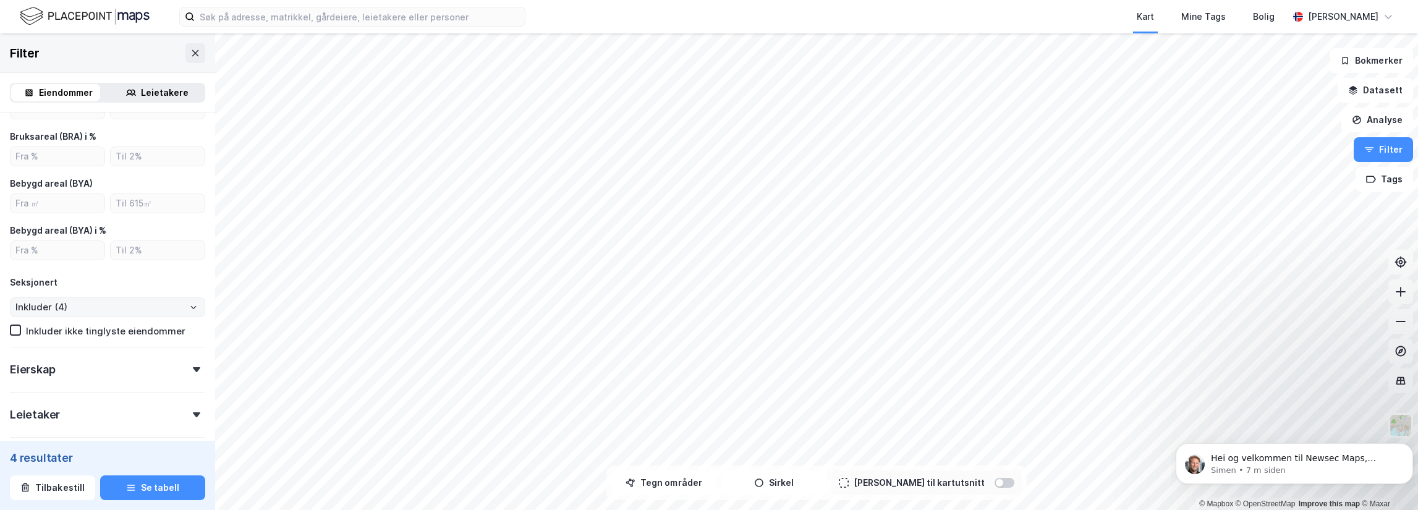
click at [190, 310] on icon "Open" at bounding box center [193, 306] width 7 height 7
click at [189, 310] on button "Inkluder (4)" at bounding box center [194, 307] width 10 height 10
drag, startPoint x: 187, startPoint y: 310, endPoint x: 182, endPoint y: 313, distance: 6.7
click at [189, 310] on button "Inkluder (4)" at bounding box center [194, 307] width 10 height 10
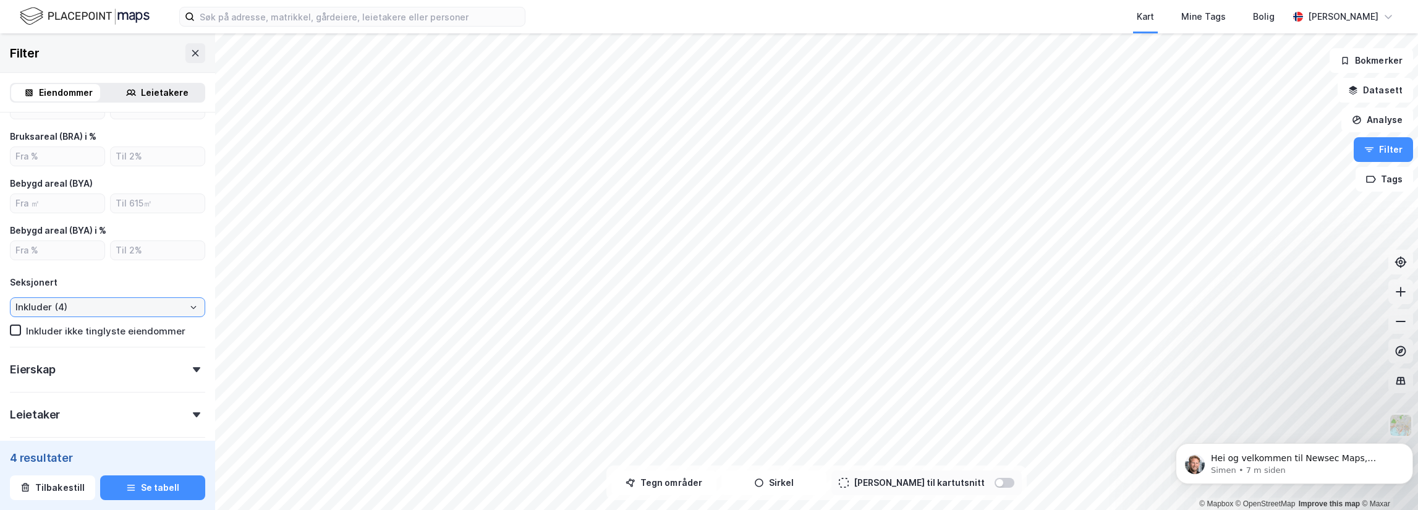
scroll to position [680, 0]
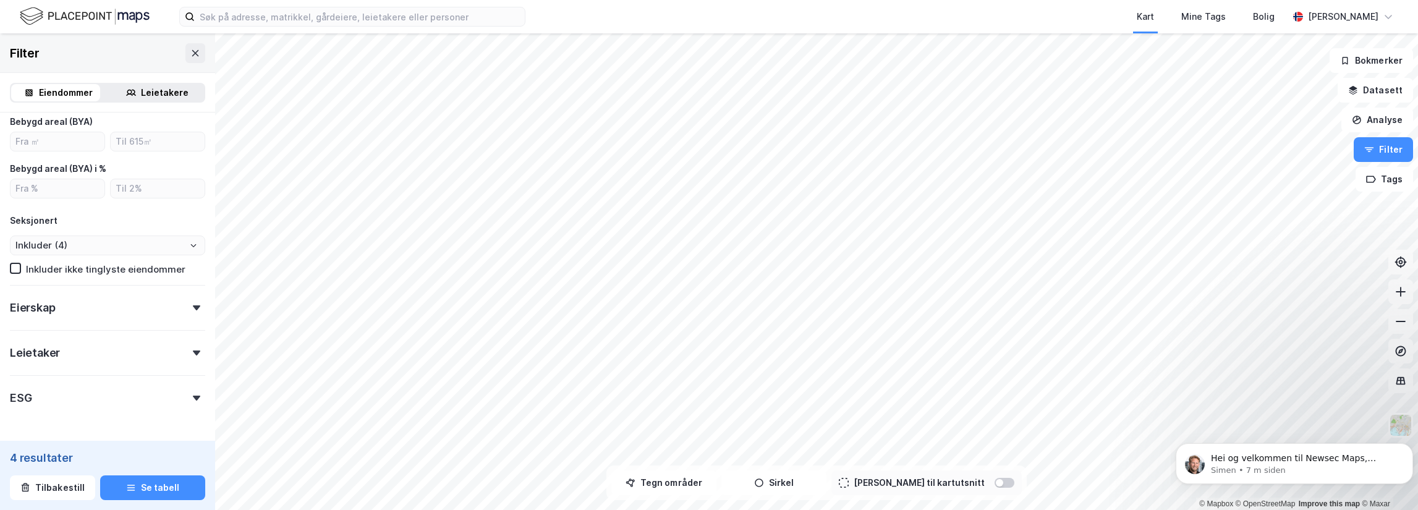
click at [187, 302] on div "Eierskap" at bounding box center [107, 302] width 195 height 35
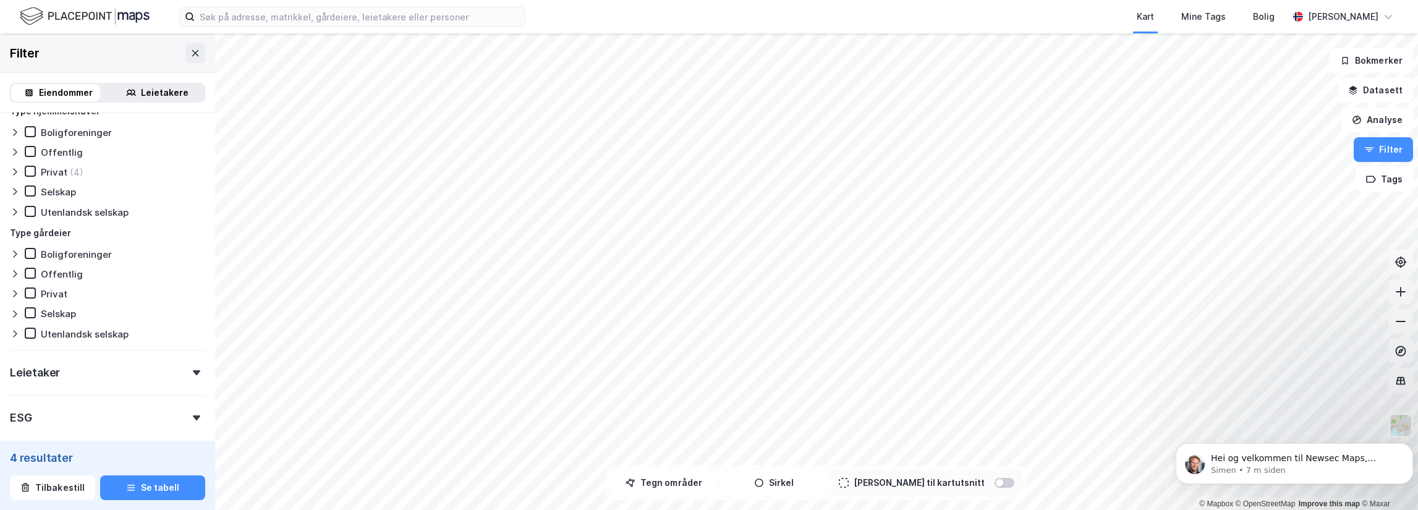
scroll to position [927, 0]
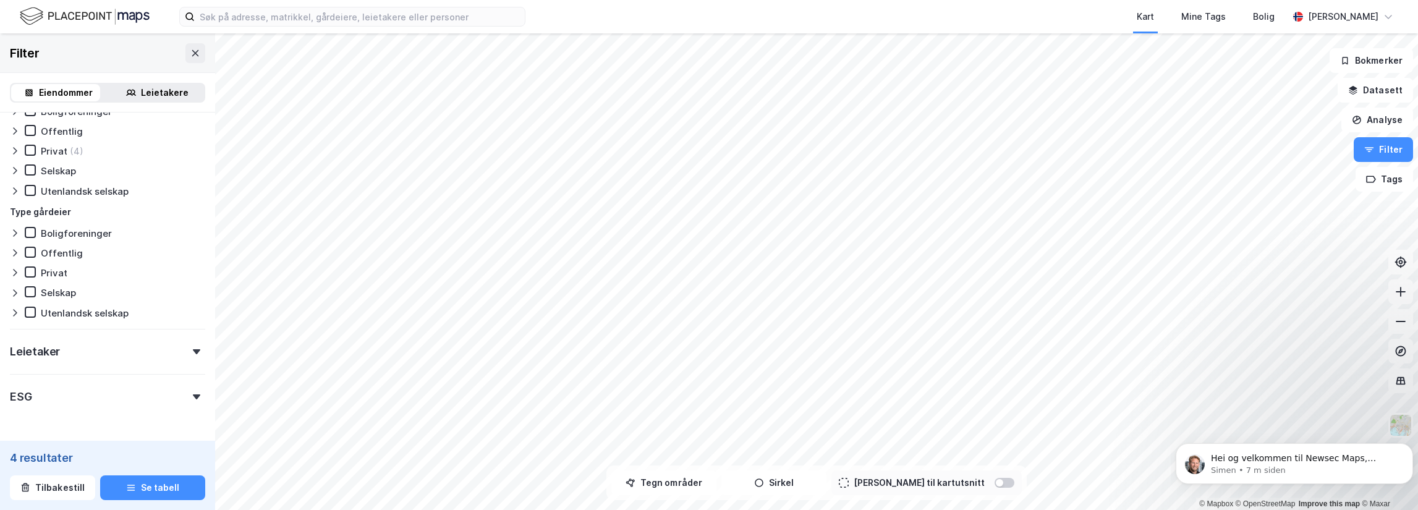
click at [182, 351] on div "Leietaker" at bounding box center [107, 346] width 195 height 35
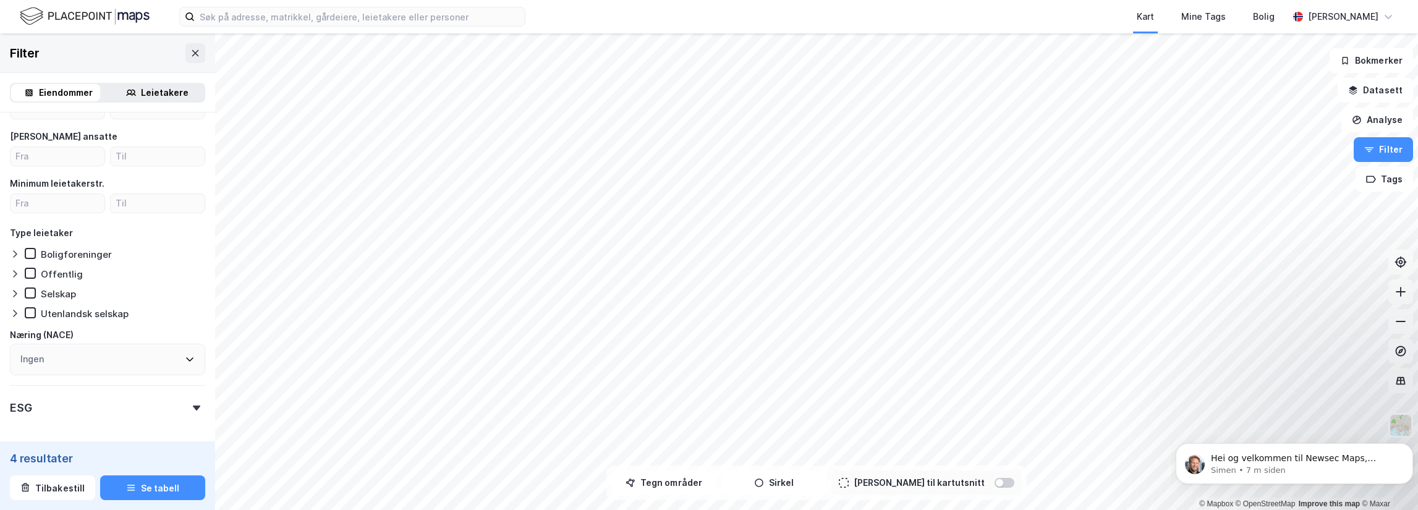
scroll to position [1272, 0]
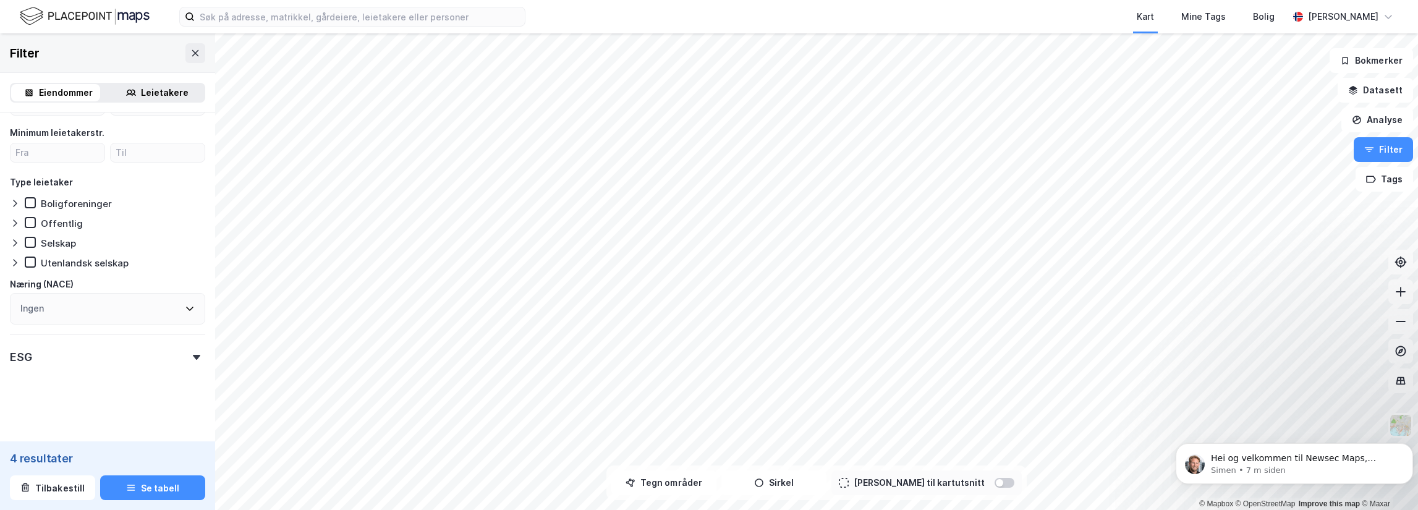
click at [178, 355] on div "ESG" at bounding box center [107, 351] width 195 height 35
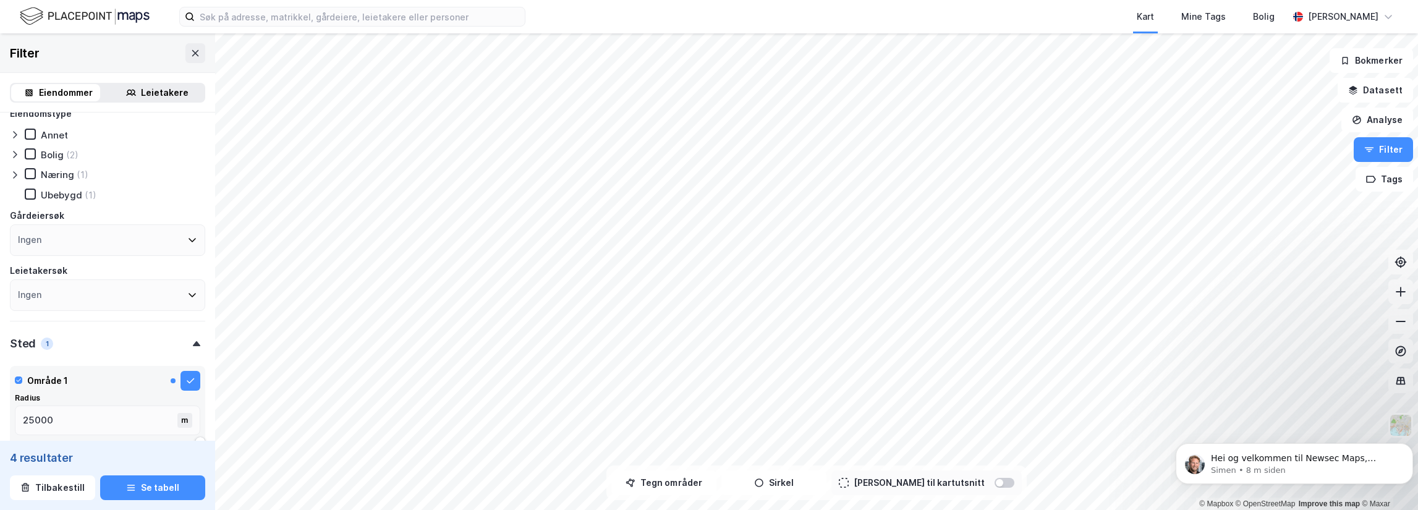
scroll to position [0, 0]
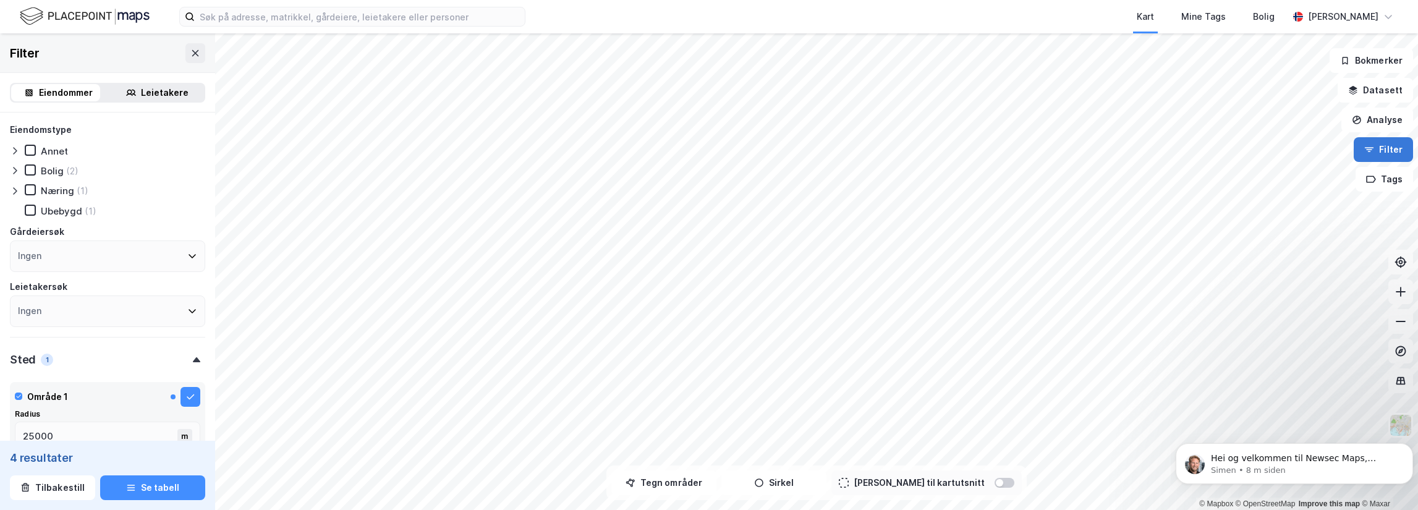
click at [1391, 150] on button "Filter" at bounding box center [1383, 149] width 59 height 25
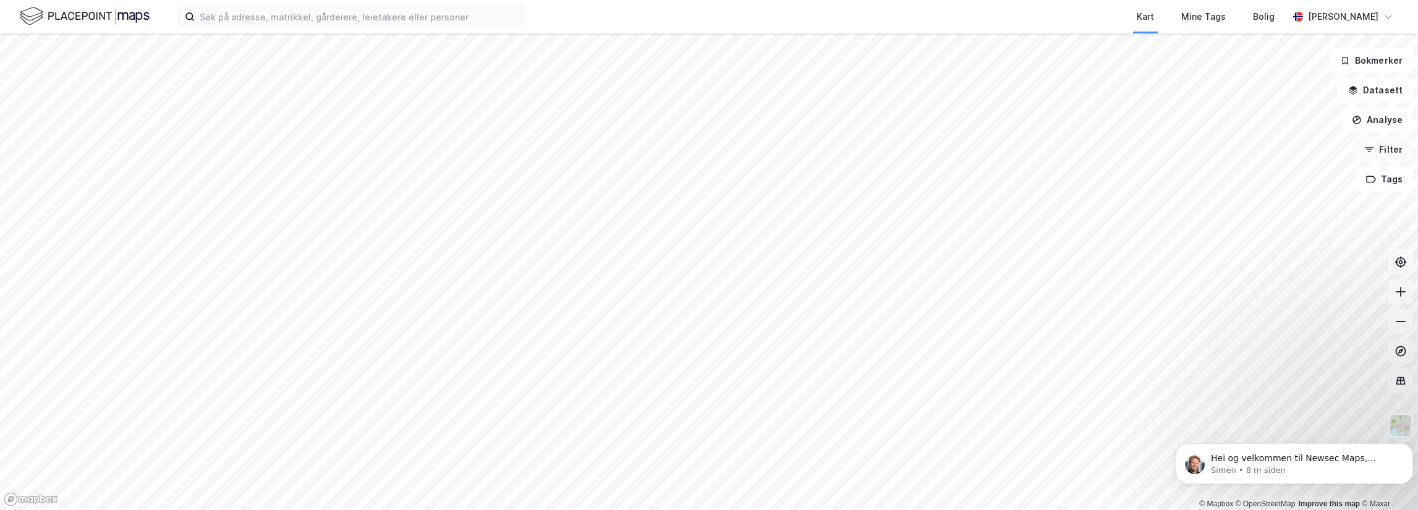
click at [1391, 150] on button "Filter" at bounding box center [1383, 149] width 59 height 25
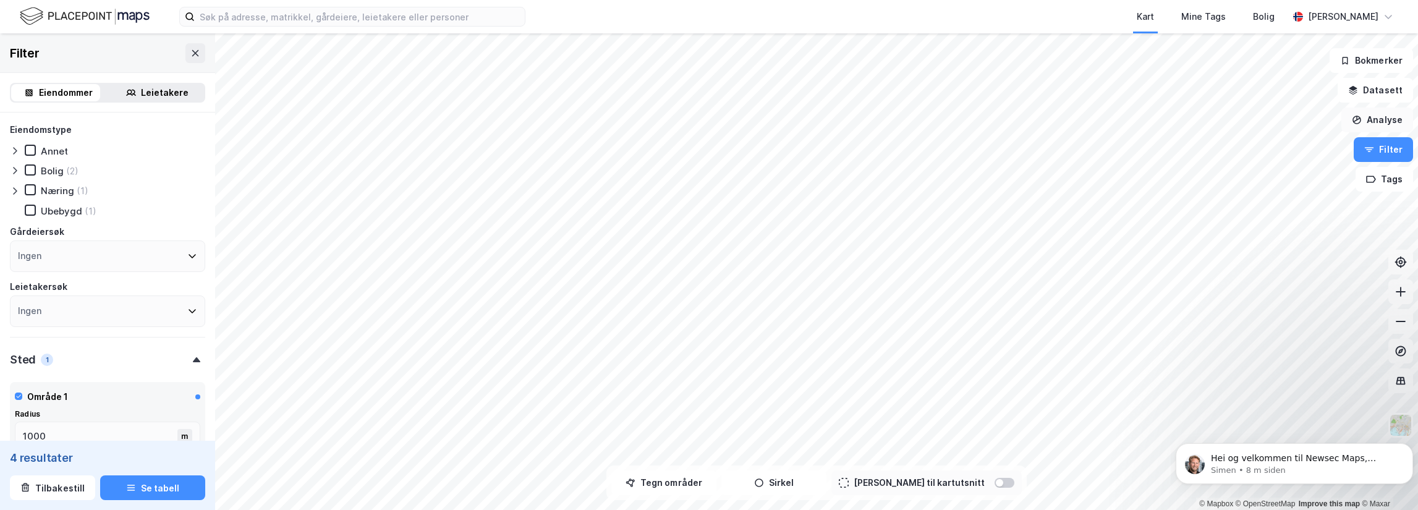
click at [1391, 118] on button "Analyse" at bounding box center [1377, 120] width 72 height 25
click at [1377, 93] on button "Datasett" at bounding box center [1375, 90] width 75 height 25
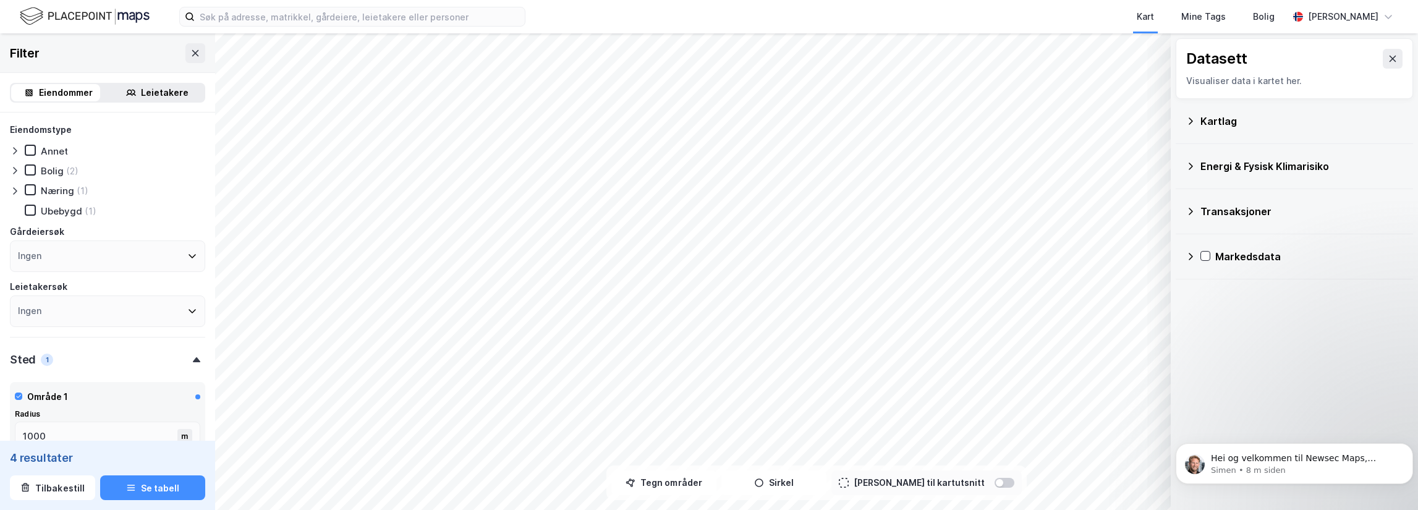
click at [1189, 115] on div "Kartlag" at bounding box center [1295, 121] width 218 height 30
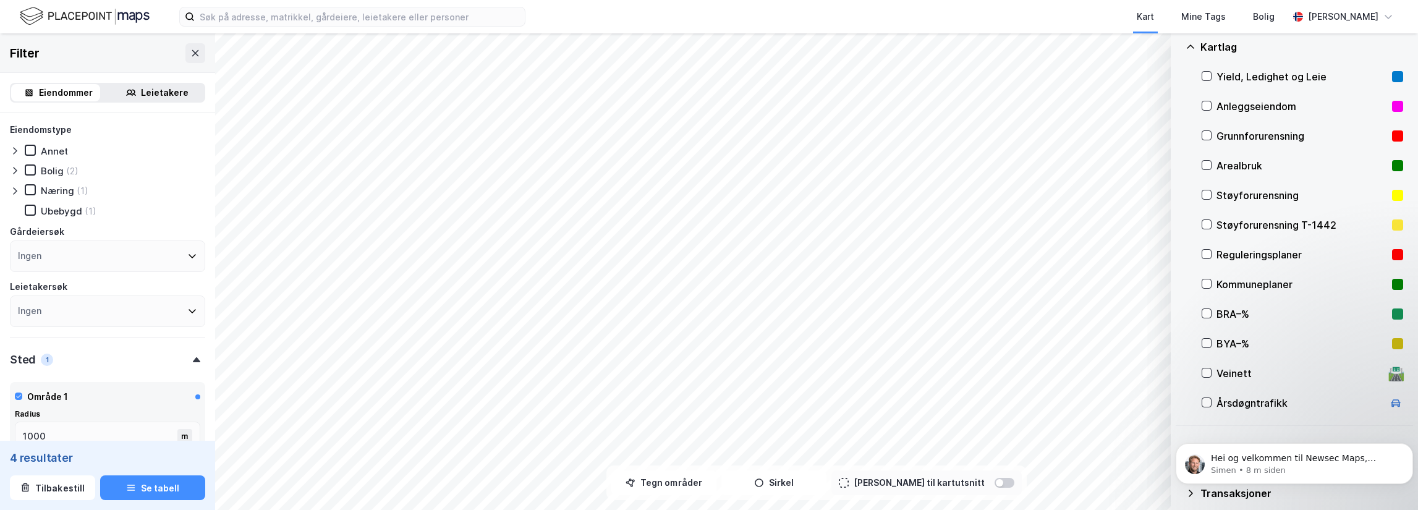
scroll to position [129, 0]
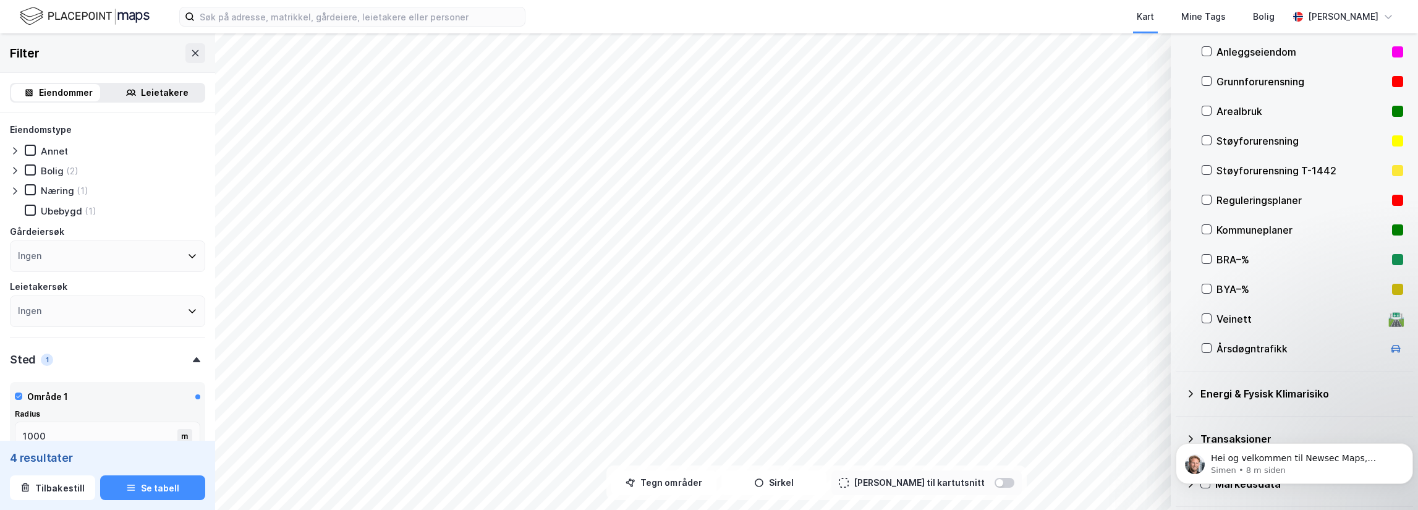
click at [1192, 392] on icon at bounding box center [1191, 394] width 10 height 10
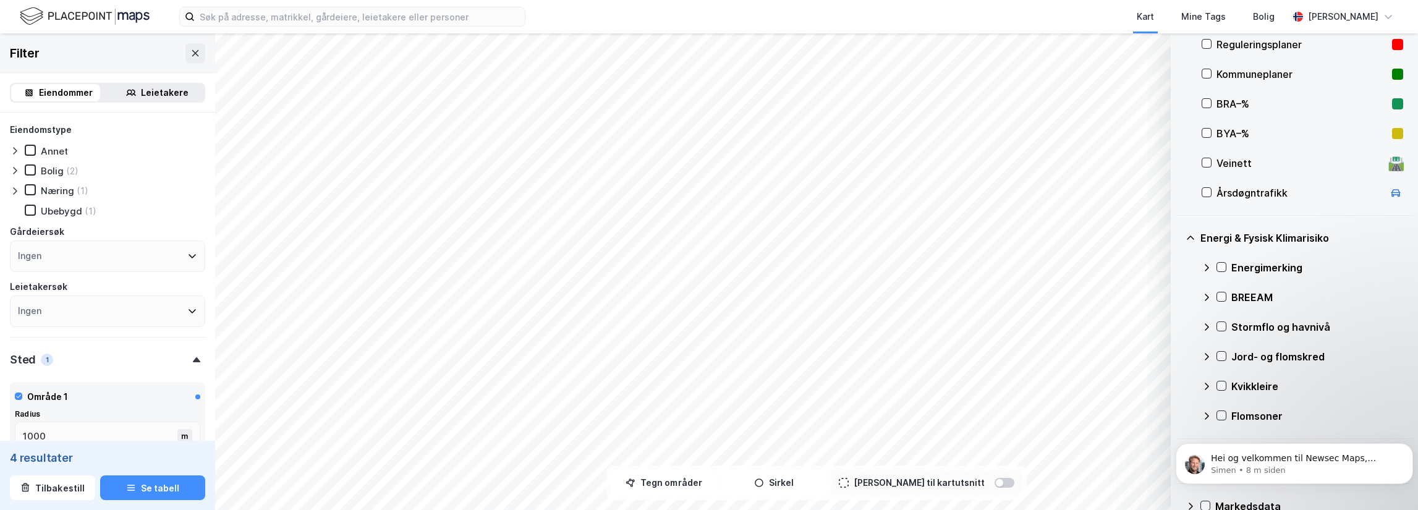
scroll to position [307, 0]
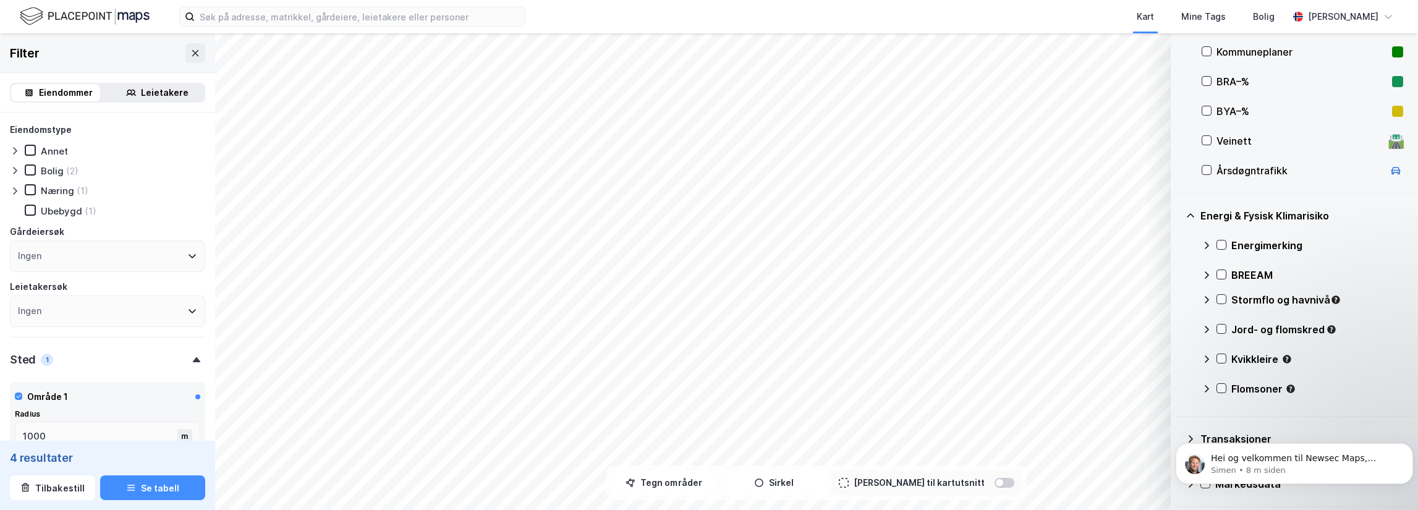
click at [1182, 438] on body "Hei og velkommen til Newsec Maps, Preben Om det er du lurer på så er det bare å…" at bounding box center [1294, 460] width 237 height 77
click at [1186, 435] on body "Hei og velkommen til Newsec Maps, Preben Om det er du lurer på så er det bare å…" at bounding box center [1294, 460] width 237 height 77
click at [1184, 439] on body "Hei og velkommen til Newsec Maps, Preben Om det er du lurer på så er det bare å…" at bounding box center [1294, 460] width 237 height 77
click at [1407, 444] on icon "Dismiss notification" at bounding box center [1409, 446] width 7 height 7
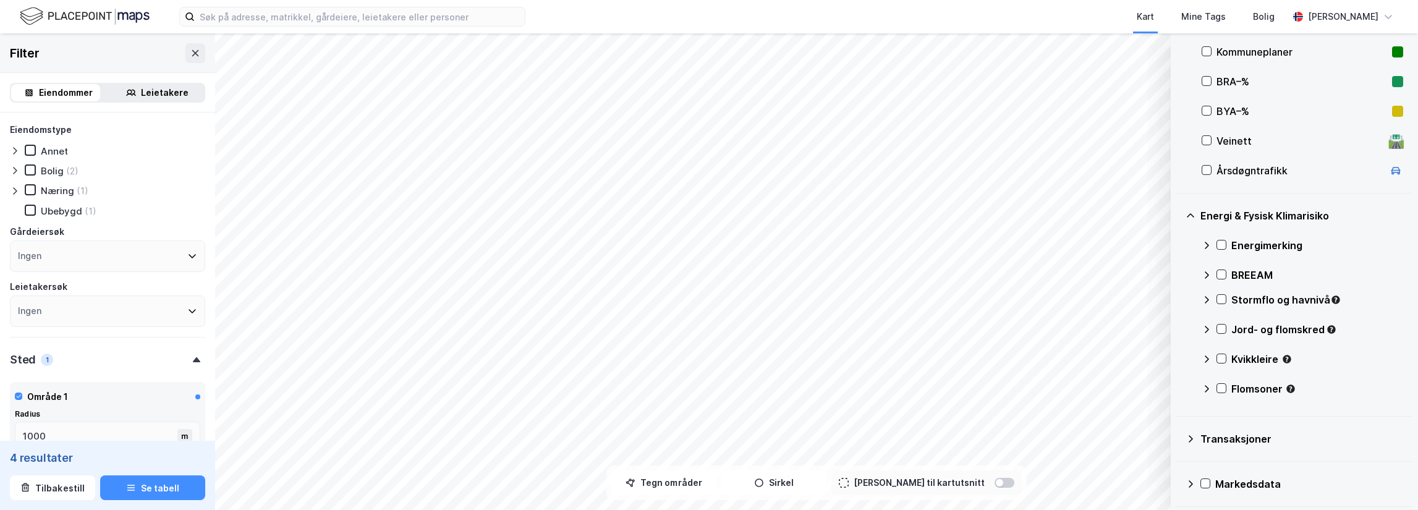
click at [1192, 436] on icon at bounding box center [1191, 439] width 10 height 10
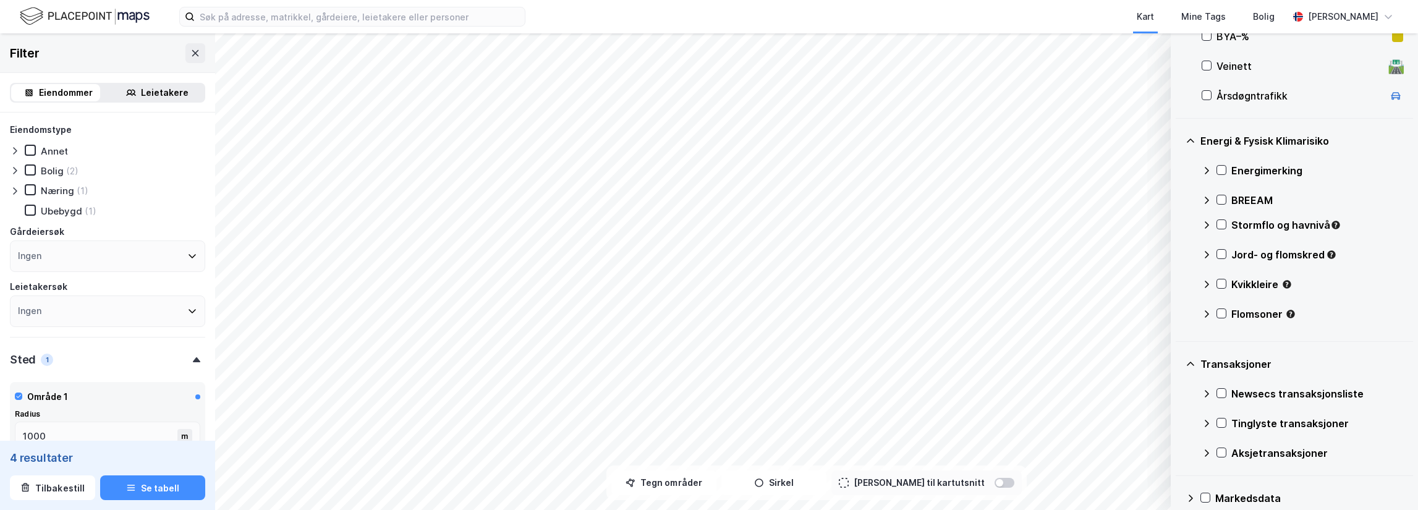
scroll to position [396, 0]
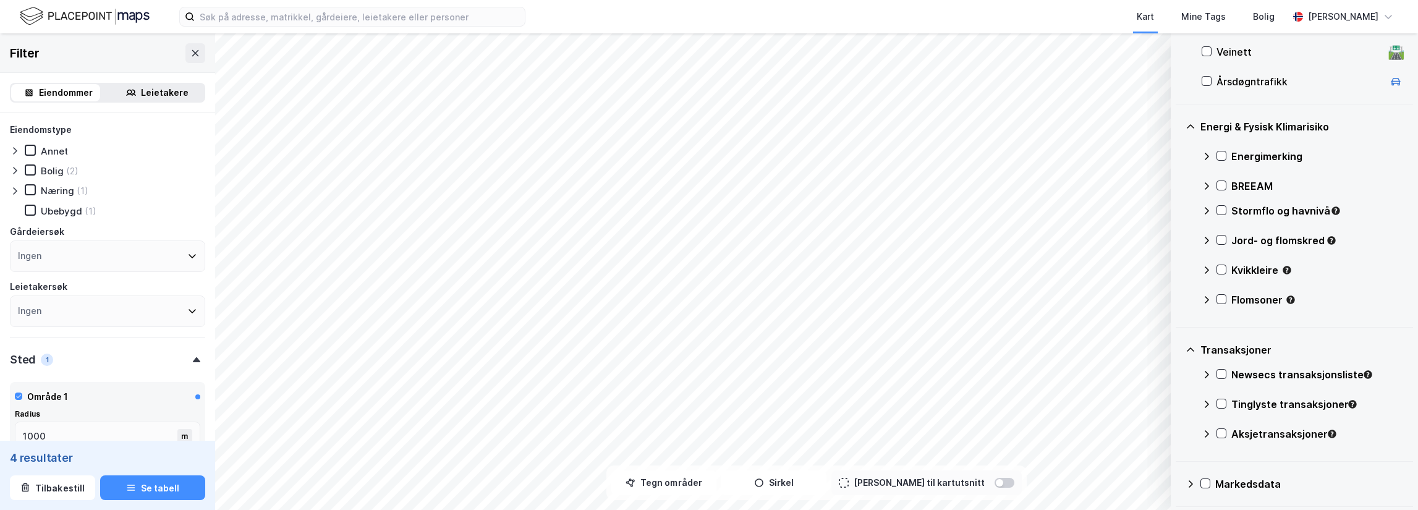
click at [1192, 479] on icon at bounding box center [1191, 484] width 10 height 10
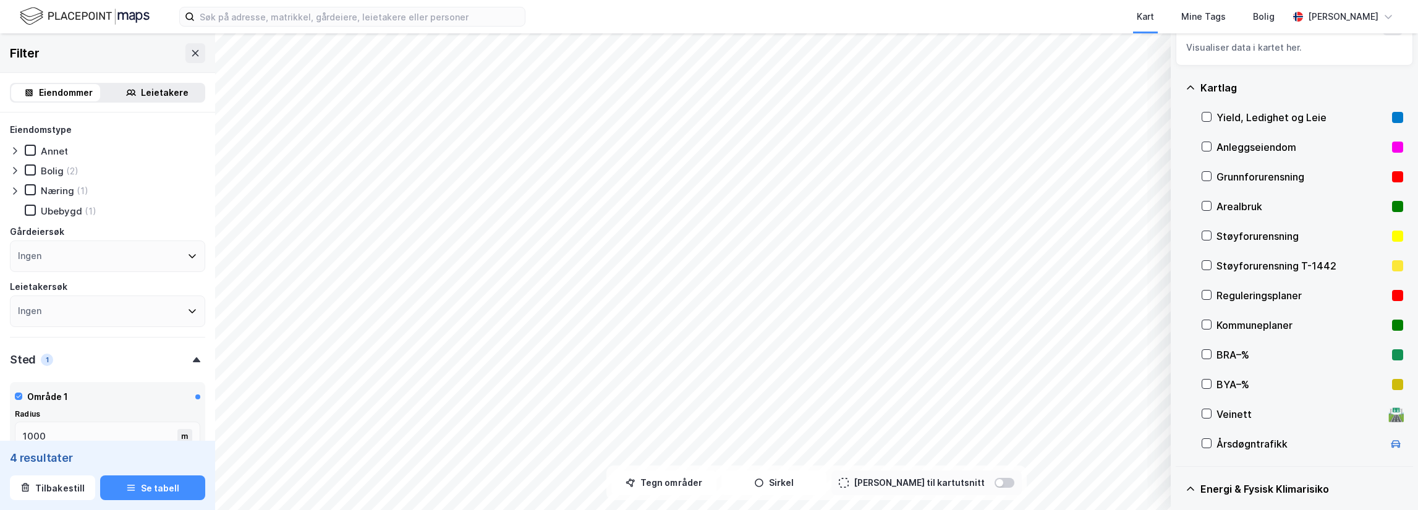
scroll to position [0, 0]
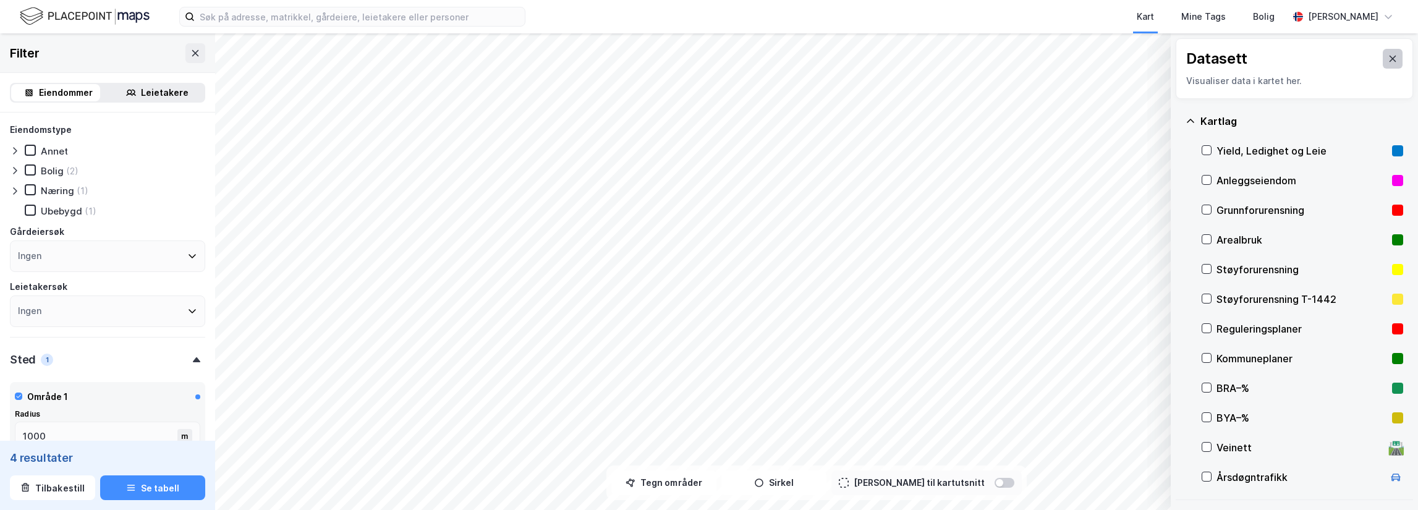
click at [1390, 57] on icon at bounding box center [1393, 59] width 7 height 6
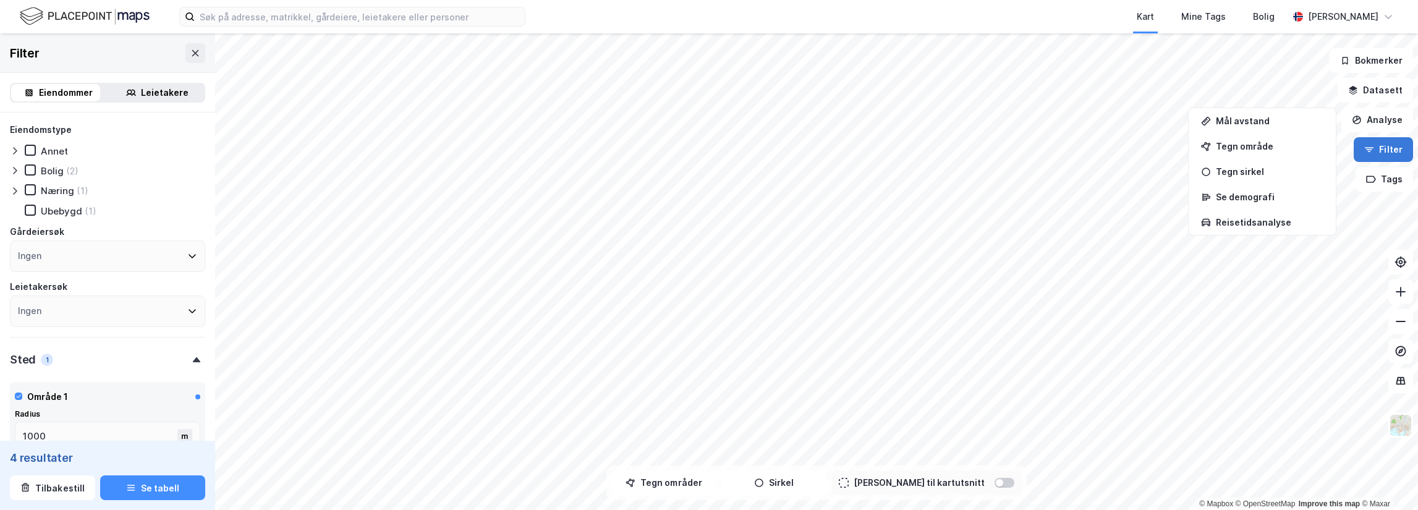
click at [1398, 148] on button "Filter" at bounding box center [1383, 149] width 59 height 25
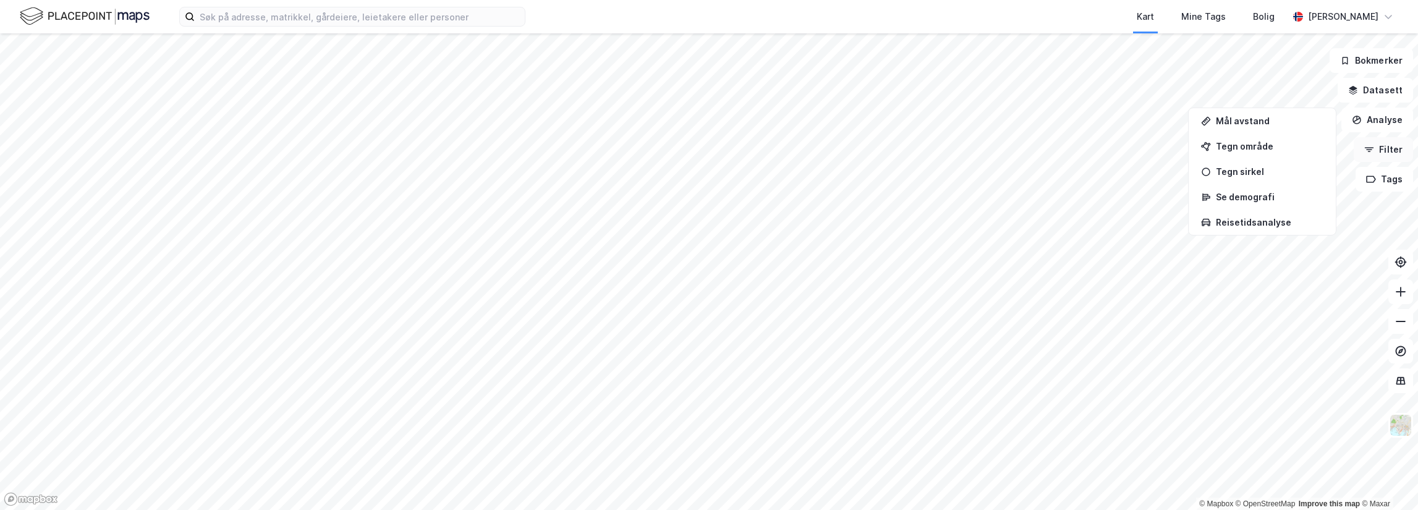
click at [1394, 143] on button "Filter" at bounding box center [1383, 149] width 59 height 25
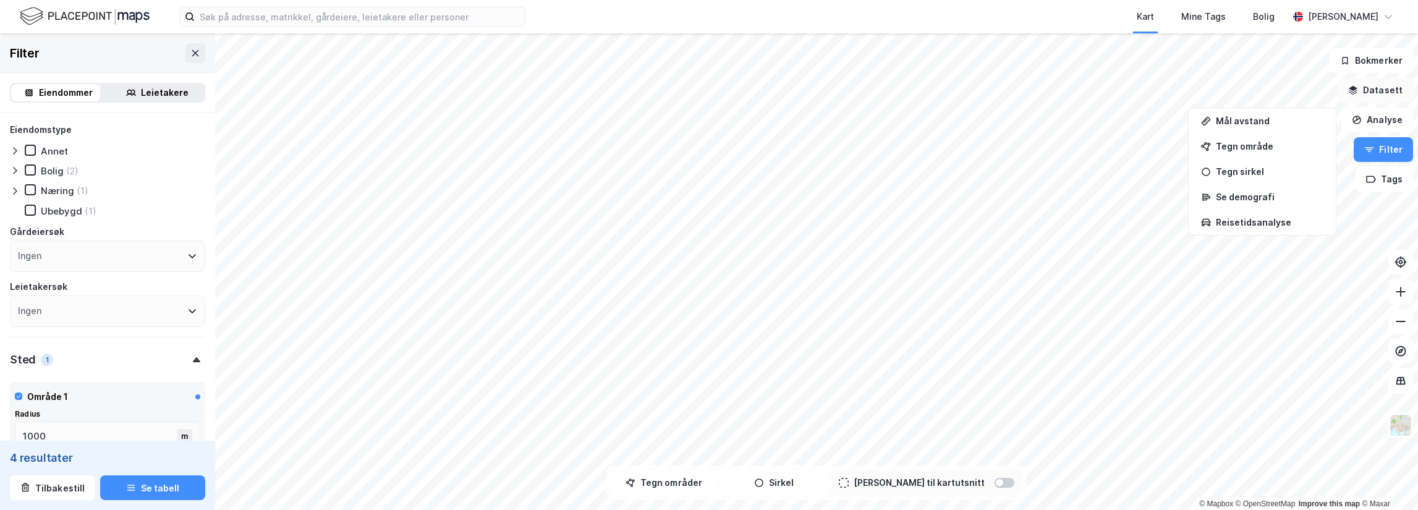
click at [1372, 91] on button "Datasett" at bounding box center [1375, 90] width 75 height 25
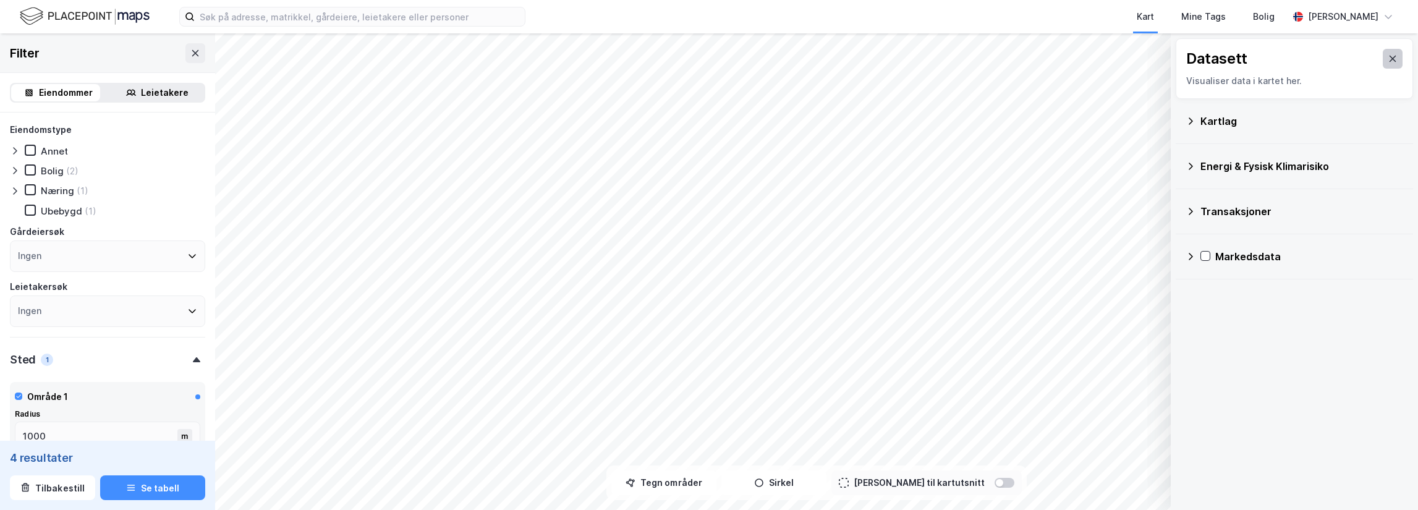
click at [1383, 61] on button at bounding box center [1393, 59] width 20 height 20
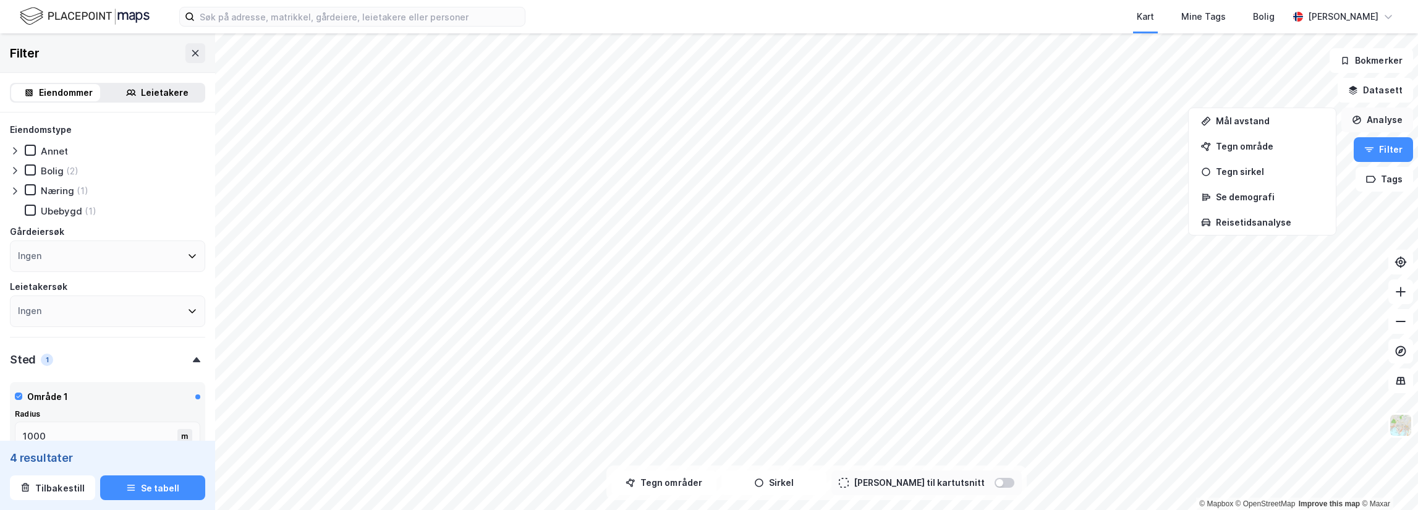
click at [1351, 122] on button "Analyse" at bounding box center [1377, 120] width 72 height 25
click at [985, 489] on div "[PERSON_NAME] til kartutsnitt" at bounding box center [926, 482] width 190 height 25
click at [995, 482] on div at bounding box center [1005, 483] width 20 height 10
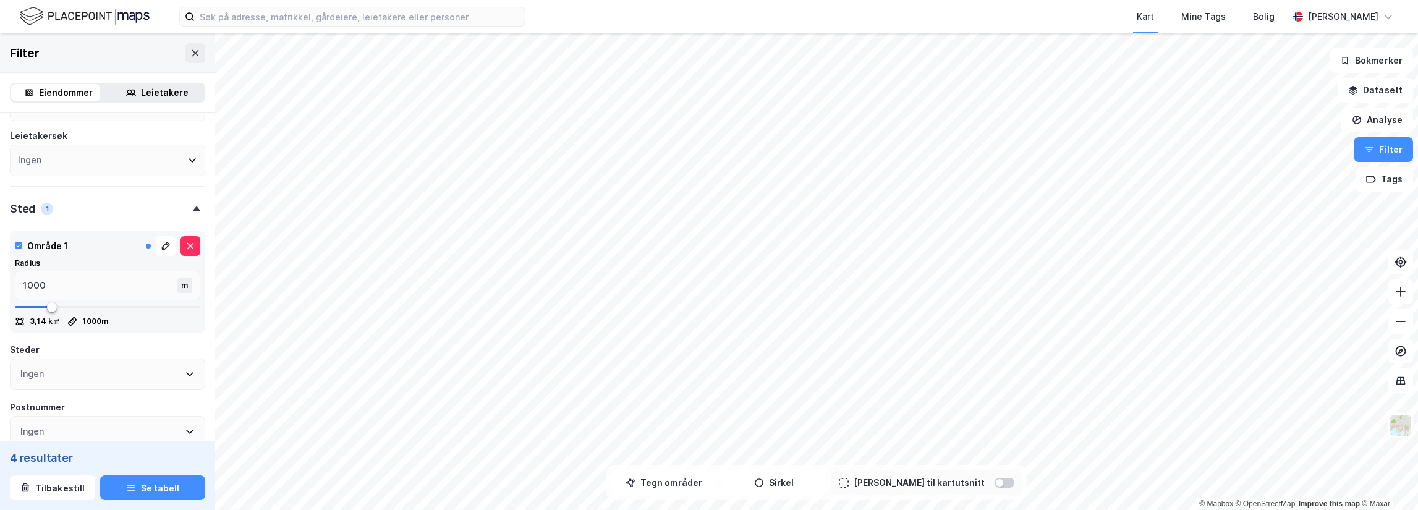
scroll to position [185, 0]
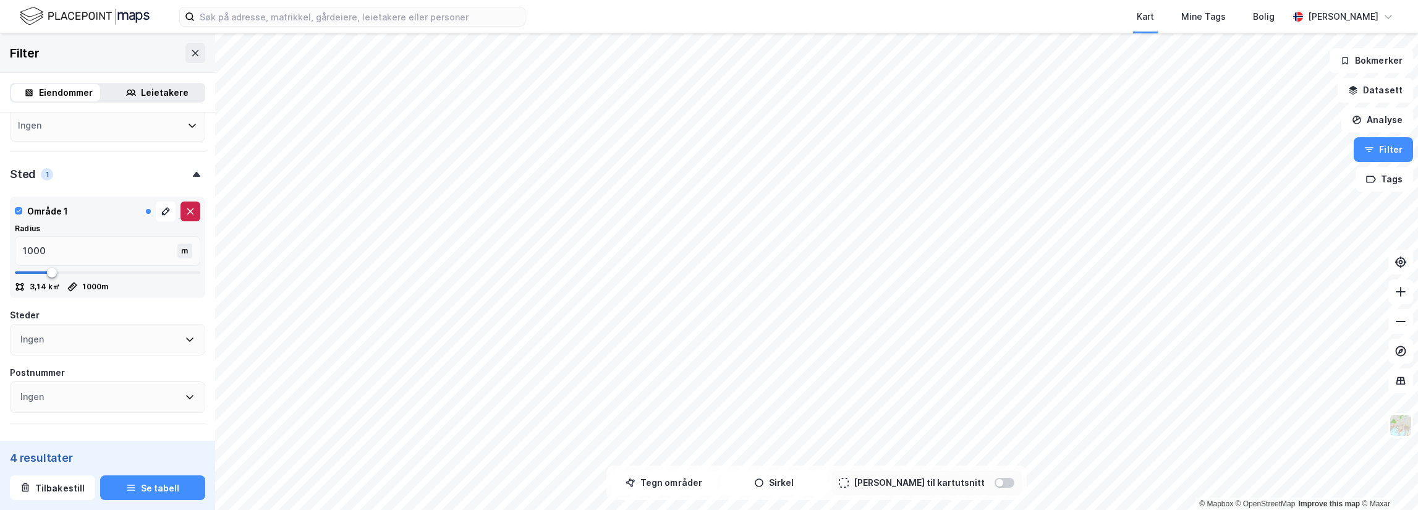
click at [185, 211] on icon at bounding box center [190, 211] width 10 height 10
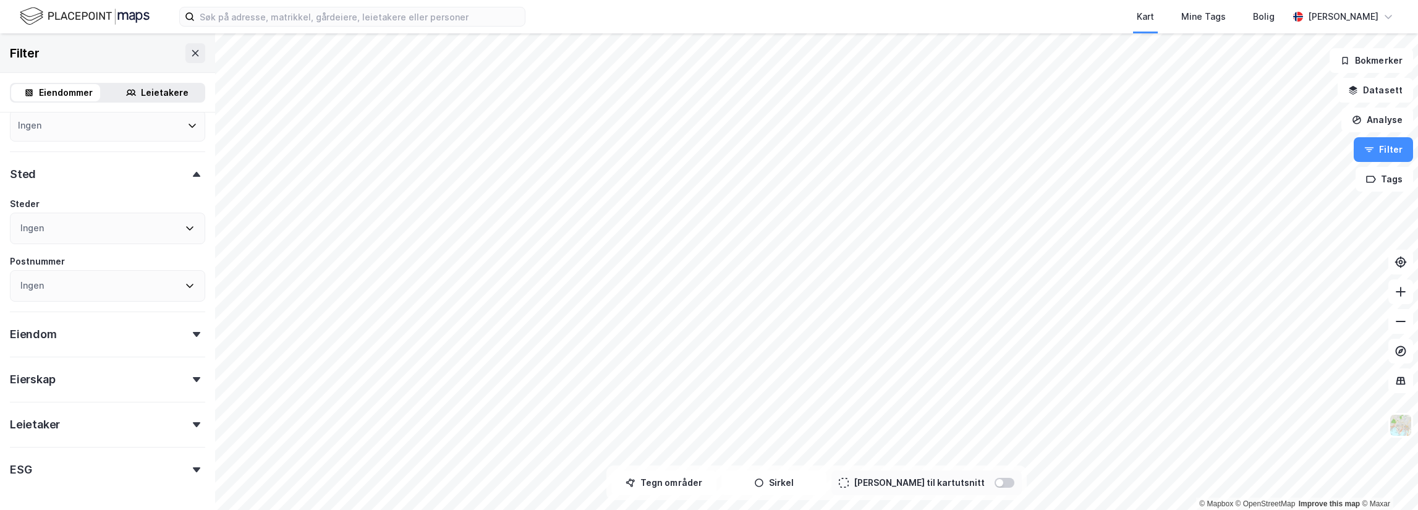
click at [166, 227] on div "Ingen" at bounding box center [107, 229] width 195 height 32
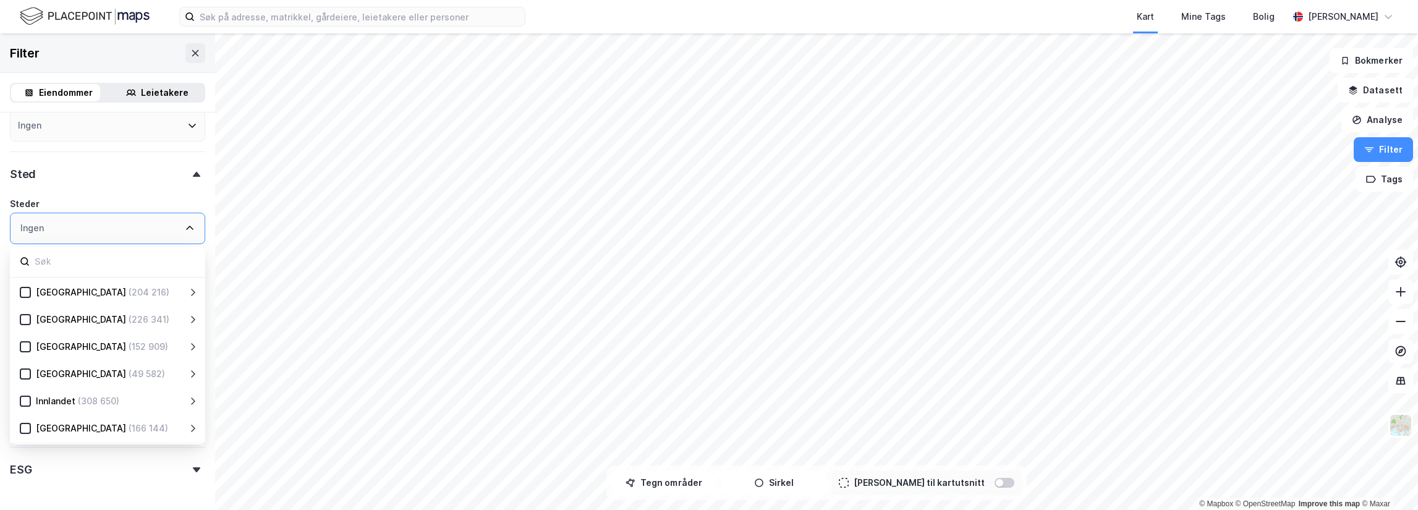
click at [166, 227] on div "Ingen" at bounding box center [107, 229] width 195 height 32
click at [180, 234] on div "Ingen" at bounding box center [107, 229] width 195 height 32
click at [122, 193] on div "Eiendomstype Annet (7 597) Bolig (1 711 655) Næring (147 996) Ubebygd (599 750)…" at bounding box center [107, 209] width 195 height 545
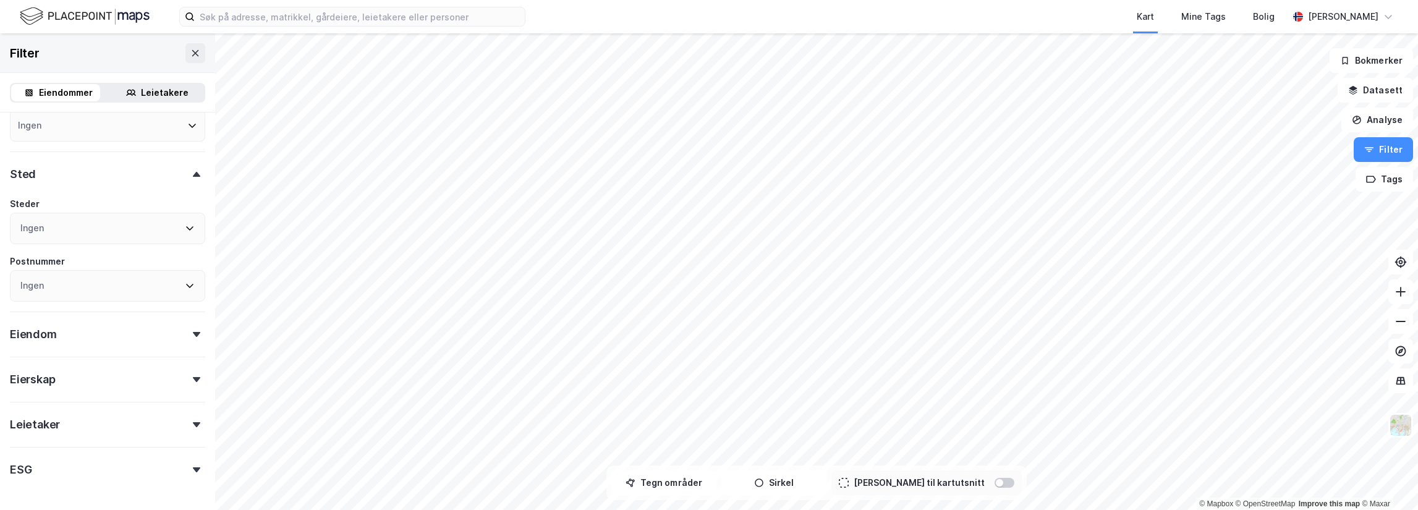
click at [192, 175] on div at bounding box center [196, 174] width 17 height 5
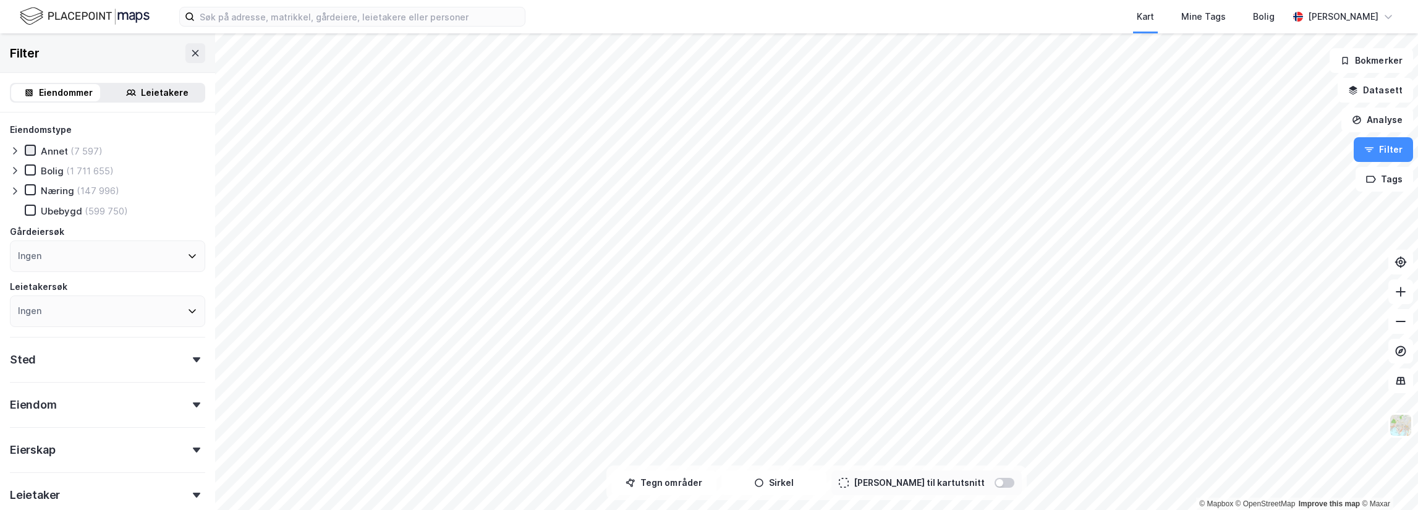
click at [28, 146] on icon at bounding box center [30, 150] width 9 height 9
click at [30, 166] on icon at bounding box center [30, 170] width 9 height 9
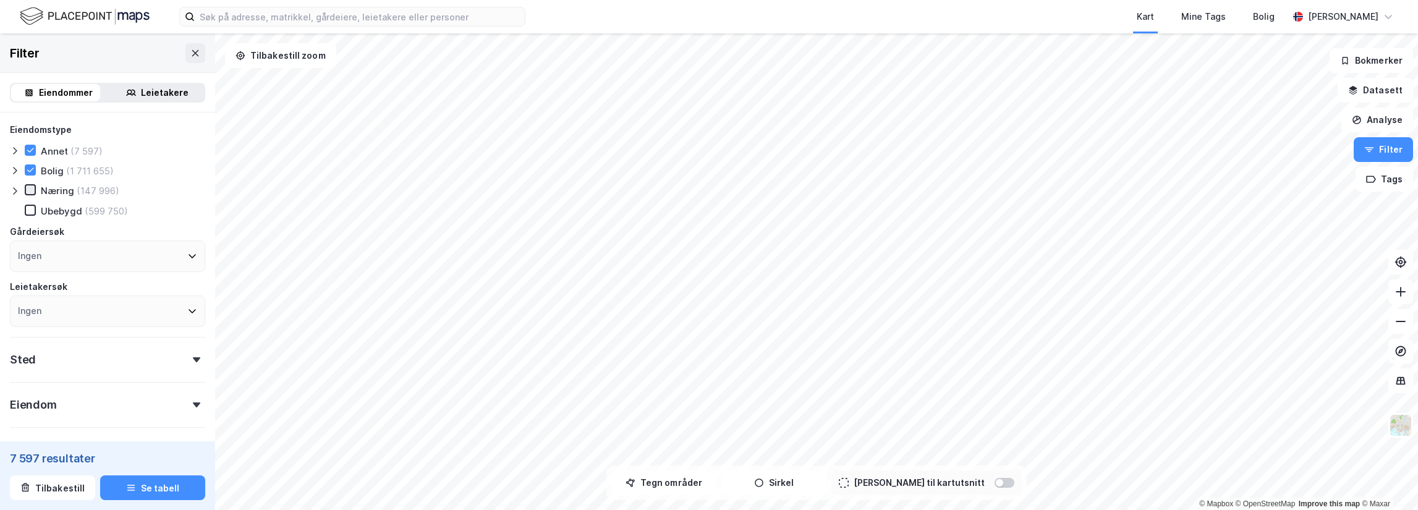
click at [30, 187] on icon at bounding box center [30, 189] width 9 height 9
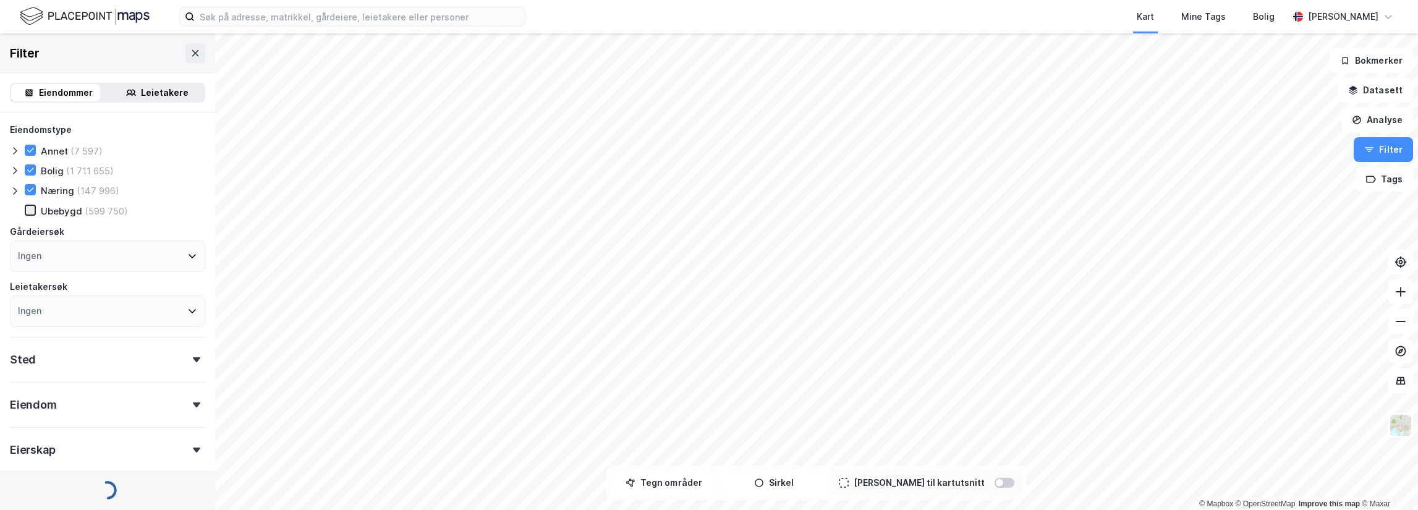
click at [30, 206] on icon at bounding box center [30, 210] width 9 height 9
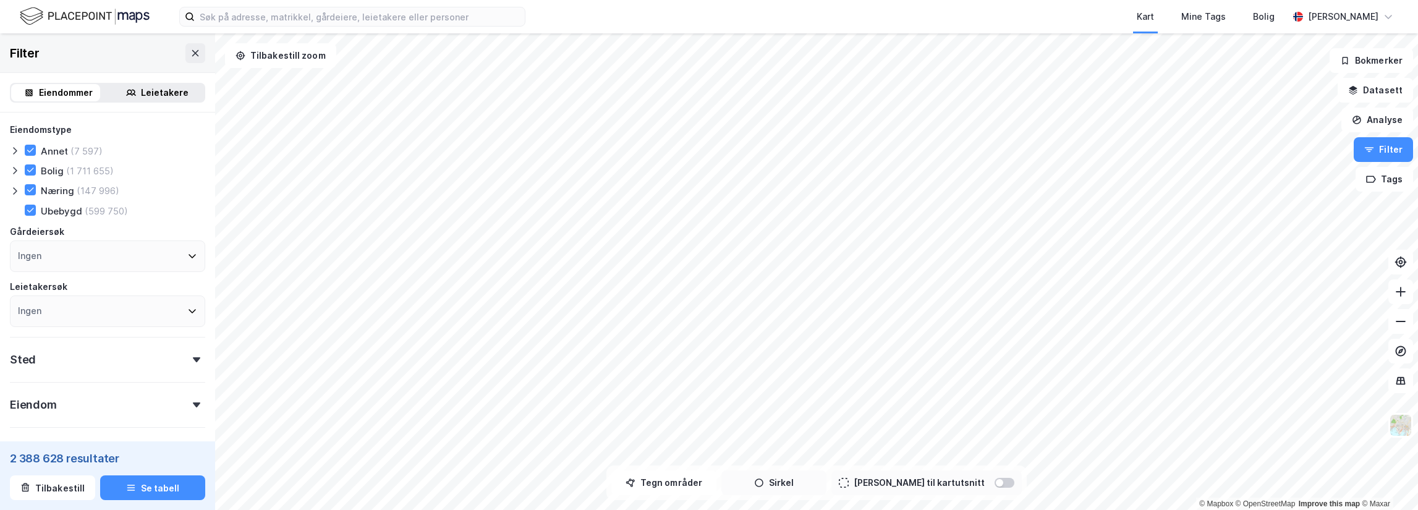
click at [788, 484] on button "Sirkel" at bounding box center [773, 482] width 105 height 25
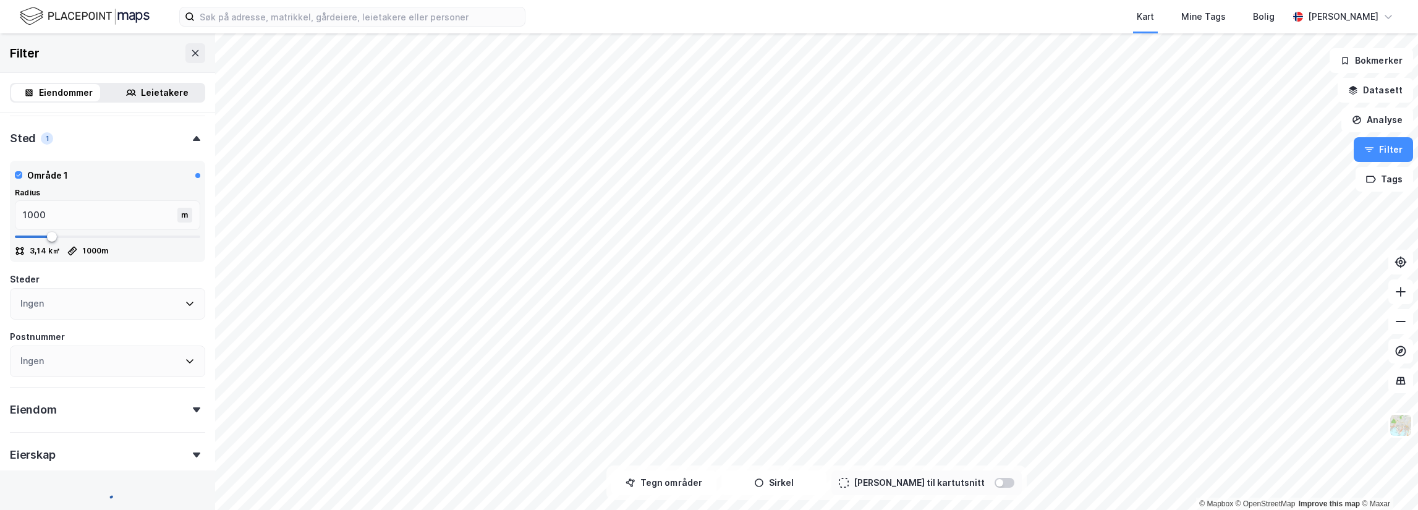
scroll to position [263, 0]
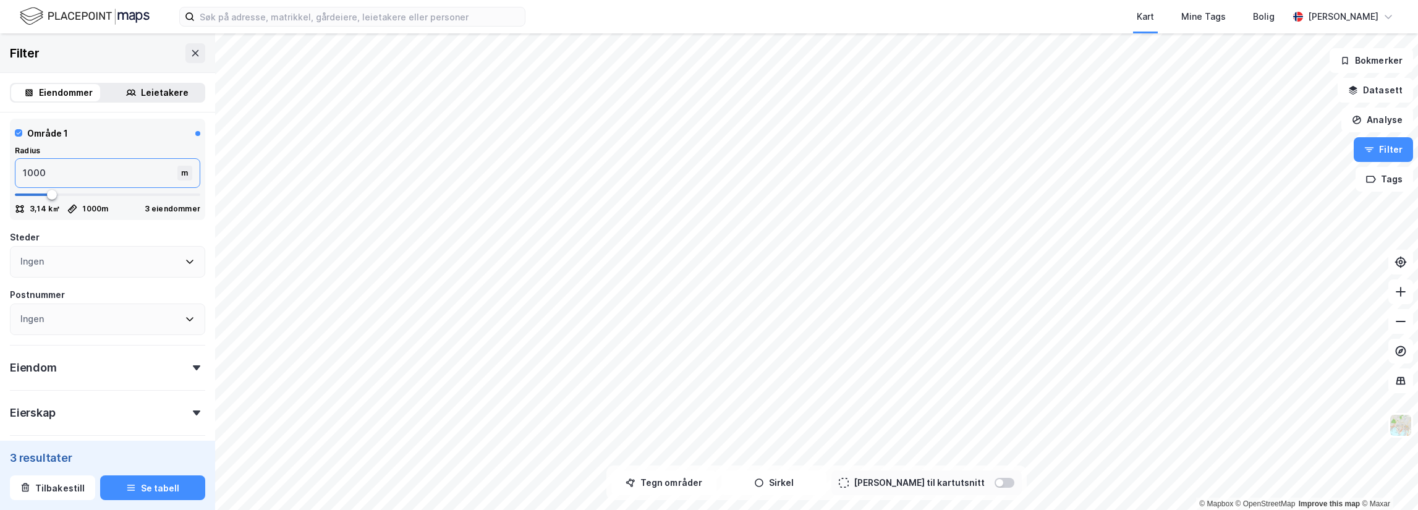
drag, startPoint x: -30, startPoint y: 169, endPoint x: -50, endPoint y: 169, distance: 20.4
click at [0, 169] on html "Kart Mine Tags Bolig Preben Bru © Mapbox © OpenStreetMap Improve this map © Max…" at bounding box center [709, 255] width 1418 height 510
type input "2"
type input "25"
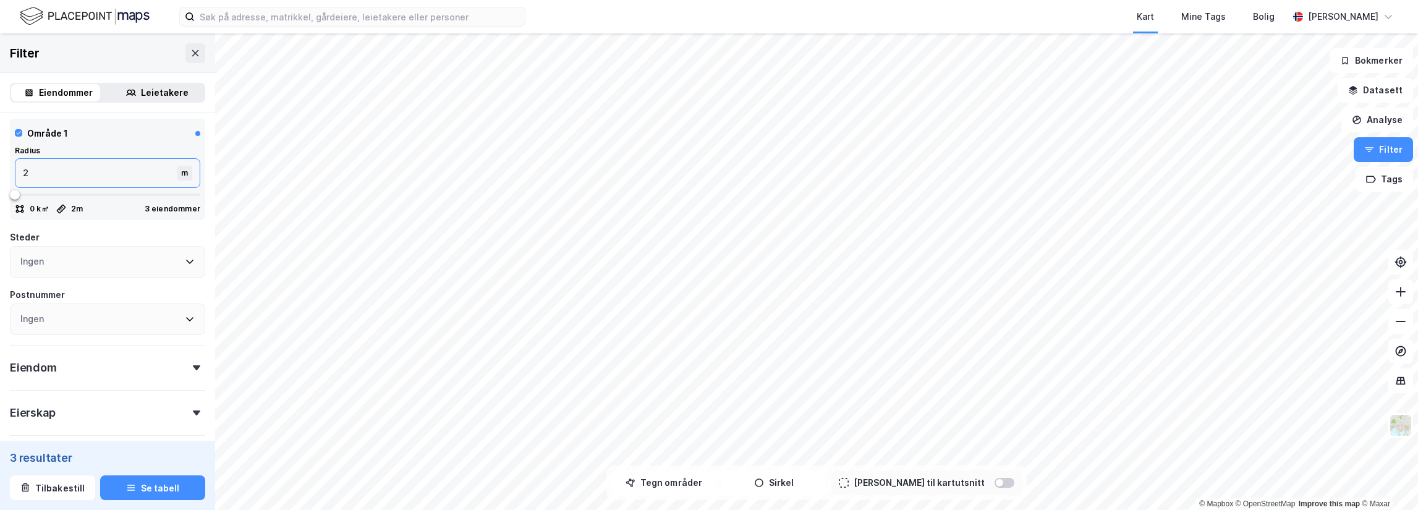
type input "25"
type input "250"
type input "2500"
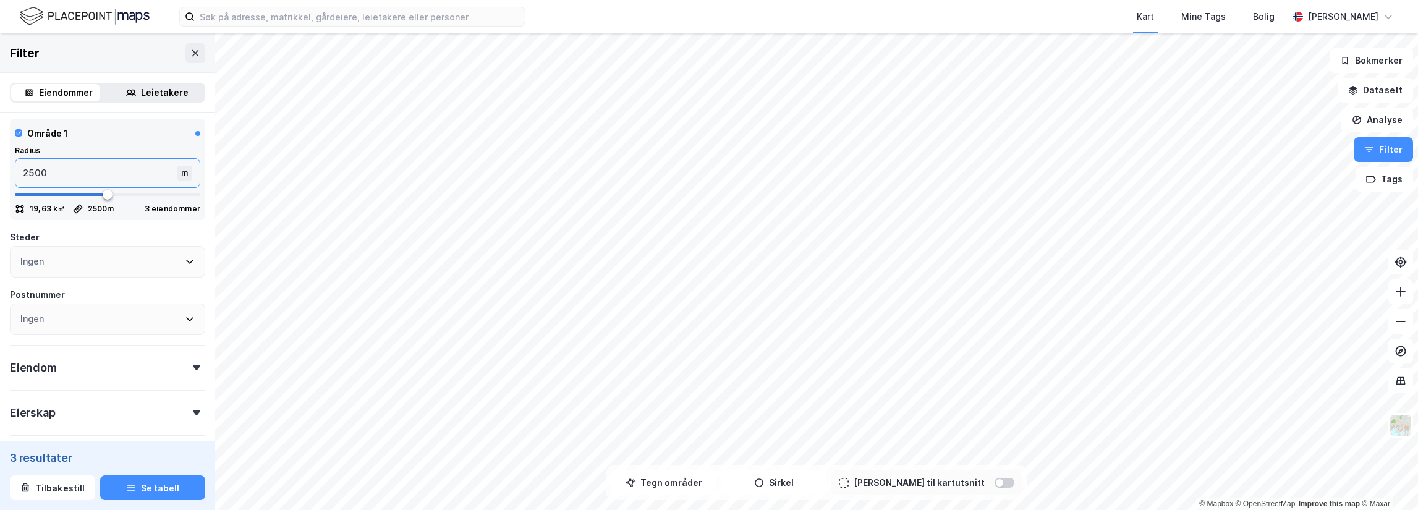
type input "25000"
type input "5000"
type input "25000"
drag, startPoint x: 31, startPoint y: 168, endPoint x: -62, endPoint y: 163, distance: 92.8
click at [0, 163] on html "Kart Mine Tags Bolig Preben Bru © Mapbox © OpenStreetMap Improve this map © Max…" at bounding box center [709, 255] width 1418 height 510
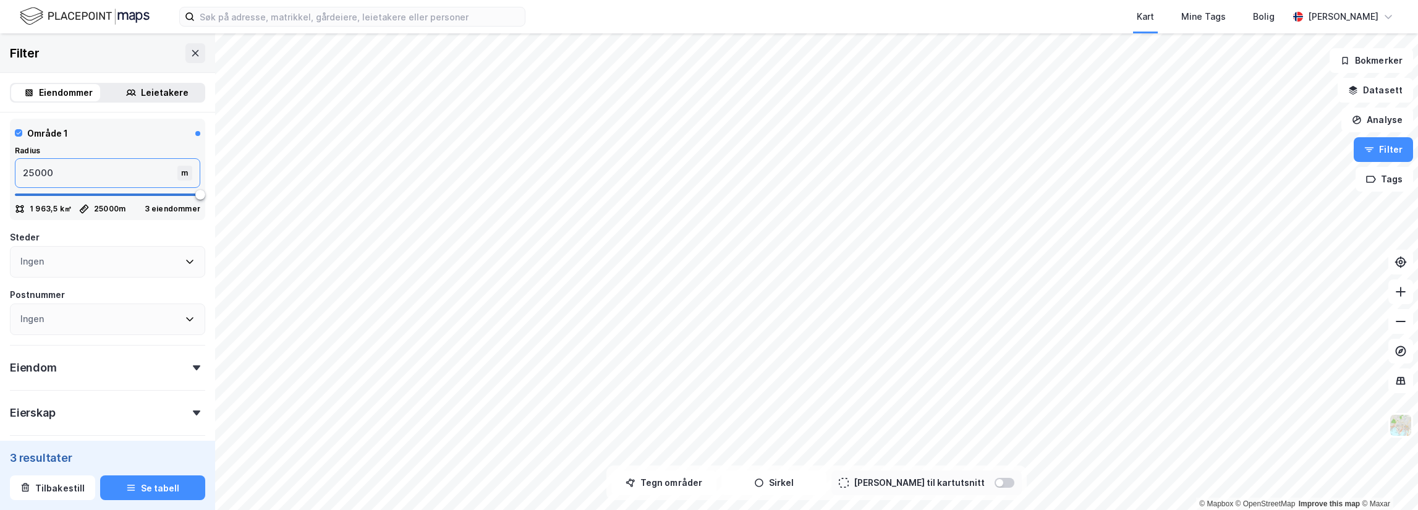
type input "1"
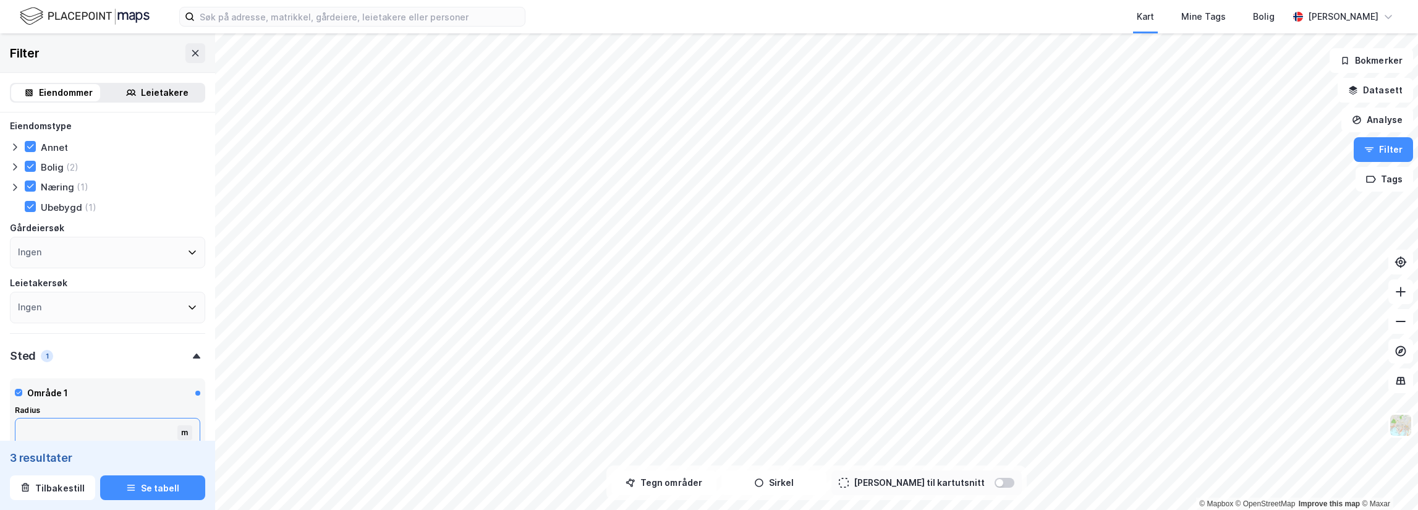
scroll to position [0, 0]
drag, startPoint x: 28, startPoint y: 146, endPoint x: 31, endPoint y: 163, distance: 16.3
click at [31, 155] on div at bounding box center [30, 150] width 11 height 11
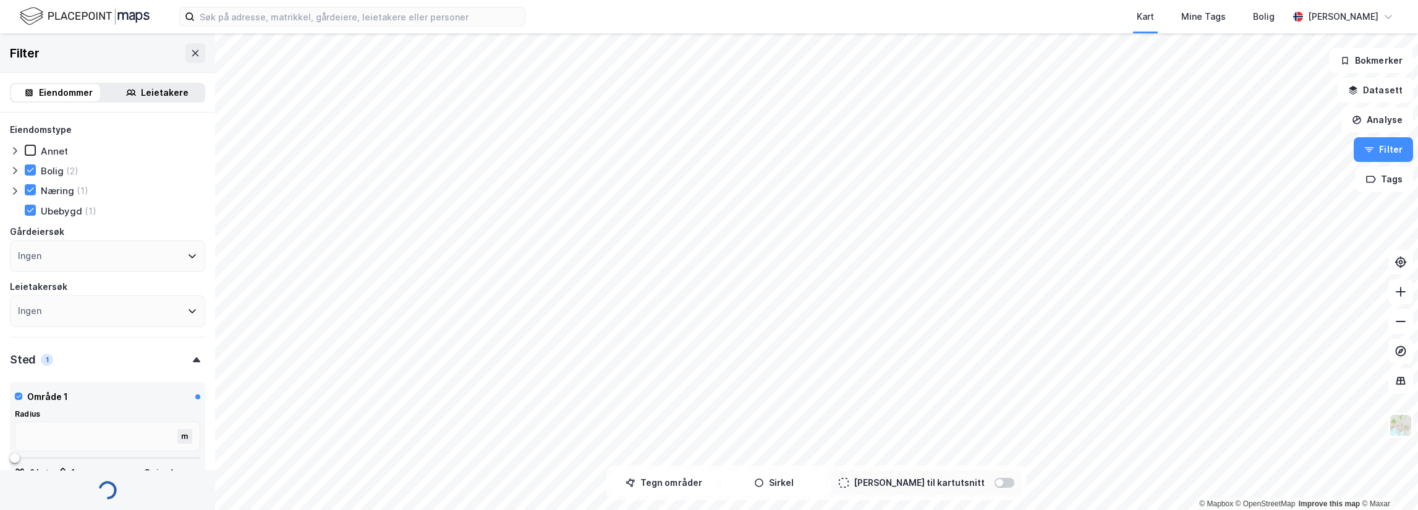
drag, startPoint x: 31, startPoint y: 166, endPoint x: 31, endPoint y: 181, distance: 15.5
click at [31, 172] on icon at bounding box center [30, 170] width 9 height 9
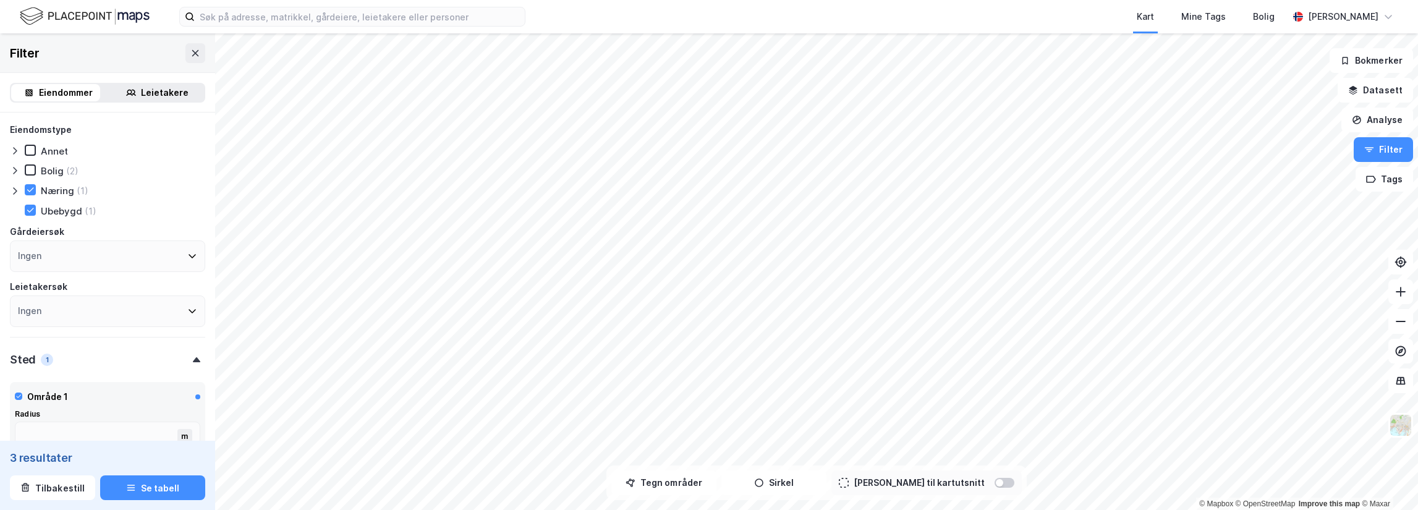
click at [31, 182] on div "Eiendomstype Annet Bolig (2) Næring (1) Ubebygd (1) Gårdeiersøk Ingen Leietaker…" at bounding box center [107, 224] width 195 height 205
click at [31, 201] on div "Eiendomstype Annet Bolig (2) Næring (1) Ubebygd (1) Gårdeiersøk Ingen Leietaker…" at bounding box center [107, 224] width 195 height 205
click at [32, 213] on icon at bounding box center [30, 210] width 9 height 9
click at [30, 189] on icon at bounding box center [30, 189] width 9 height 9
click at [190, 58] on button at bounding box center [195, 53] width 20 height 20
